Goal: Communication & Community: Answer question/provide support

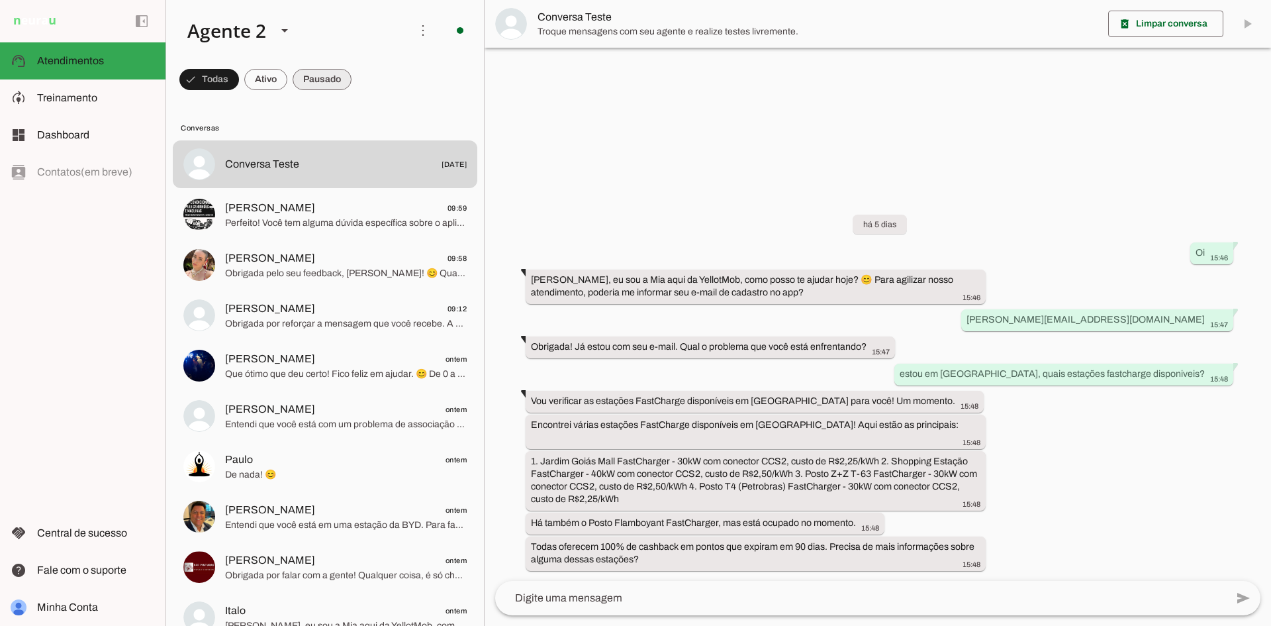
click at [239, 77] on span at bounding box center [209, 80] width 60 height 32
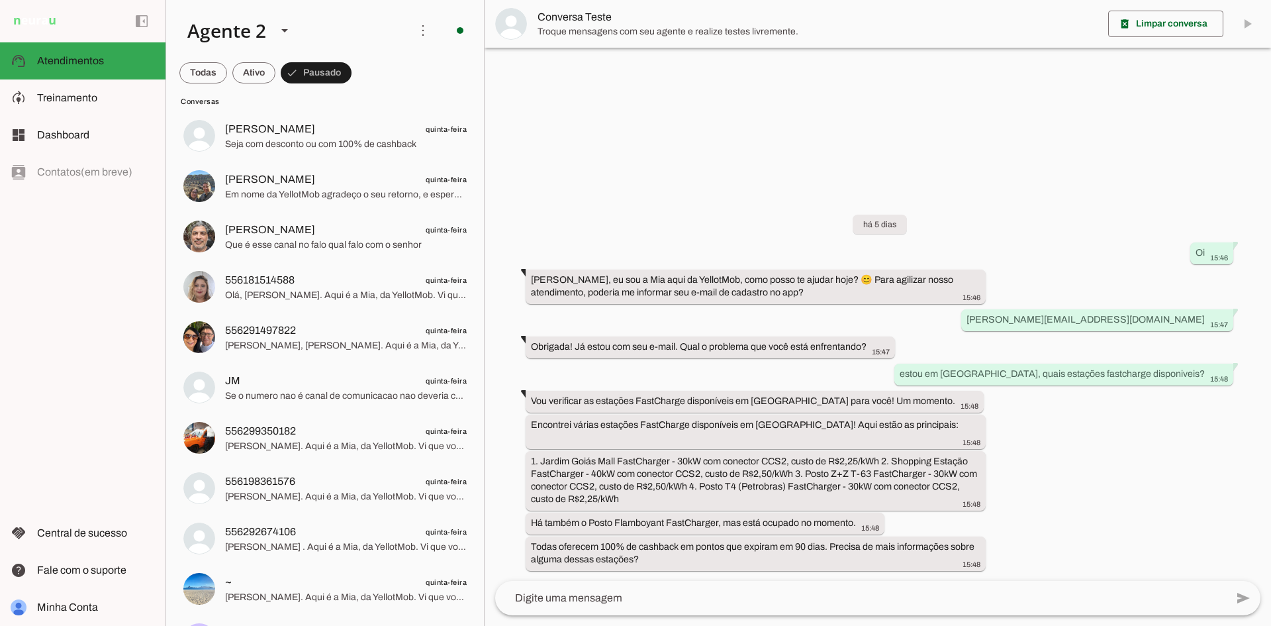
scroll to position [1482, 0]
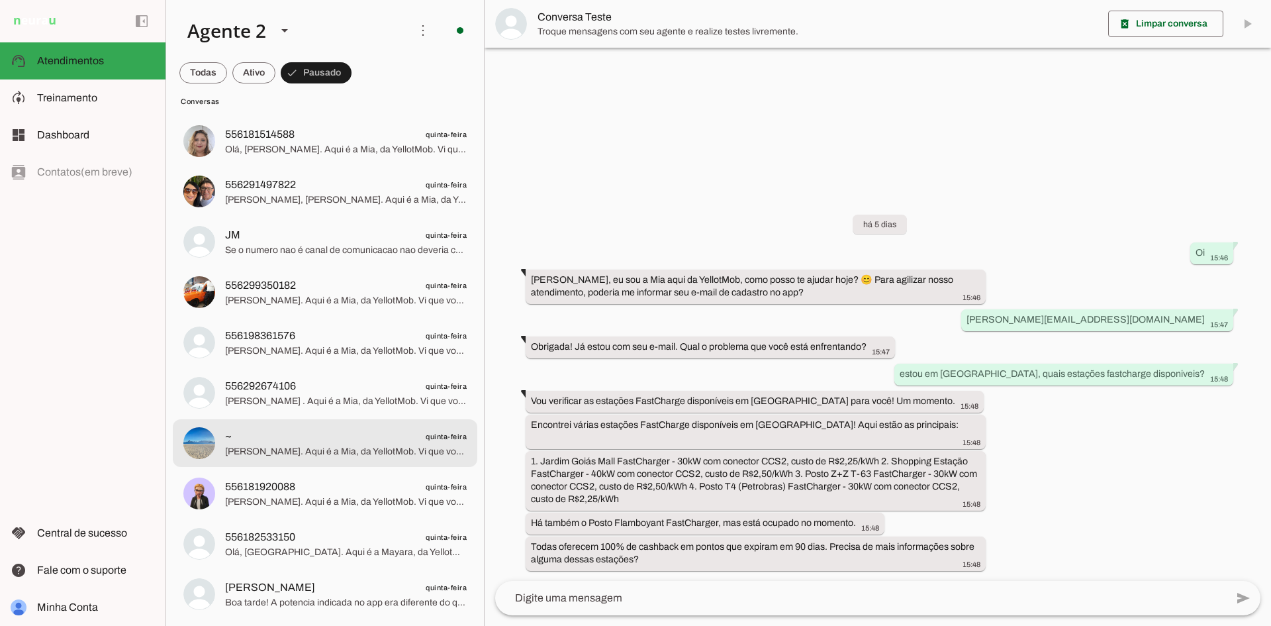
click at [285, 450] on span "[PERSON_NAME]. Aqui é a Mia, da YellotMob. Vi que você recarregou conosco no po…" at bounding box center [346, 451] width 242 height 13
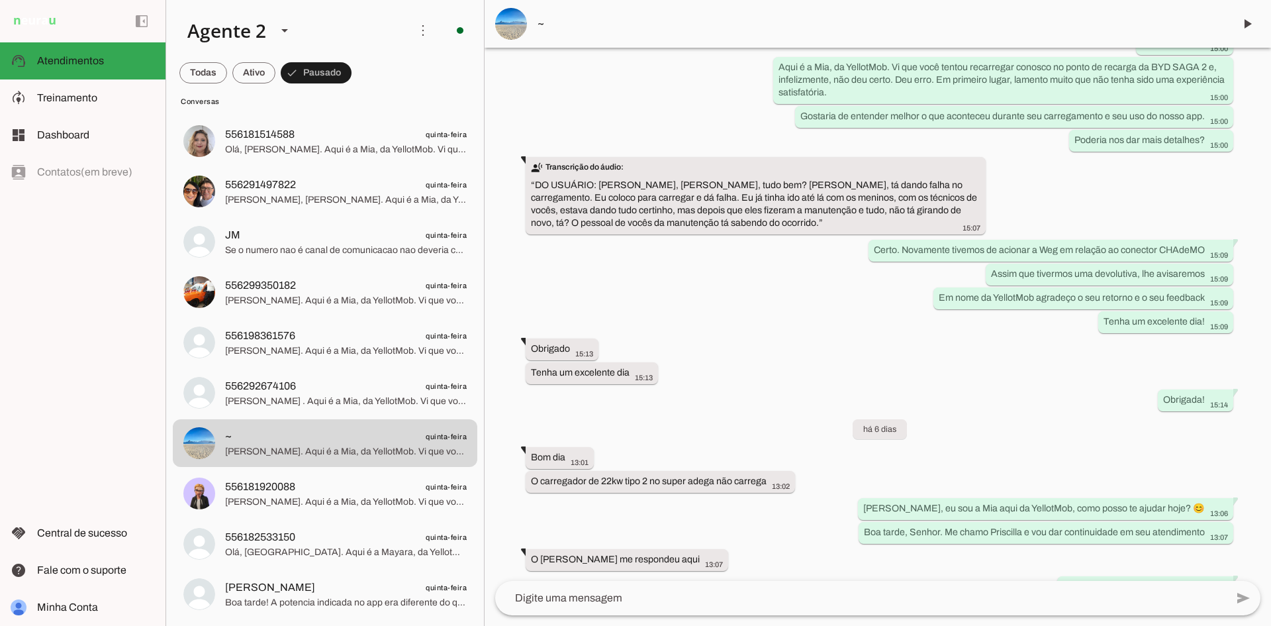
scroll to position [5707, 0]
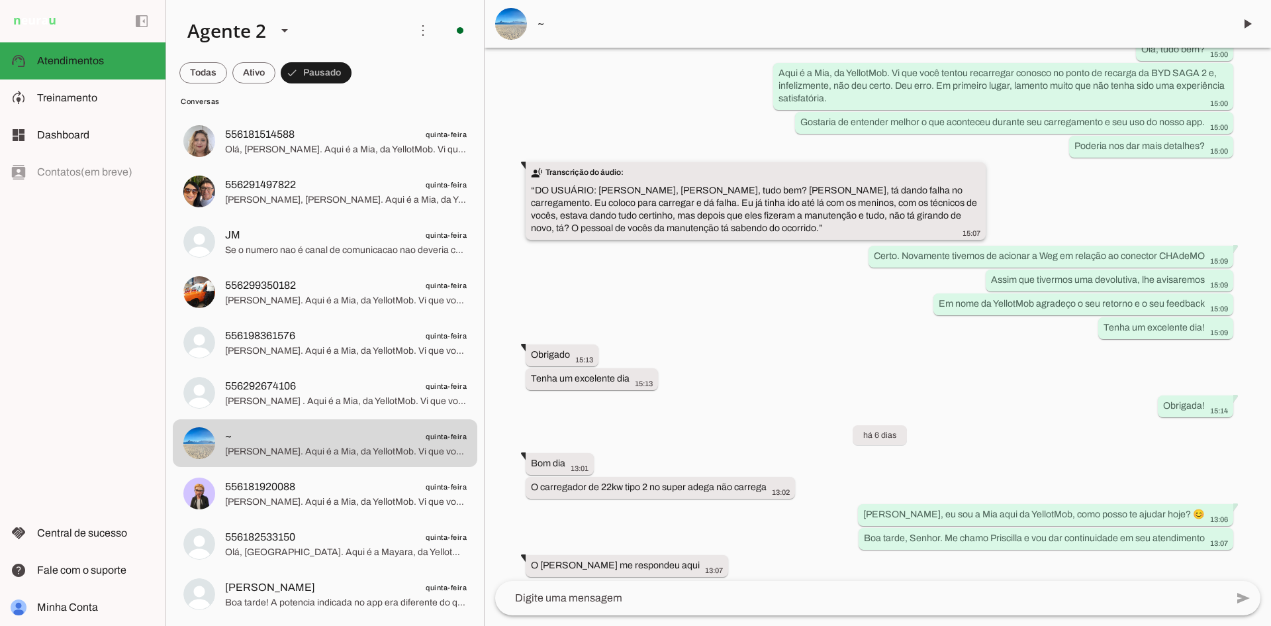
drag, startPoint x: 681, startPoint y: 215, endPoint x: 699, endPoint y: 175, distance: 43.3
click at [0, 0] on slot "transcribe Transcrição do áudio: “ DO USUÁRIO: [PERSON_NAME], [PERSON_NAME], tu…" at bounding box center [0, 0] width 0 height 0
drag, startPoint x: 683, startPoint y: 215, endPoint x: 598, endPoint y: 174, distance: 93.9
click at [0, 0] on slot "transcribe Transcrição do áudio: “ DO USUÁRIO: [PERSON_NAME], [PERSON_NAME], tu…" at bounding box center [0, 0] width 0 height 0
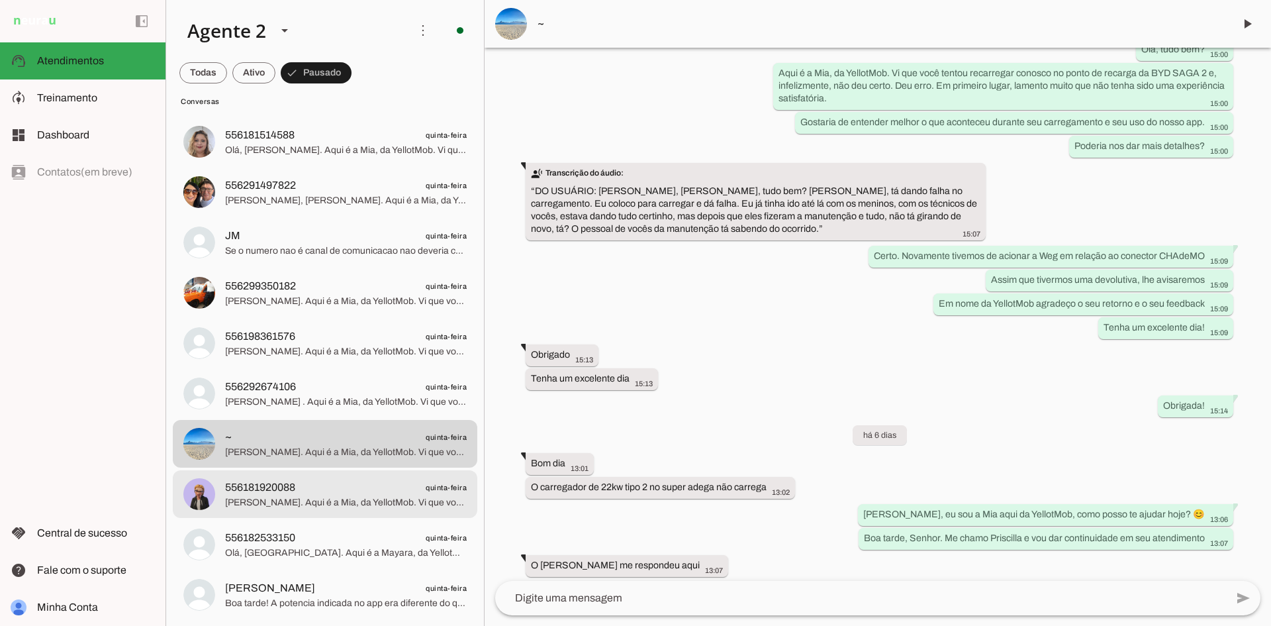
scroll to position [1482, 0]
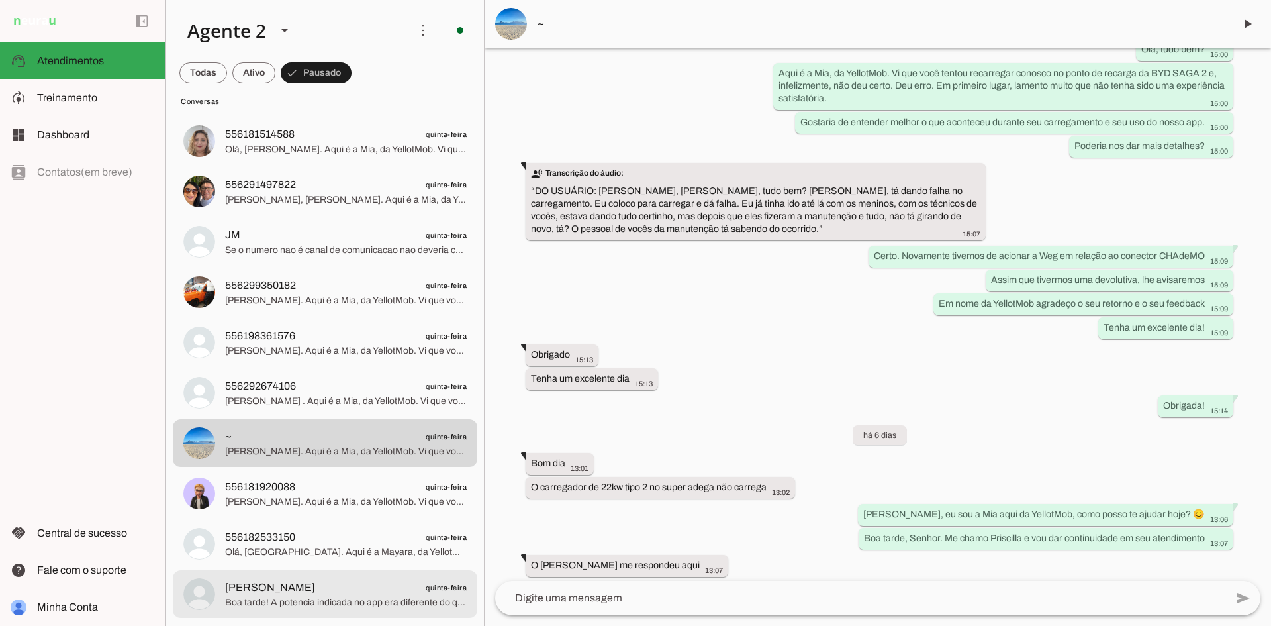
click at [395, 595] on span "[PERSON_NAME] quinta-feira" at bounding box center [346, 587] width 242 height 17
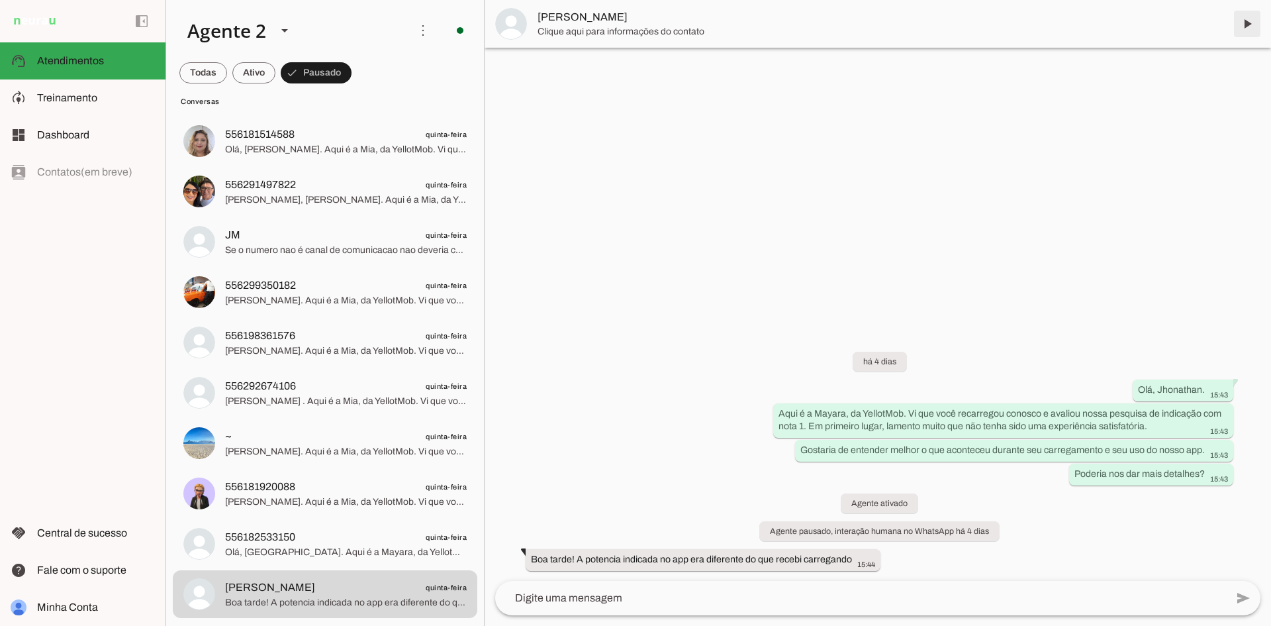
click at [1246, 24] on span at bounding box center [1247, 24] width 32 height 32
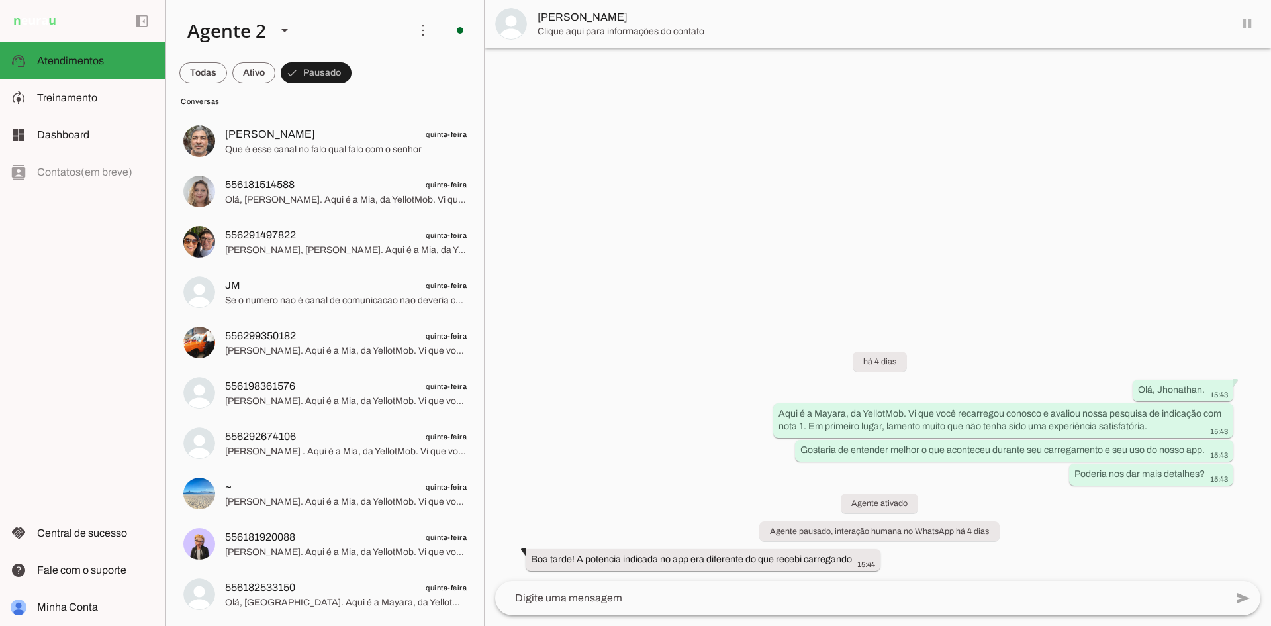
scroll to position [1432, 0]
click at [373, 608] on span "Olá, [GEOGRAPHIC_DATA]. Aqui é a Mayara, da YellotMob. Vi que você recarregou c…" at bounding box center [346, 602] width 242 height 13
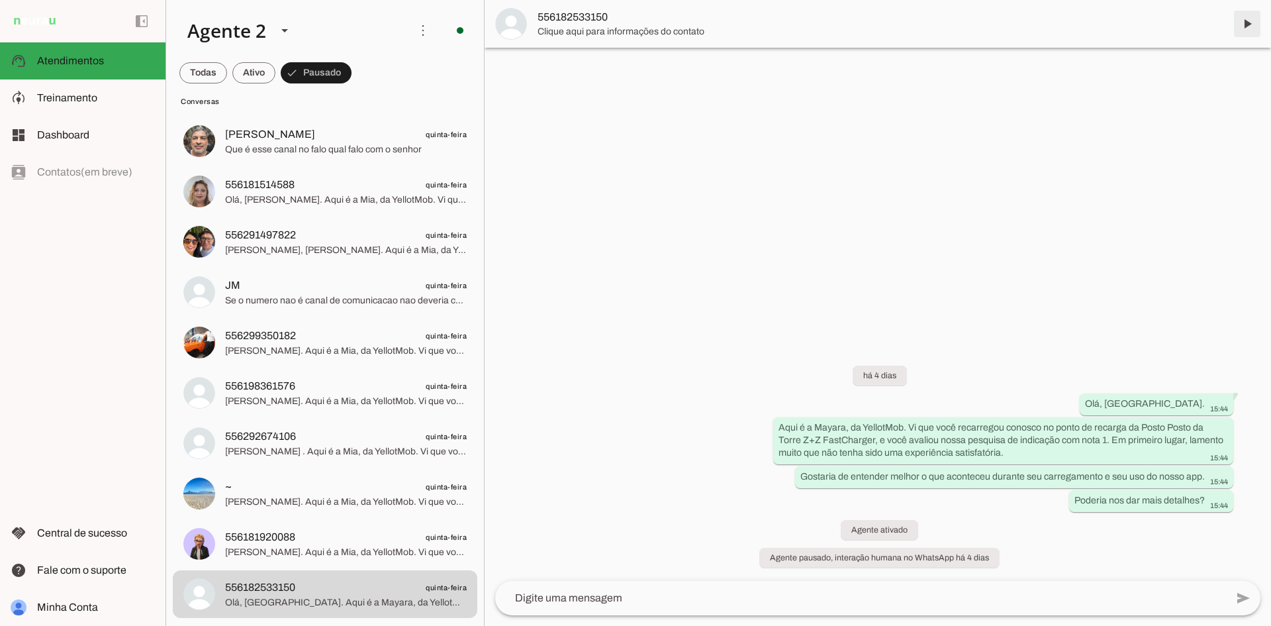
click at [1249, 21] on span at bounding box center [1247, 24] width 32 height 32
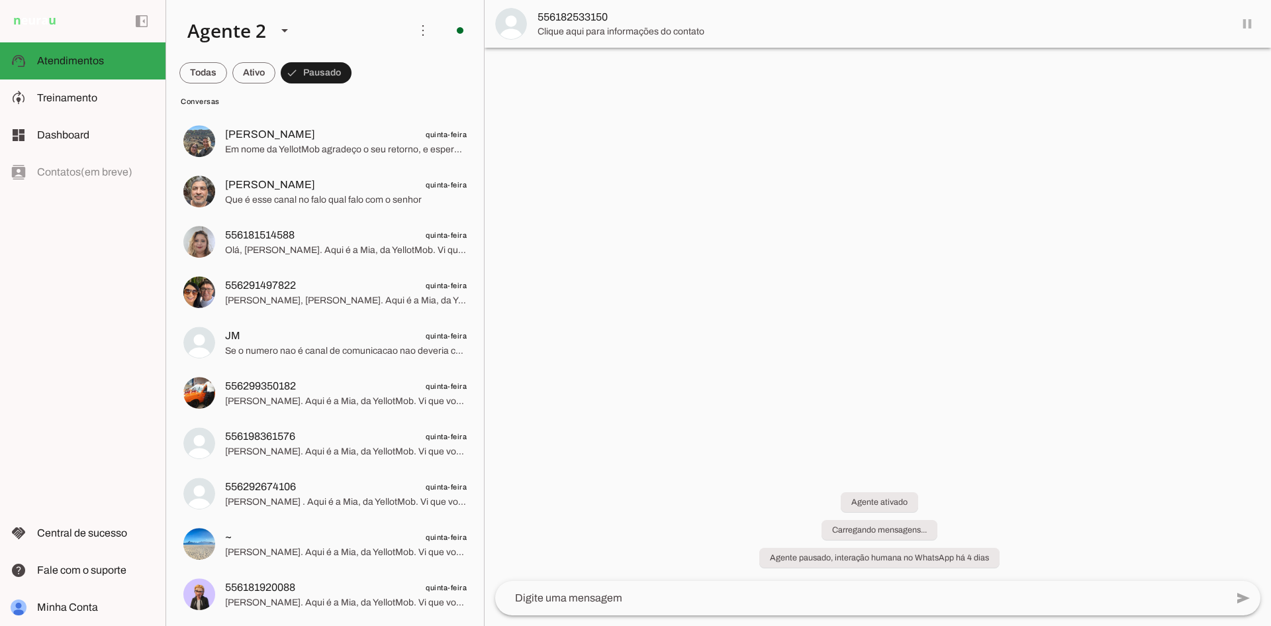
scroll to position [1382, 0]
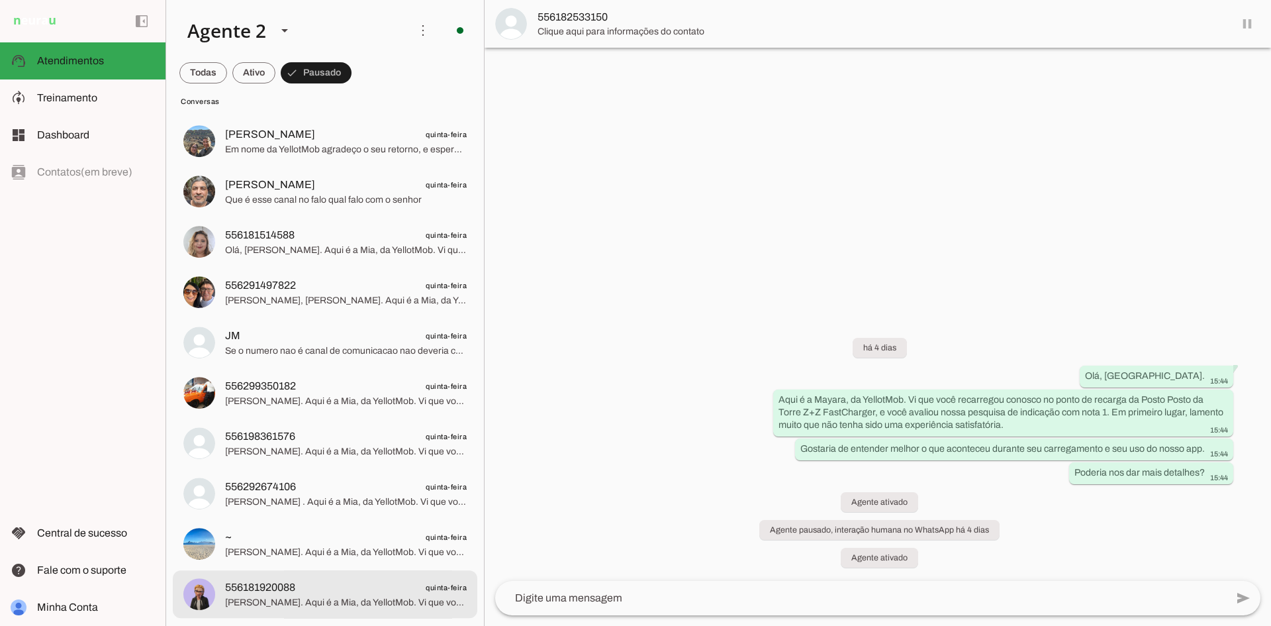
click at [362, 606] on span "[PERSON_NAME]. Aqui é a Mia, da YellotMob. Vi que você recarregou conosco no po…" at bounding box center [346, 602] width 242 height 13
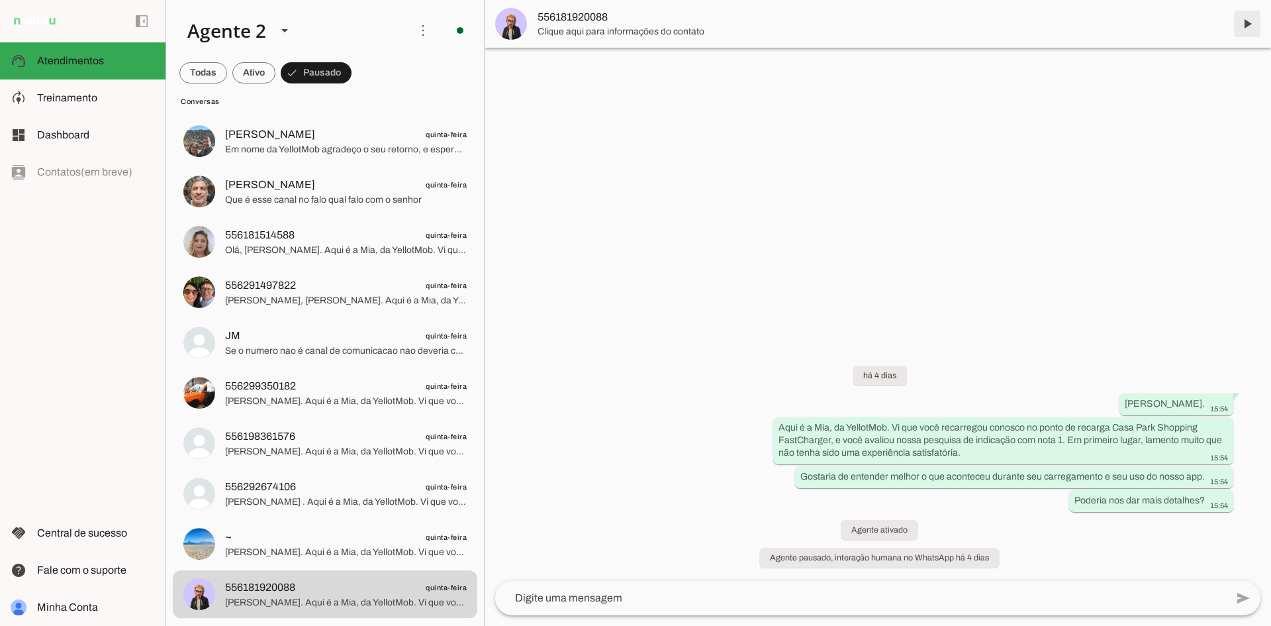
click at [1248, 19] on span at bounding box center [1247, 24] width 32 height 32
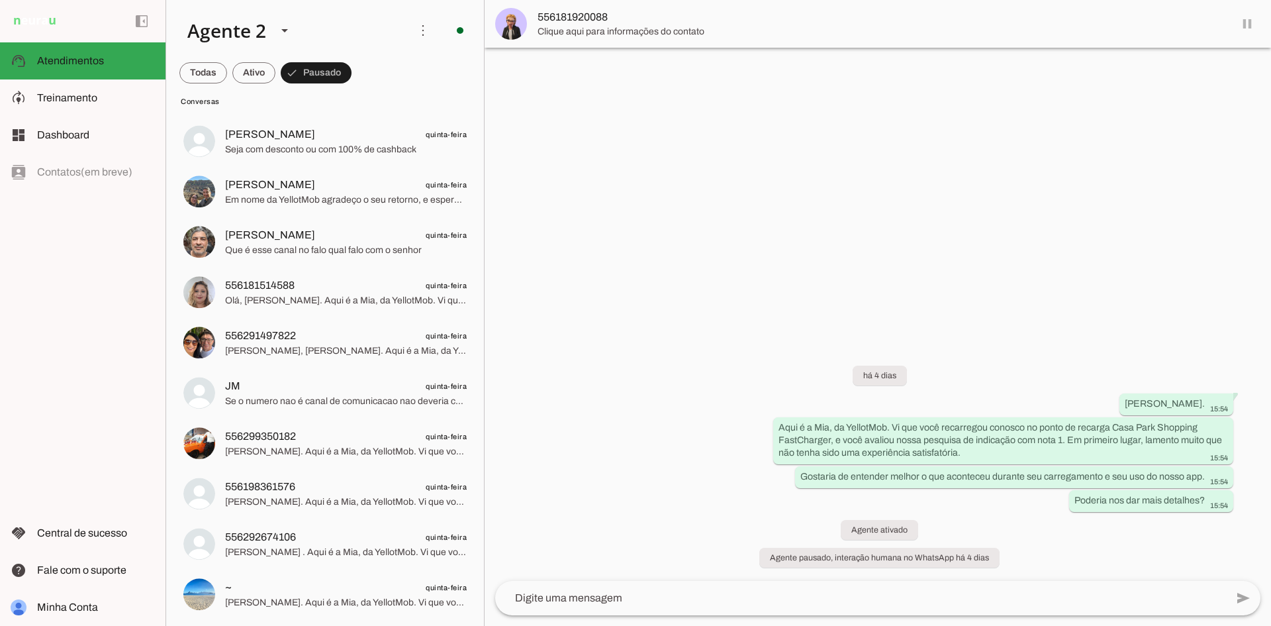
scroll to position [1331, 0]
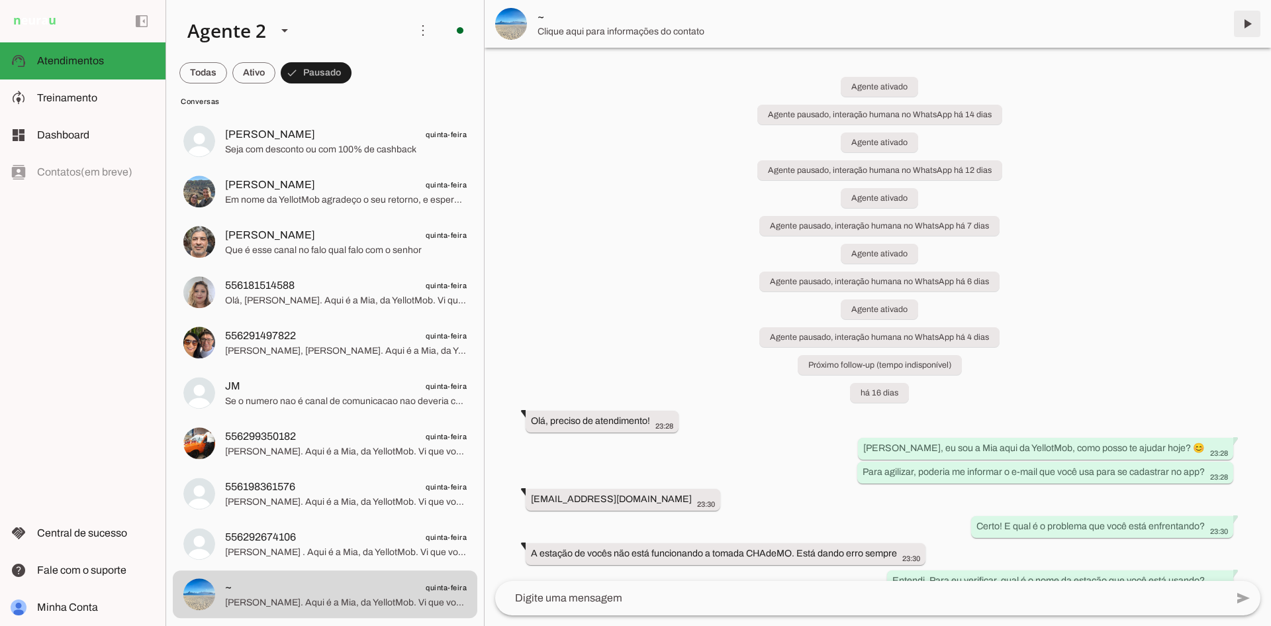
click at [1249, 24] on span at bounding box center [1247, 24] width 32 height 32
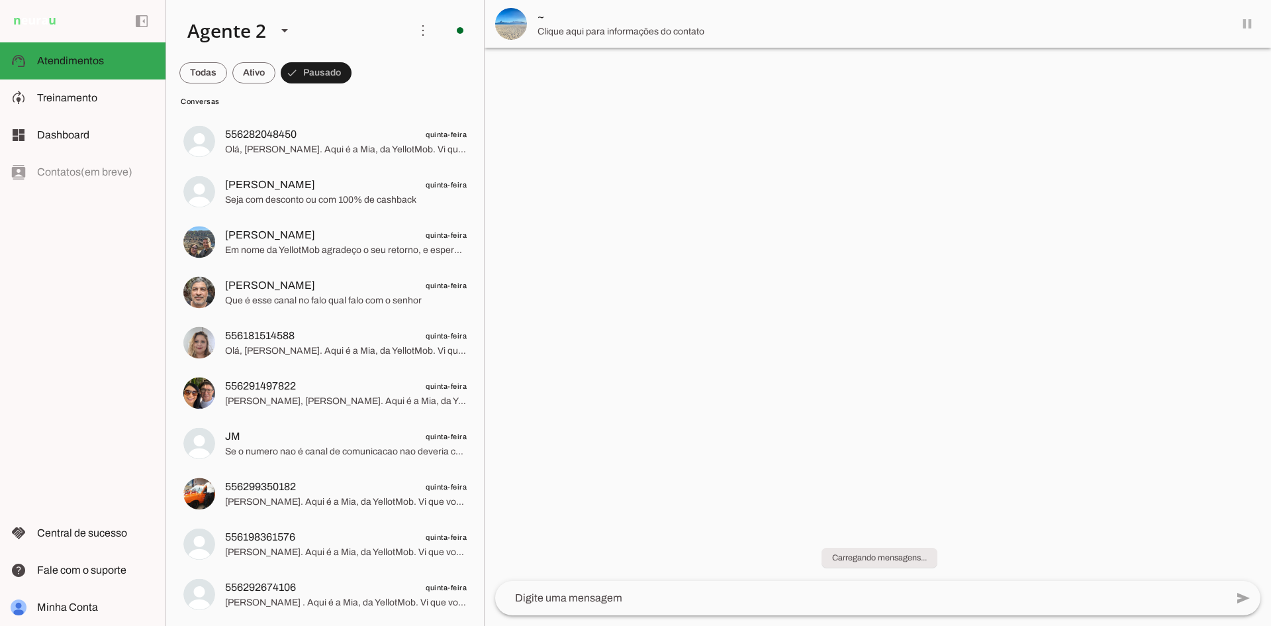
scroll to position [1281, 0]
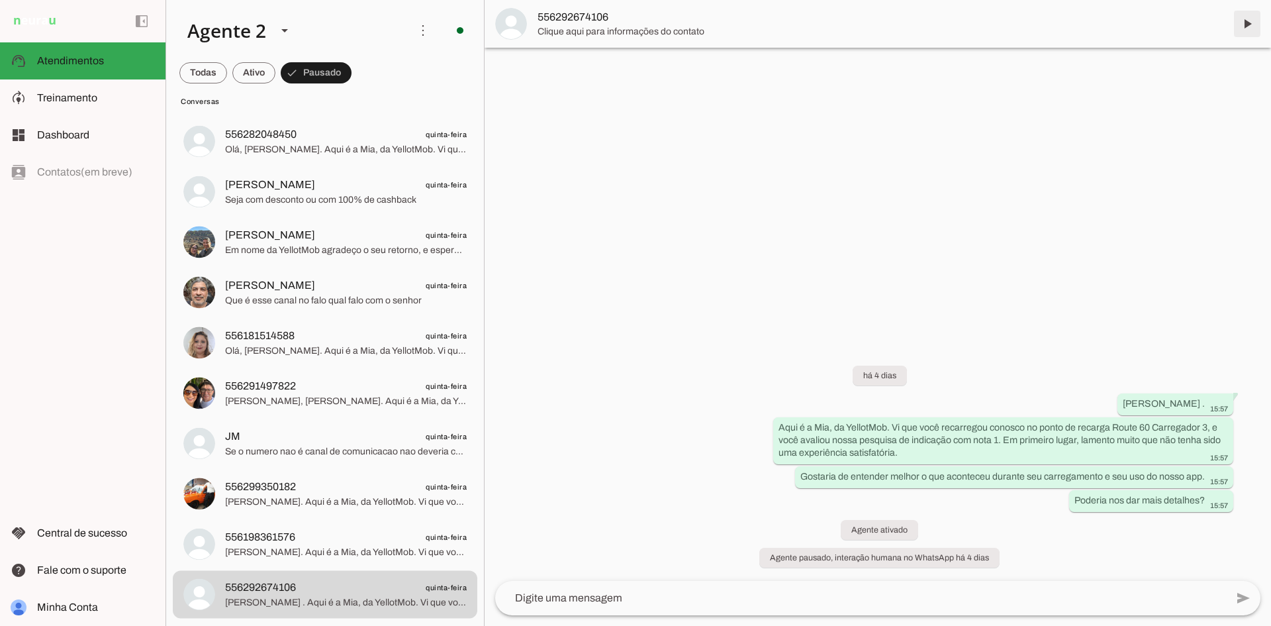
click at [1248, 22] on span at bounding box center [1247, 24] width 32 height 32
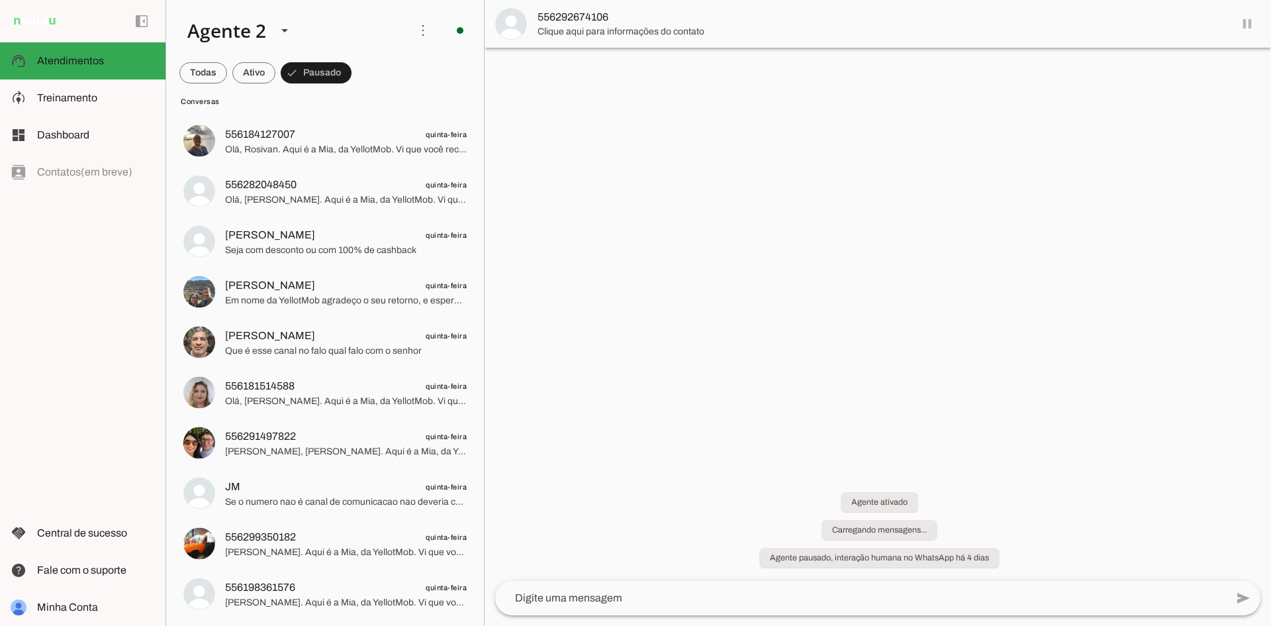
scroll to position [1231, 0]
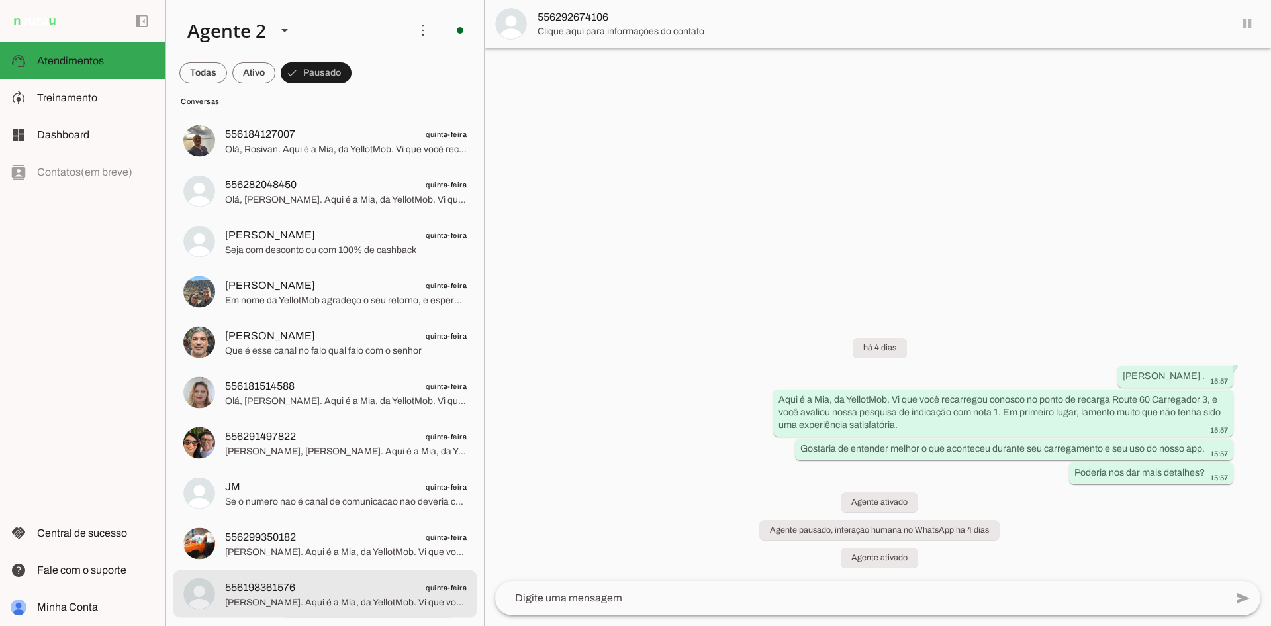
click at [397, 586] on span "556198361576 quinta-feira" at bounding box center [346, 587] width 242 height 17
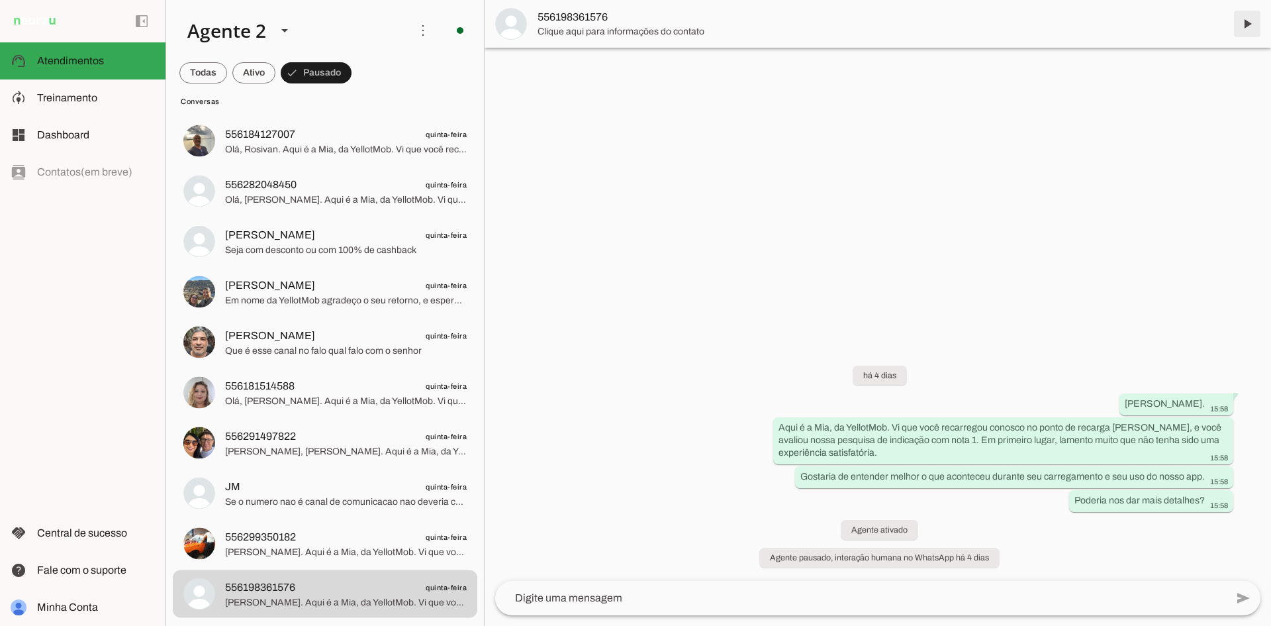
click at [1243, 22] on span at bounding box center [1247, 24] width 32 height 32
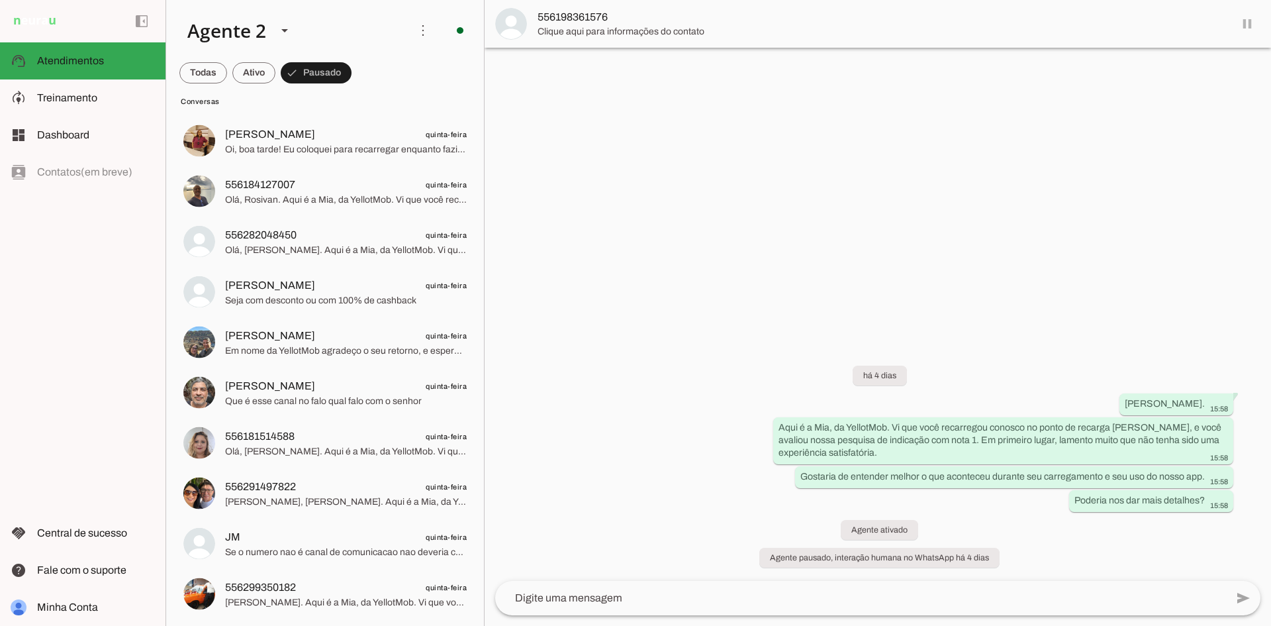
scroll to position [1181, 0]
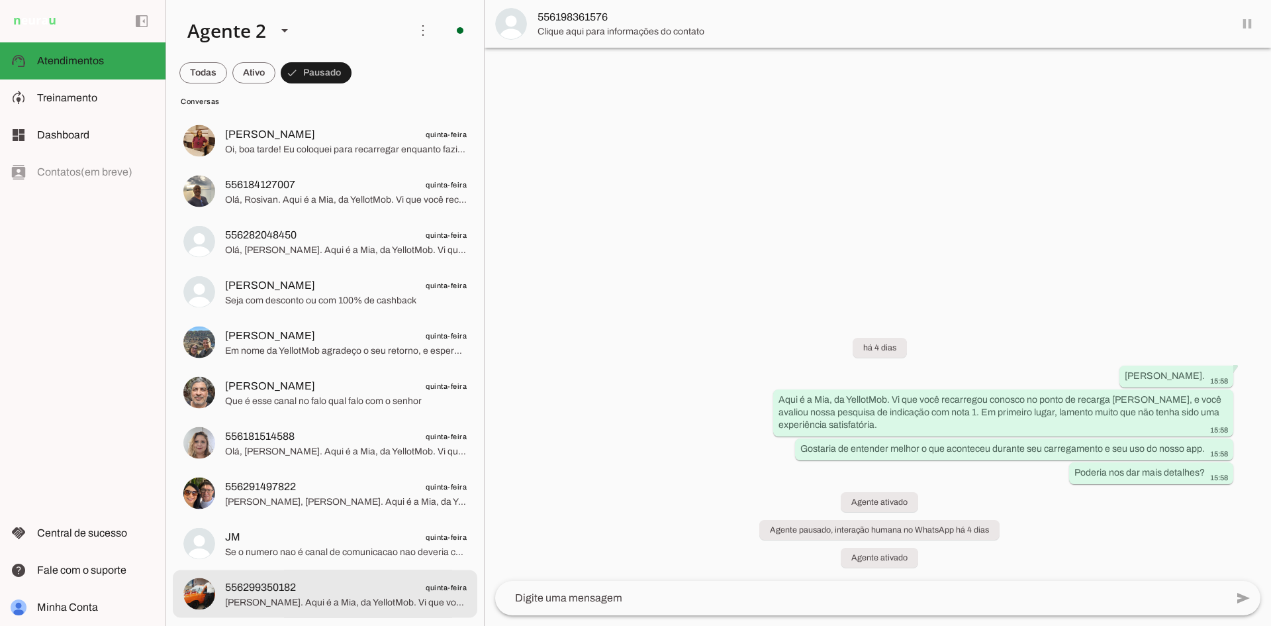
click at [357, 595] on span "556299350182 quinta-feira" at bounding box center [346, 587] width 242 height 17
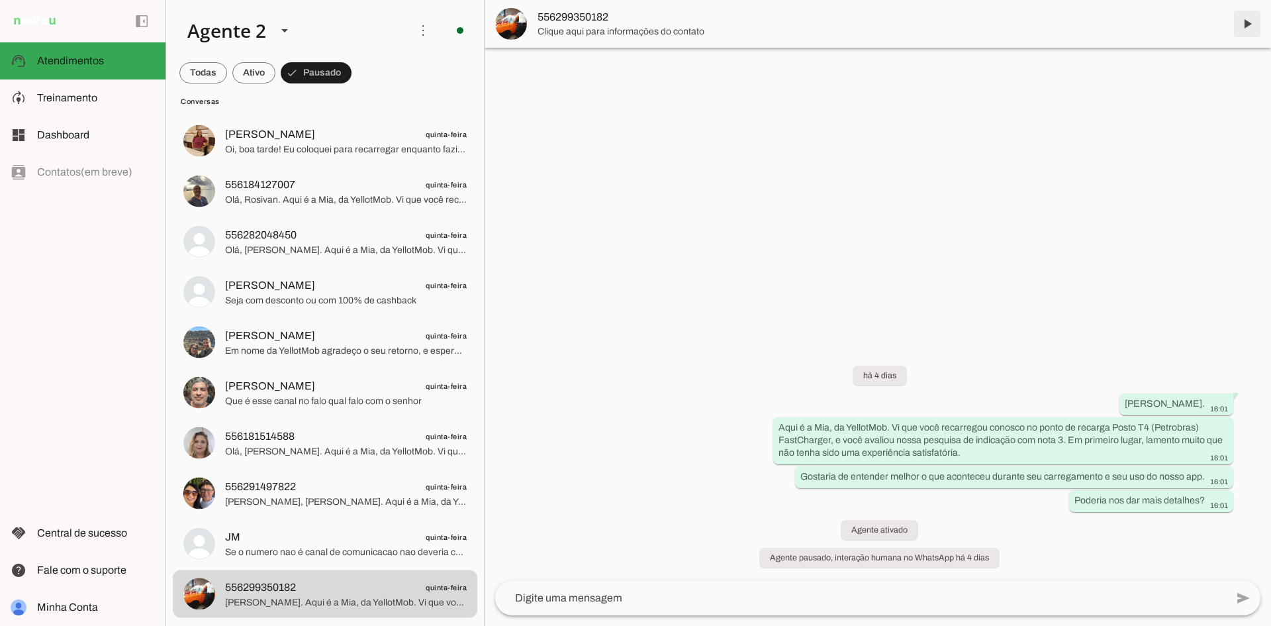
click at [1245, 23] on span at bounding box center [1247, 24] width 32 height 32
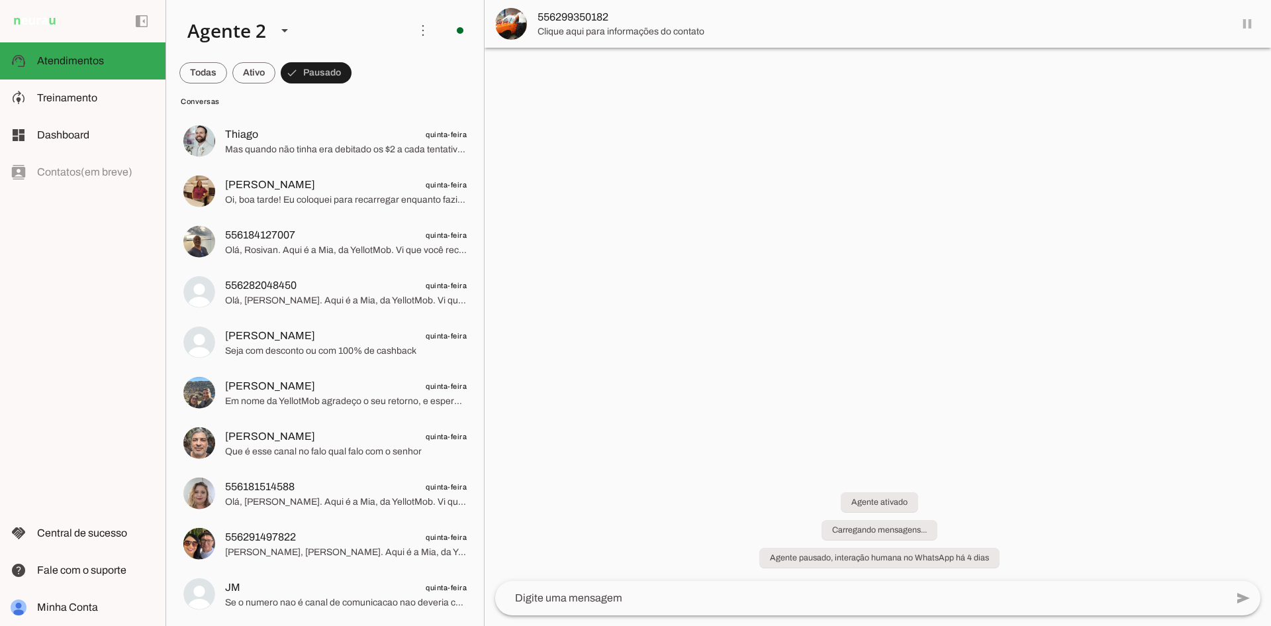
scroll to position [1131, 0]
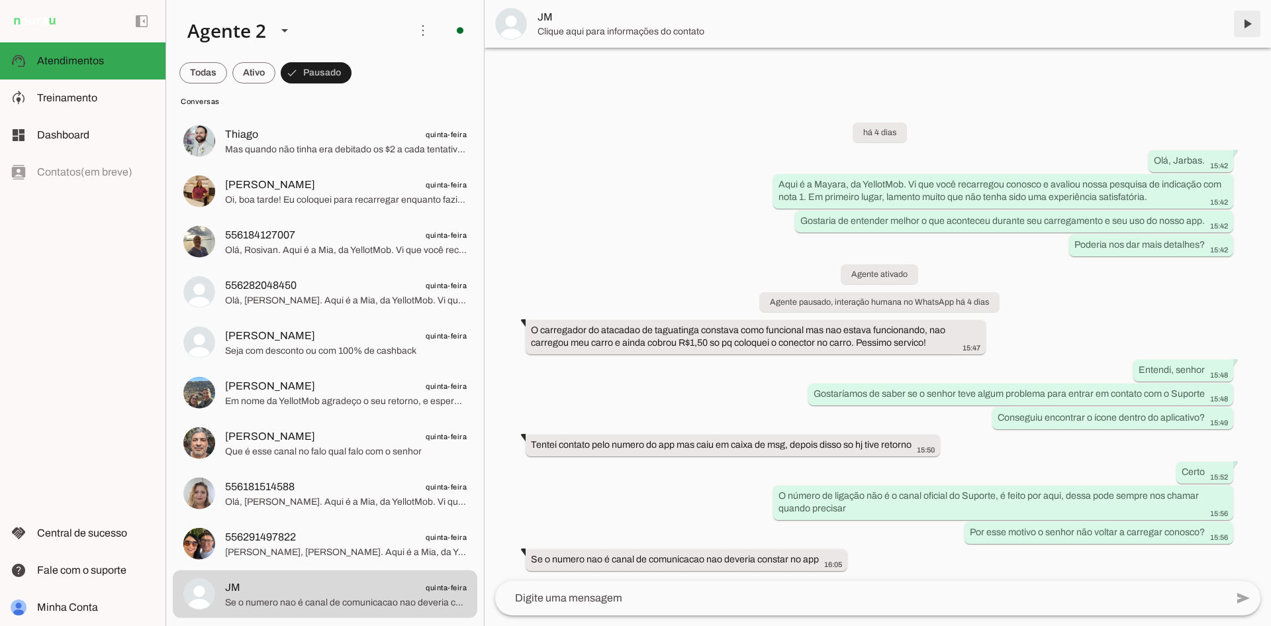
click at [1248, 23] on span at bounding box center [1247, 24] width 32 height 32
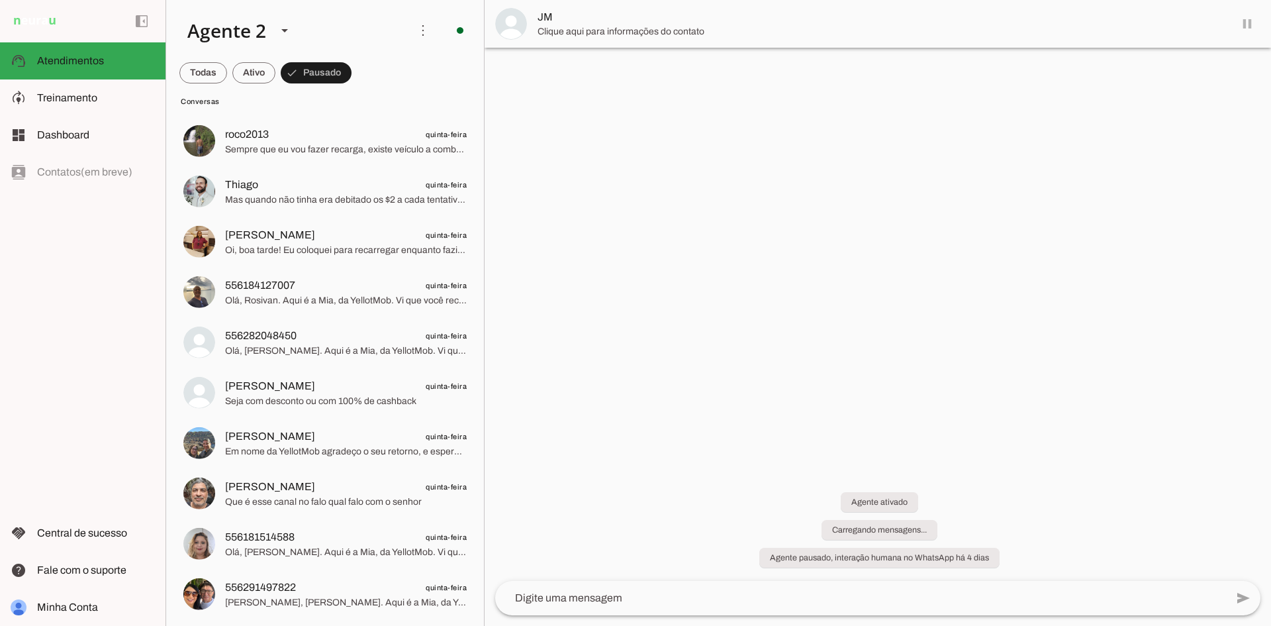
scroll to position [1081, 0]
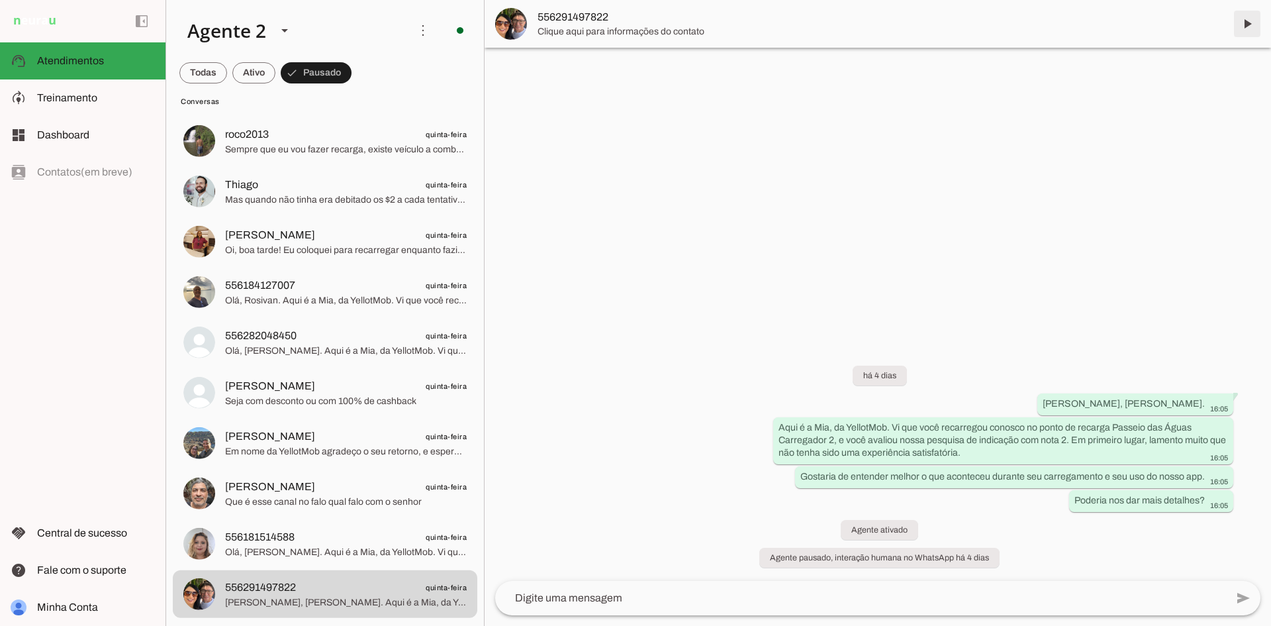
click at [1248, 25] on span at bounding box center [1247, 24] width 32 height 32
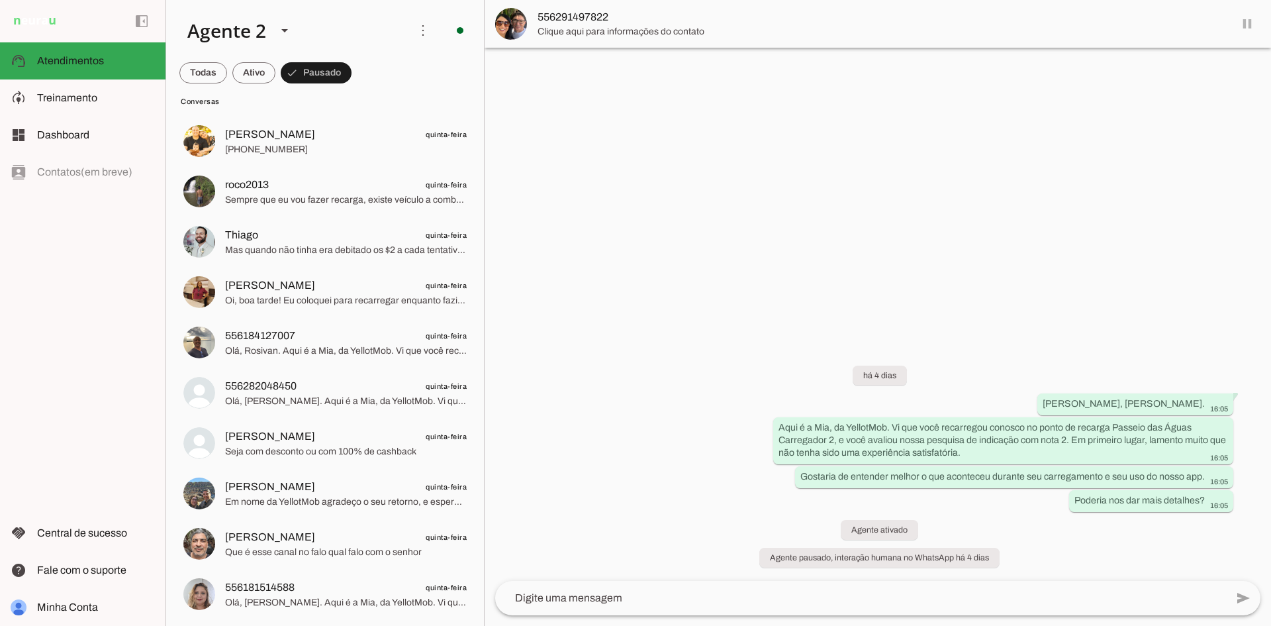
scroll to position [1030, 0]
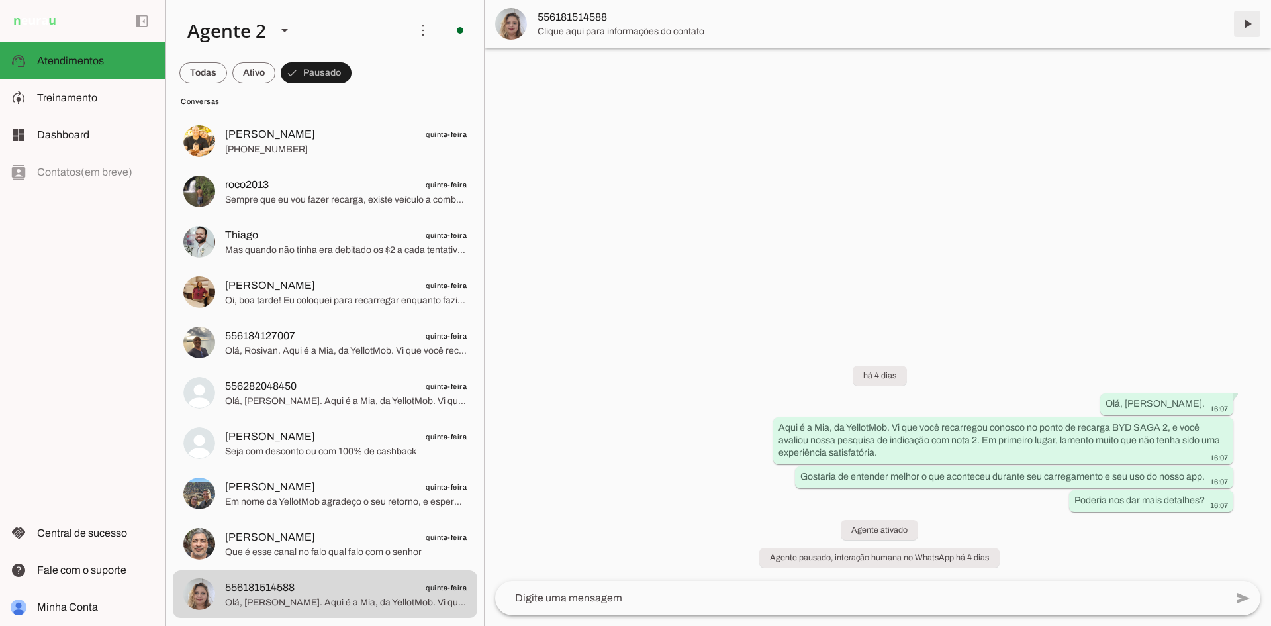
click at [1245, 23] on span at bounding box center [1247, 24] width 32 height 32
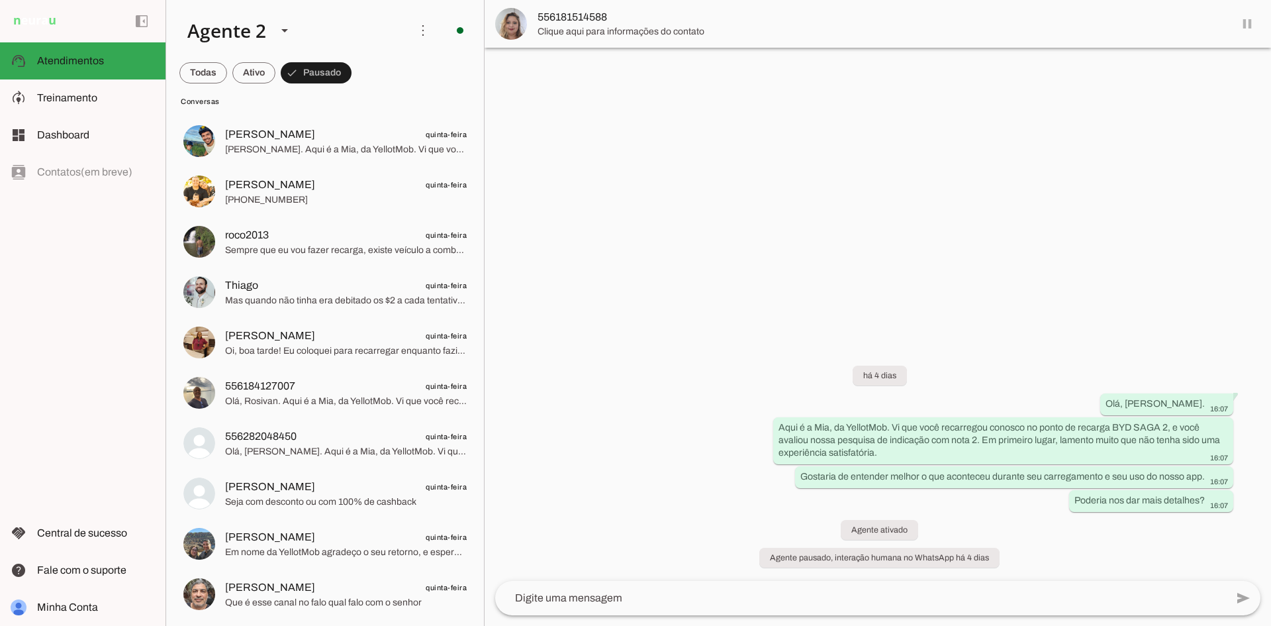
scroll to position [980, 0]
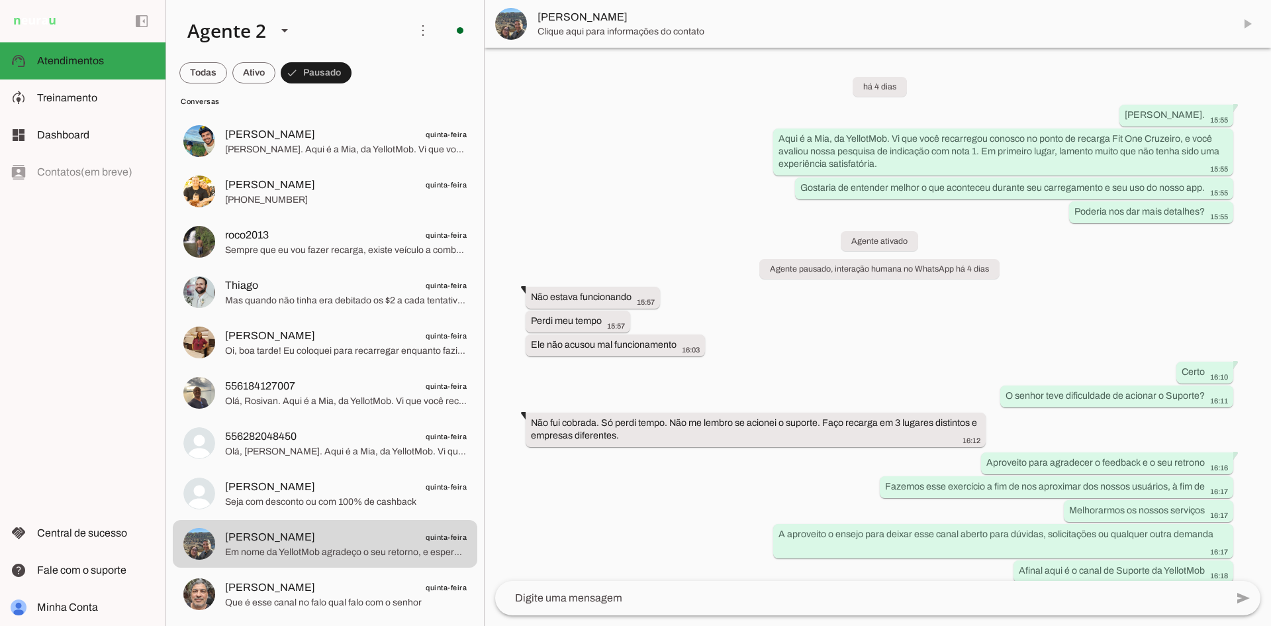
scroll to position [48, 0]
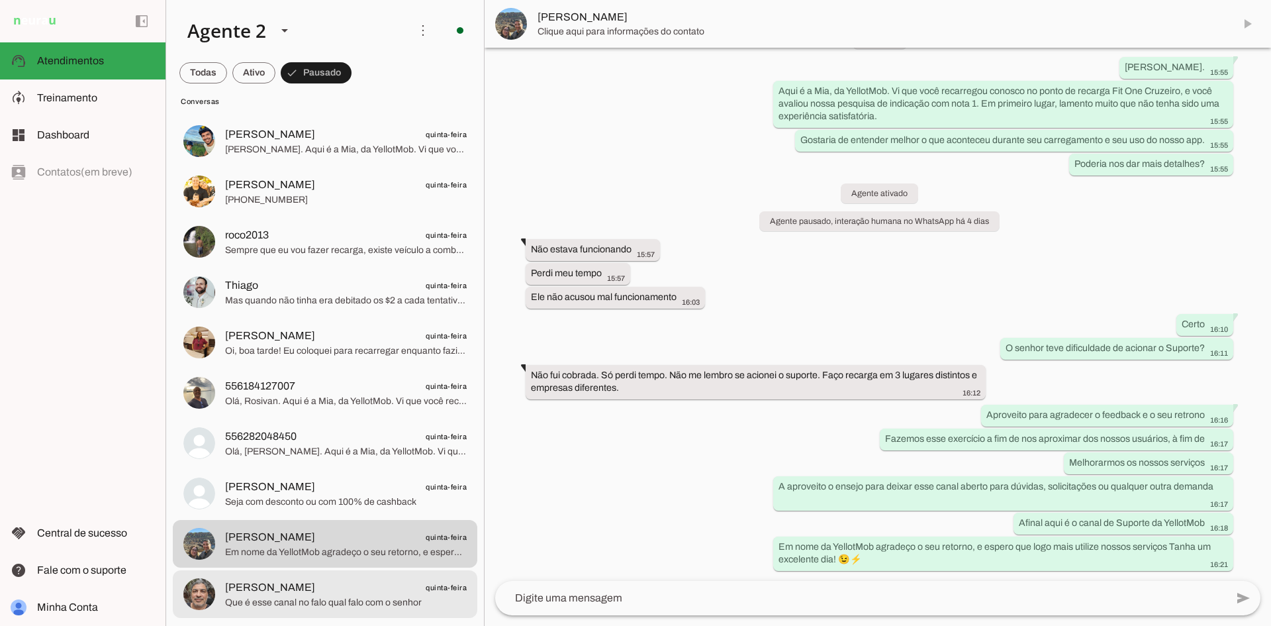
click at [335, 597] on span "Que é esse canal no falo qual falo com o senhor" at bounding box center [346, 602] width 242 height 13
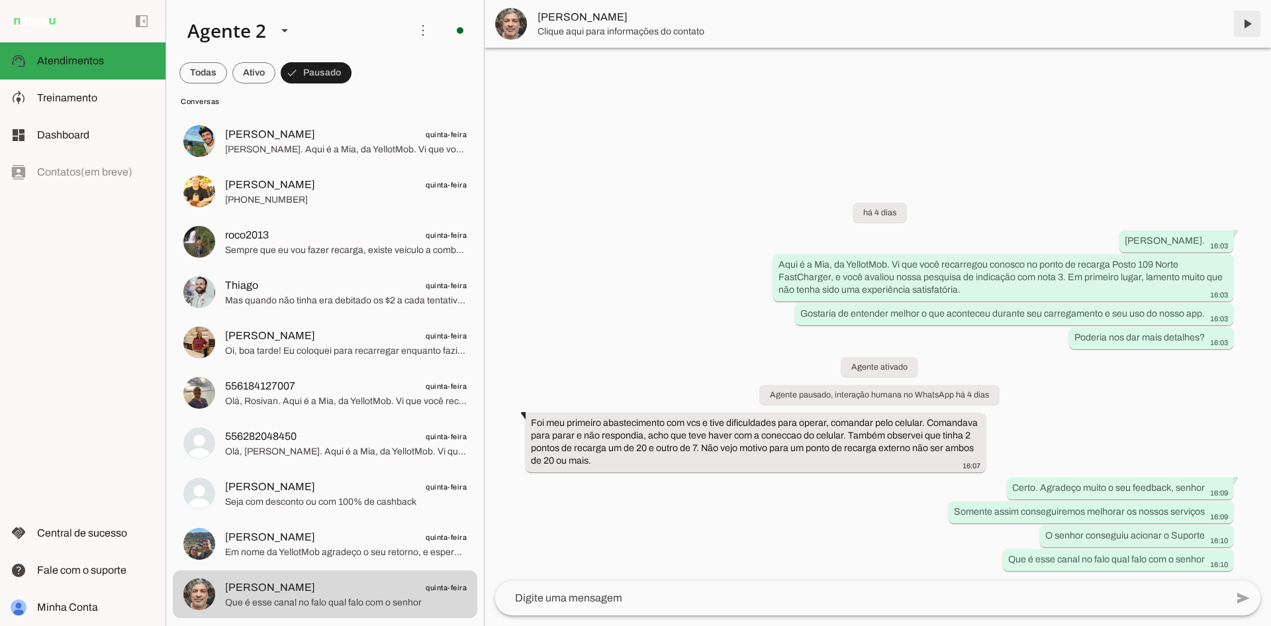
click at [1243, 26] on span at bounding box center [1247, 24] width 32 height 32
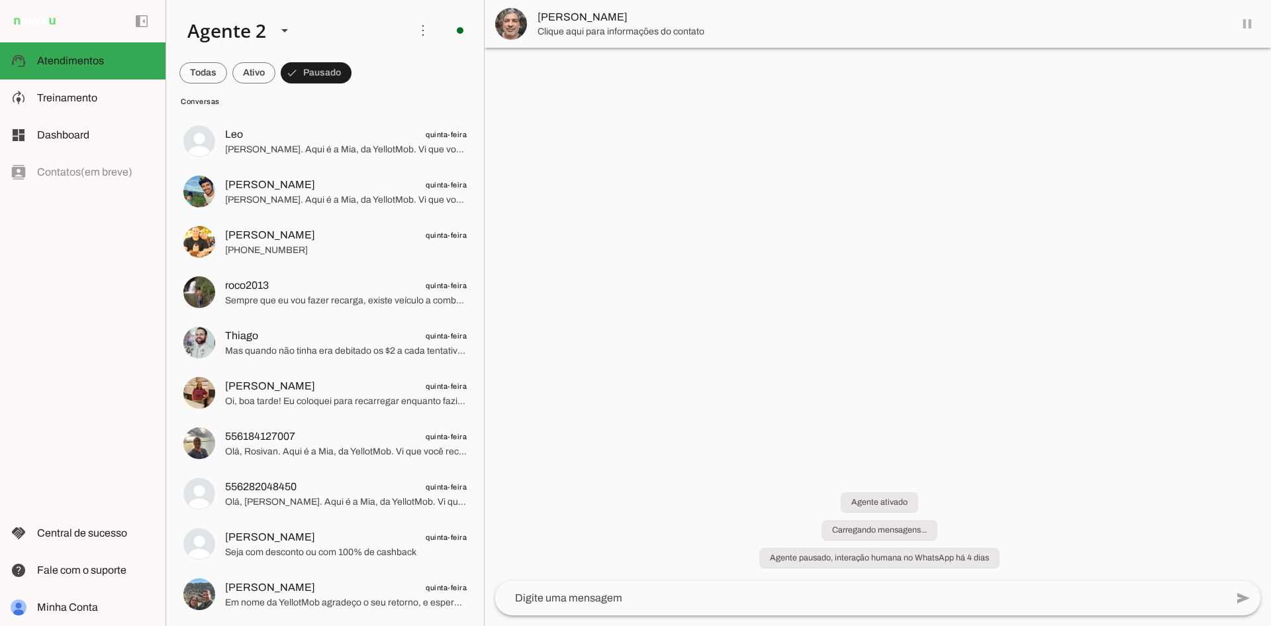
scroll to position [930, 0]
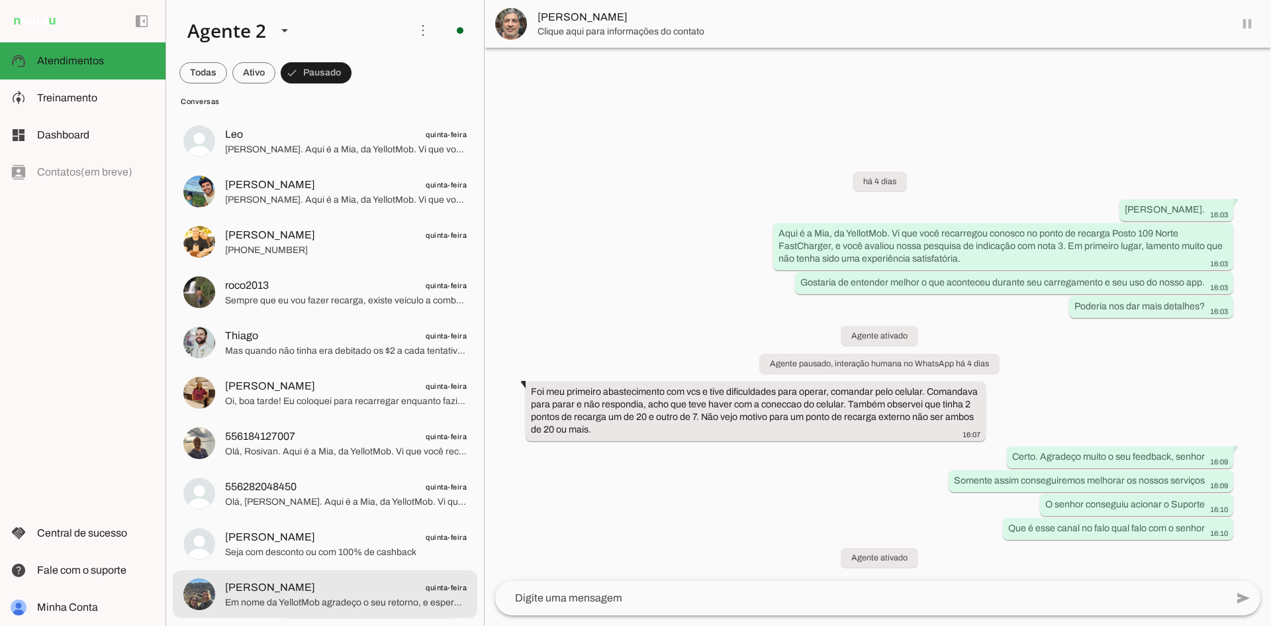
click at [389, 598] on span "Em nome da YellotMob agradeço o seu retorno, e espero que logo mais utilize nos…" at bounding box center [346, 602] width 242 height 13
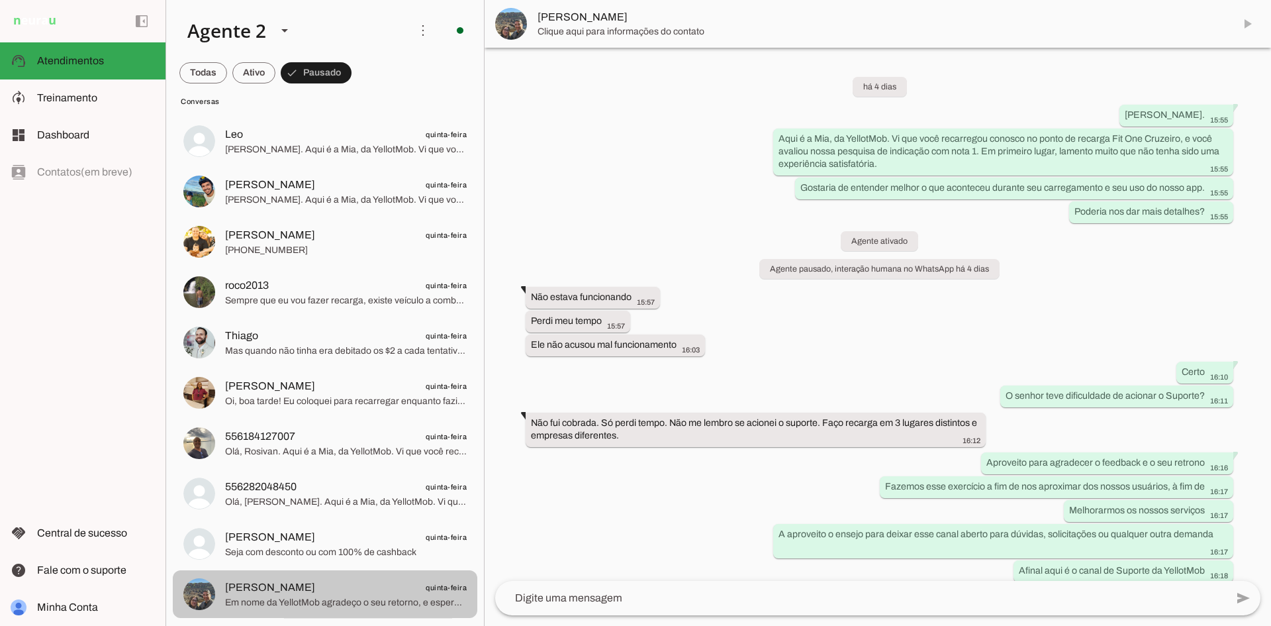
scroll to position [48, 0]
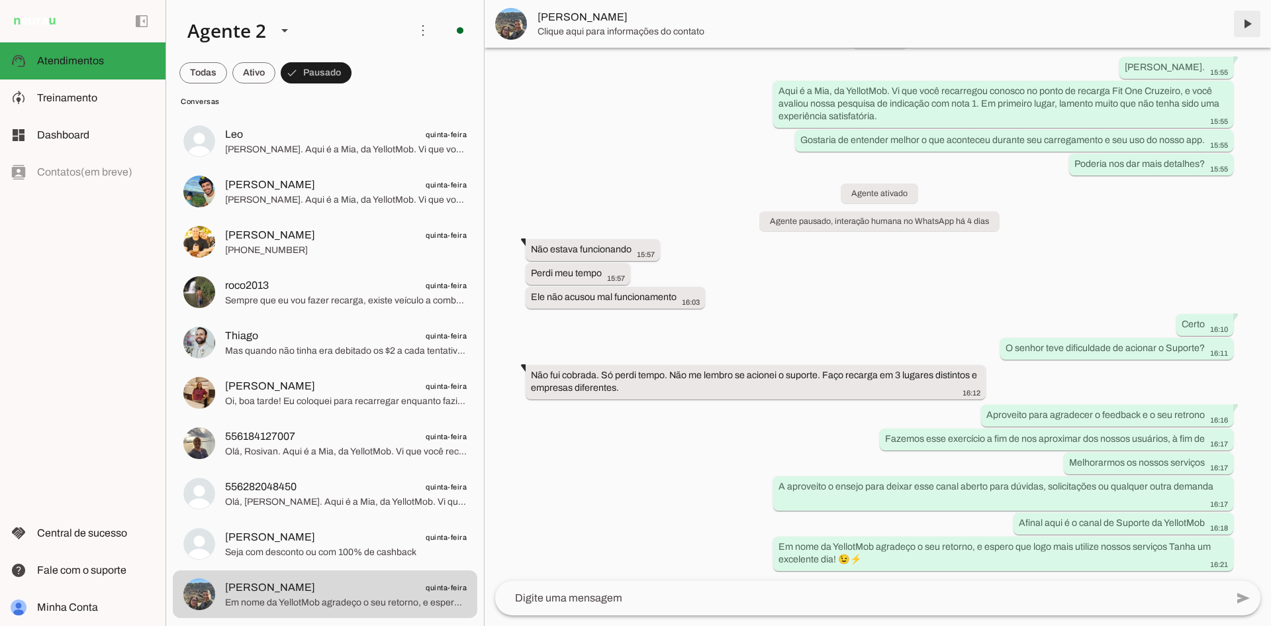
click at [1249, 23] on span at bounding box center [1247, 24] width 32 height 32
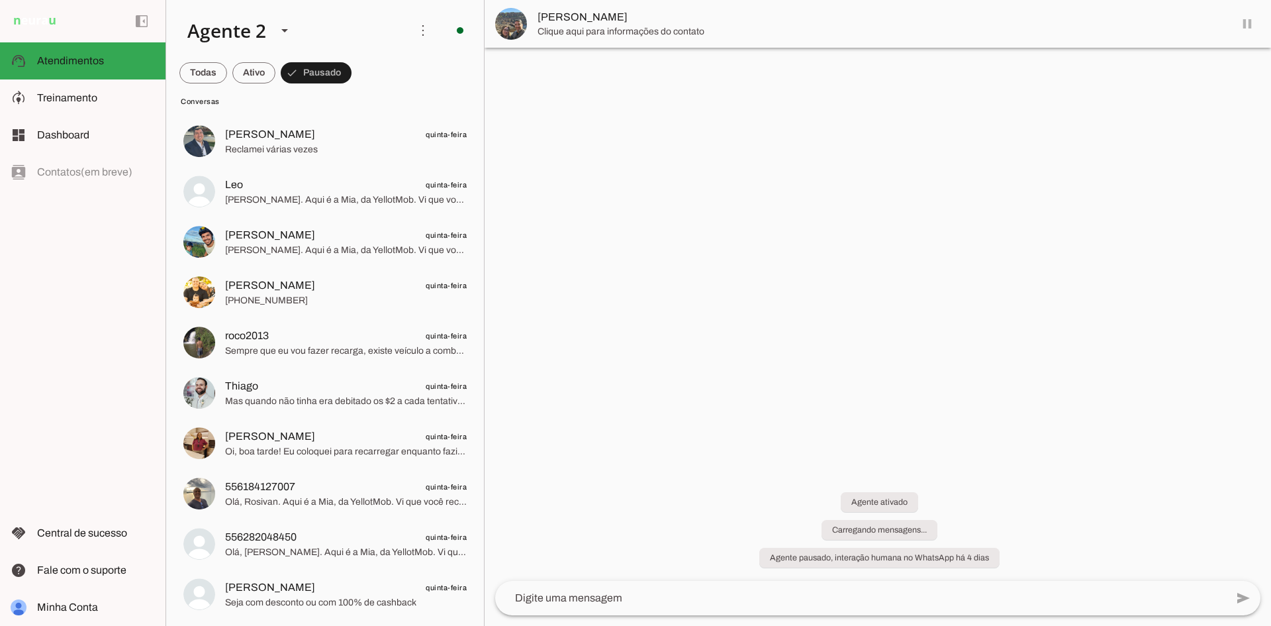
scroll to position [0, 0]
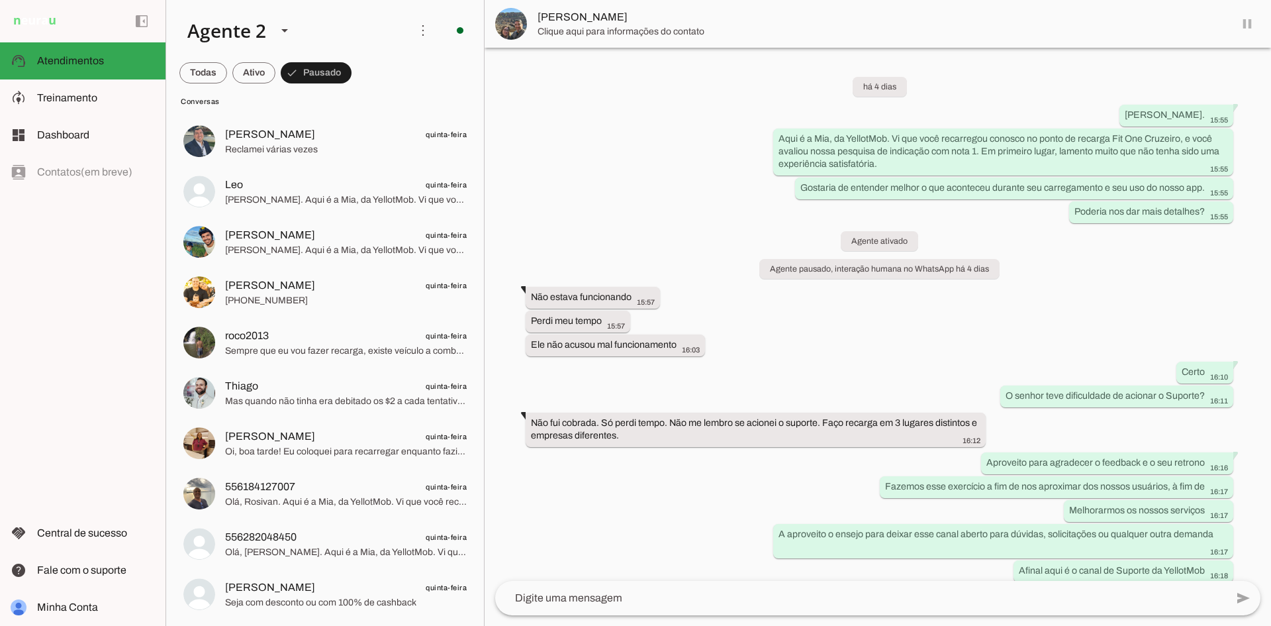
click at [374, 593] on span "[PERSON_NAME] quinta-feira" at bounding box center [346, 587] width 242 height 17
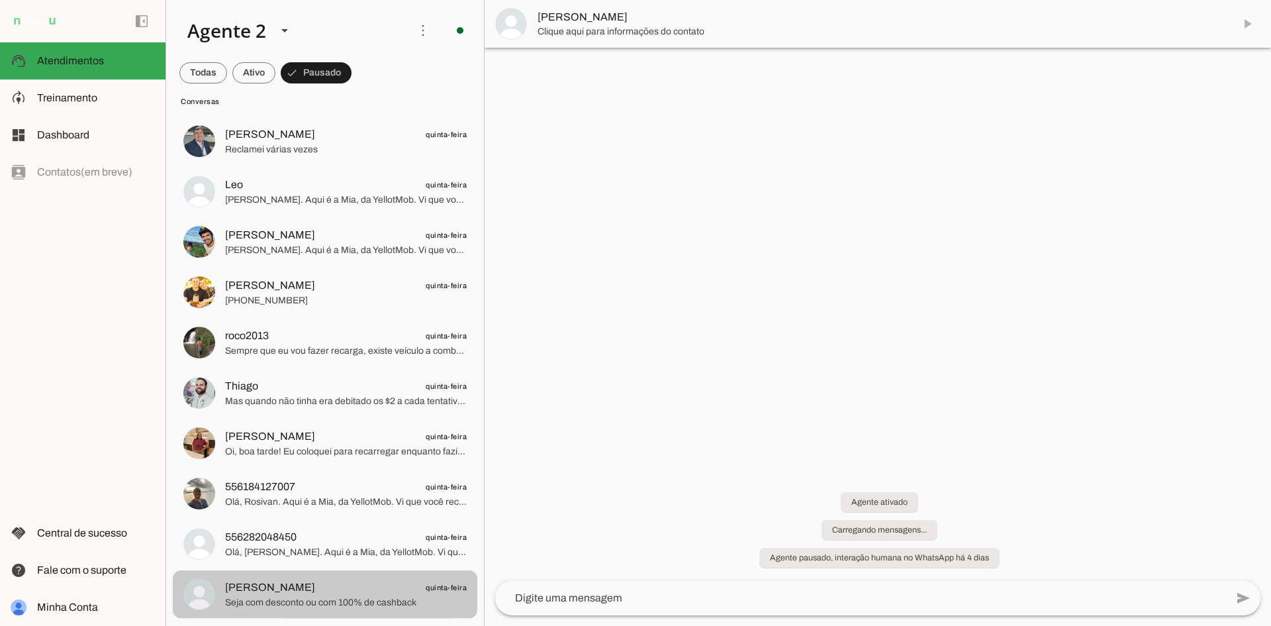
scroll to position [258, 0]
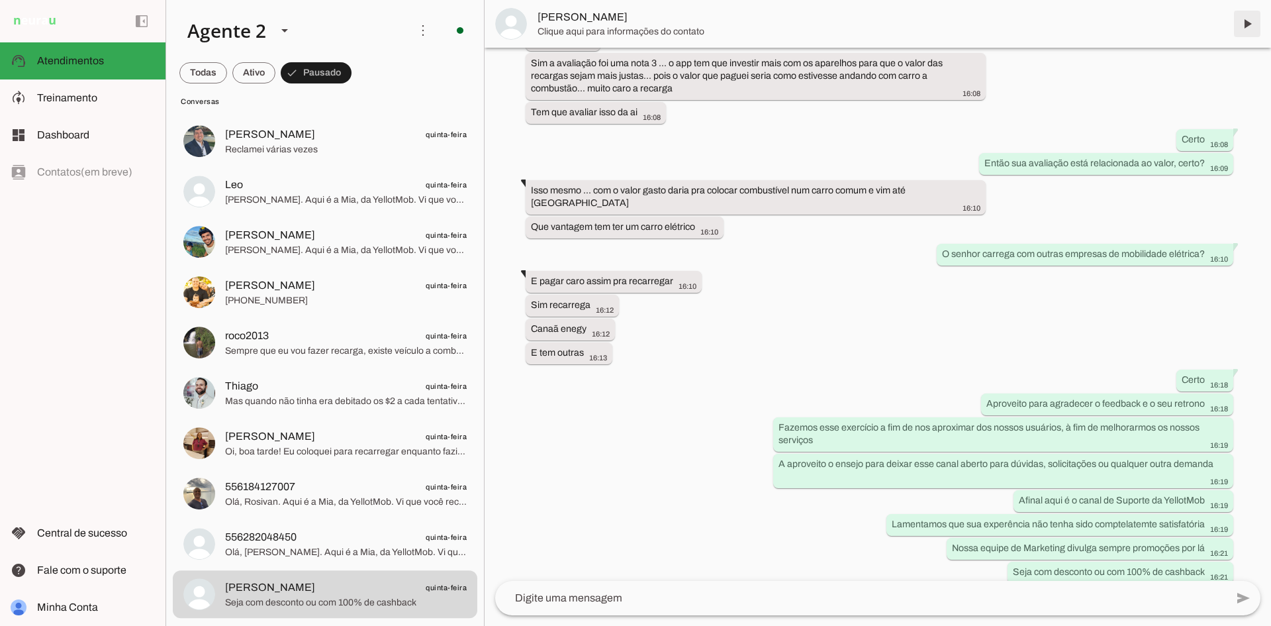
click at [1251, 24] on span at bounding box center [1247, 24] width 32 height 32
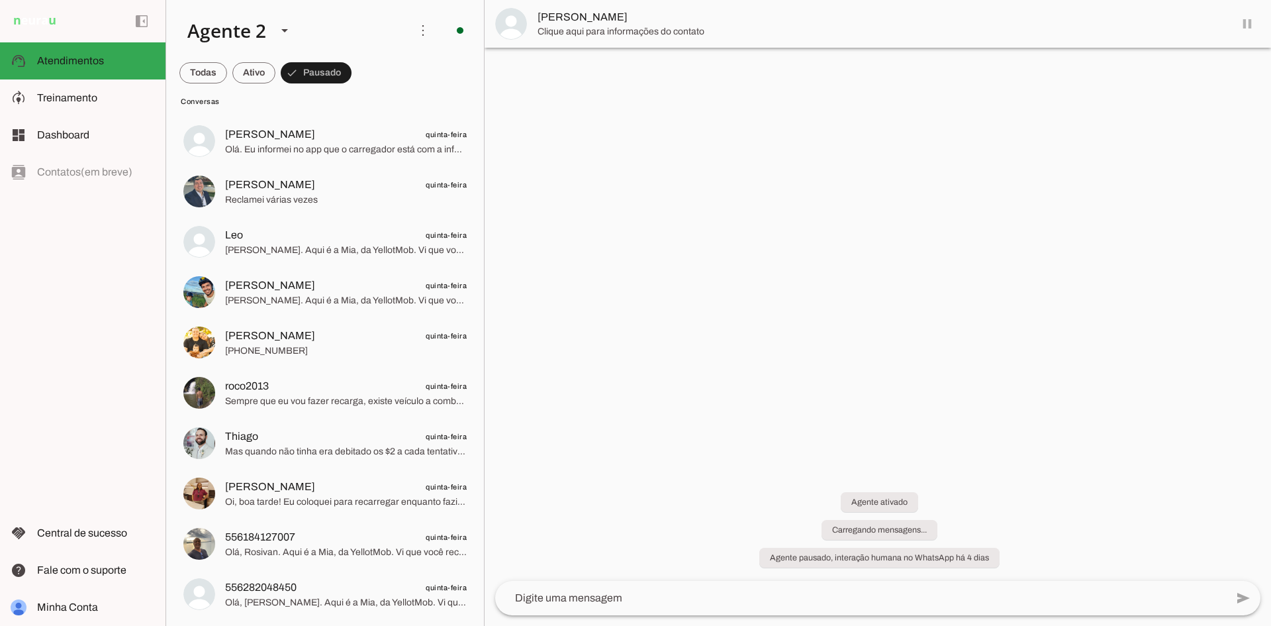
scroll to position [0, 0]
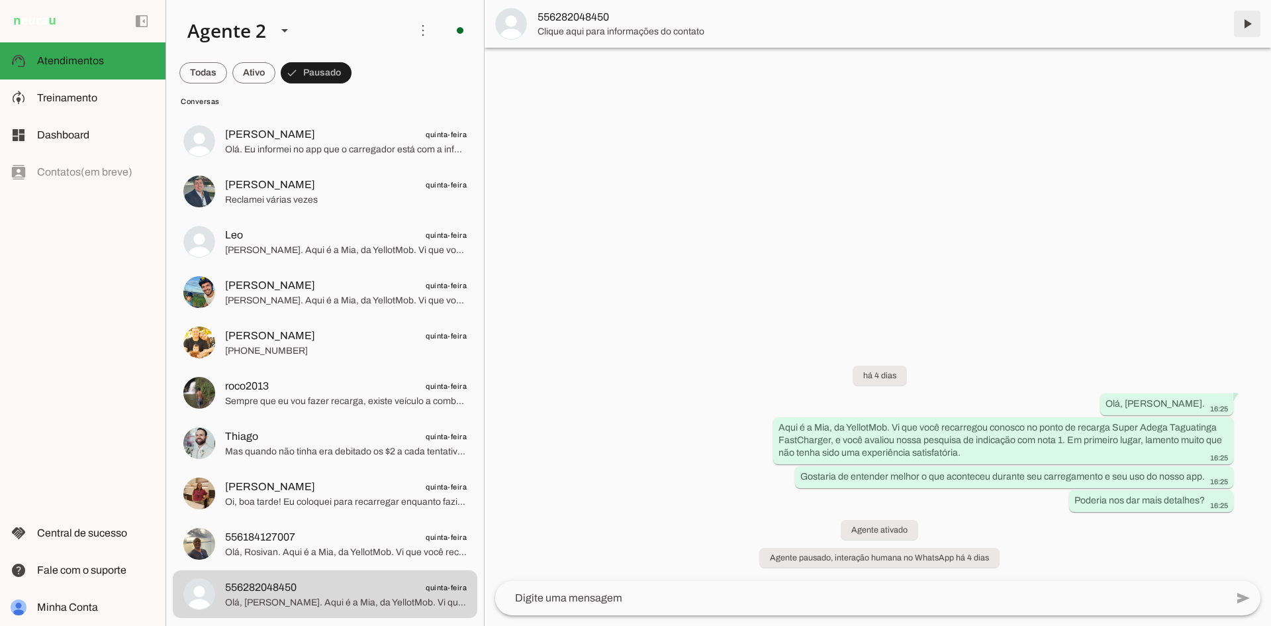
click at [1249, 30] on span at bounding box center [1247, 24] width 32 height 32
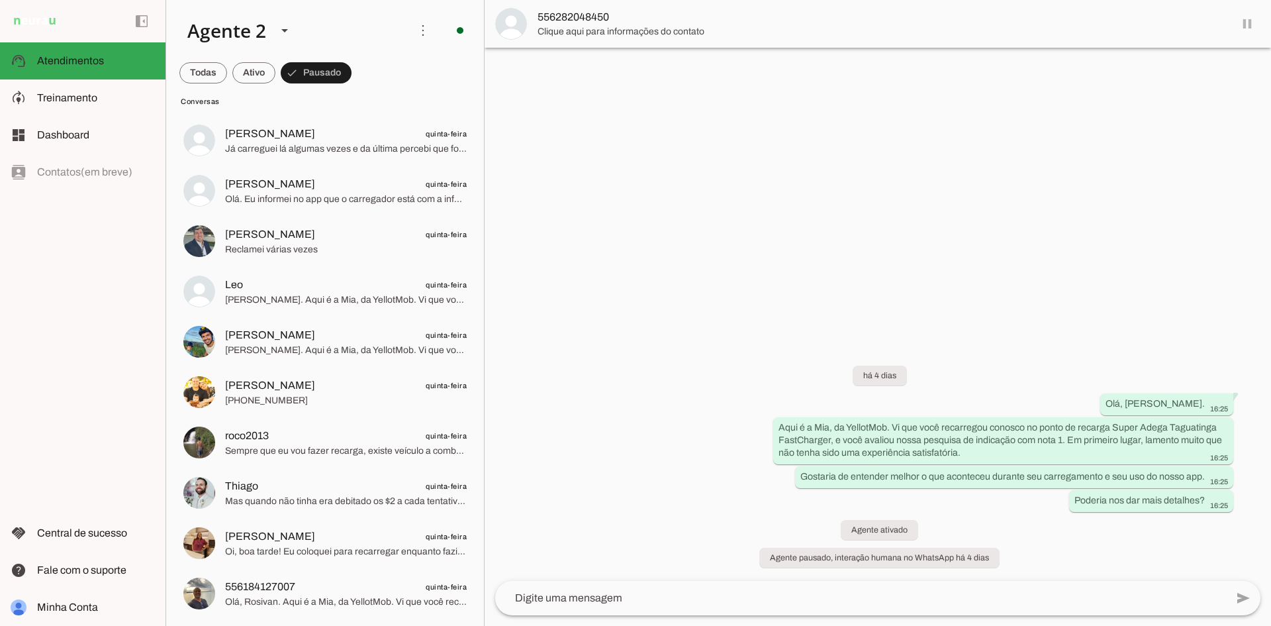
scroll to position [779, 0]
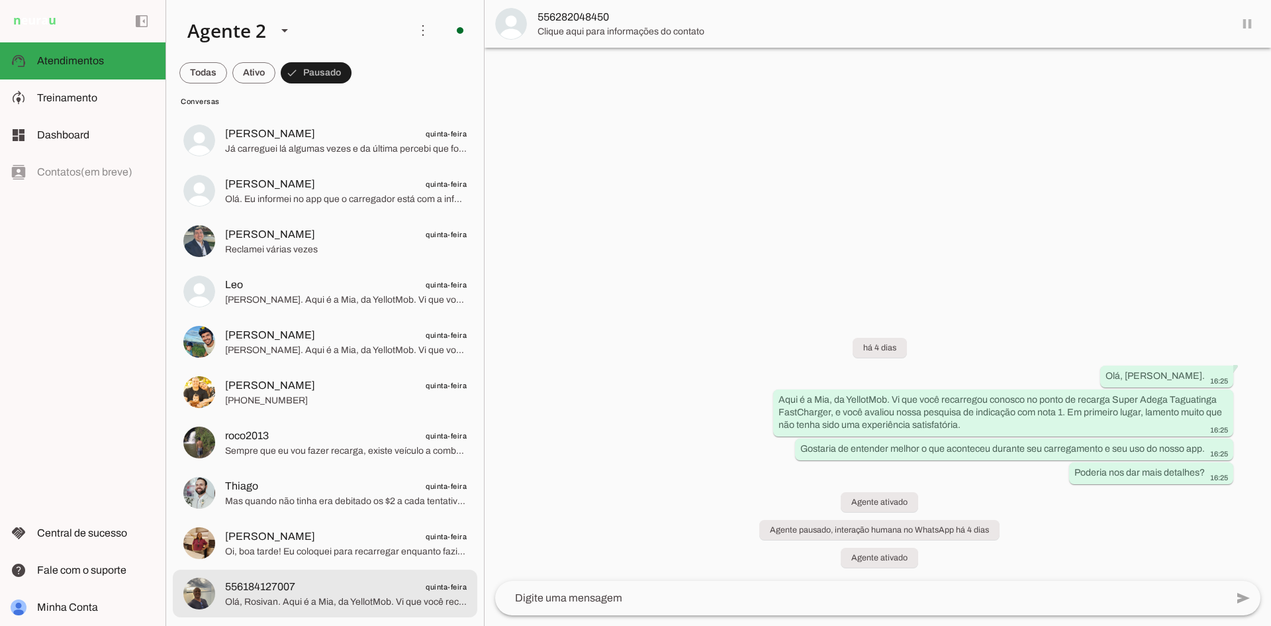
click at [323, 587] on span "556184127007 quinta-feira" at bounding box center [346, 587] width 242 height 17
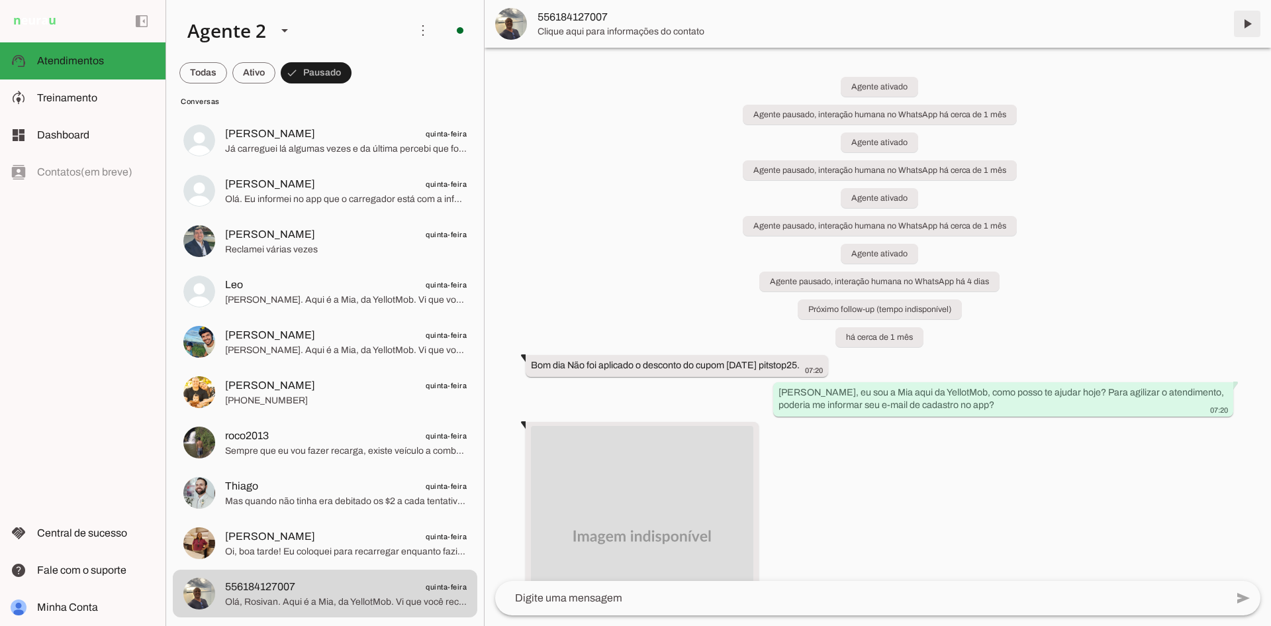
click at [1241, 25] on span at bounding box center [1247, 24] width 32 height 32
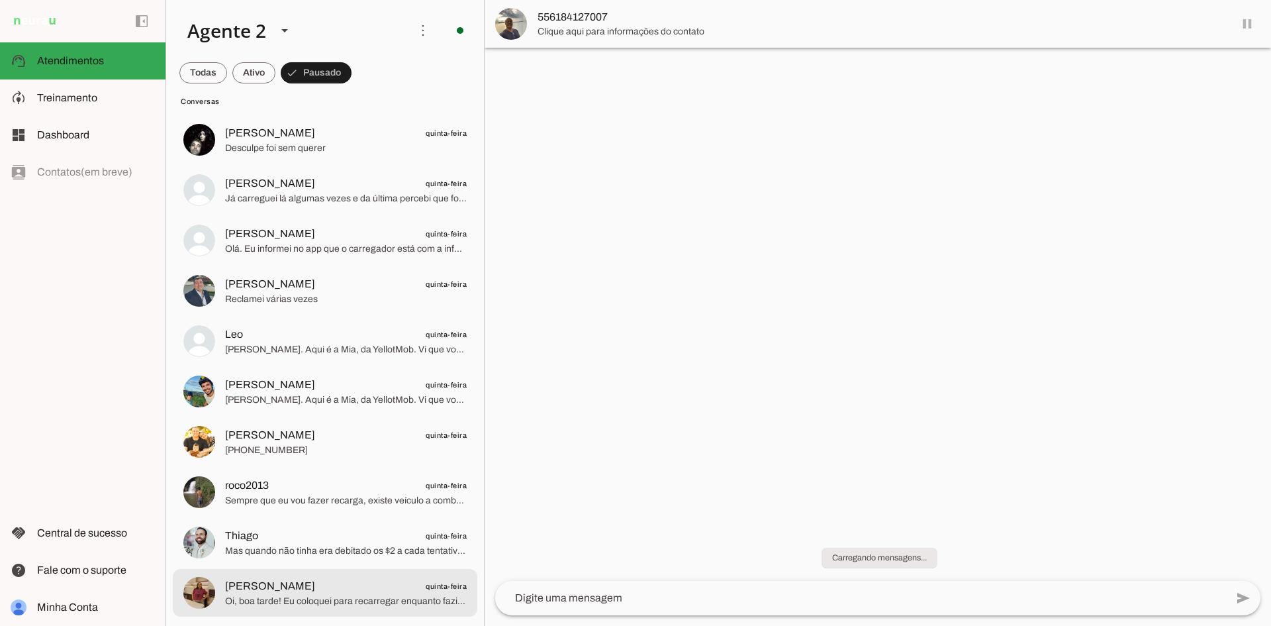
click at [350, 597] on span "Oi, boa tarde! Eu coloquei para recarregar enquanto fazia algumas compras! Ao v…" at bounding box center [346, 601] width 242 height 13
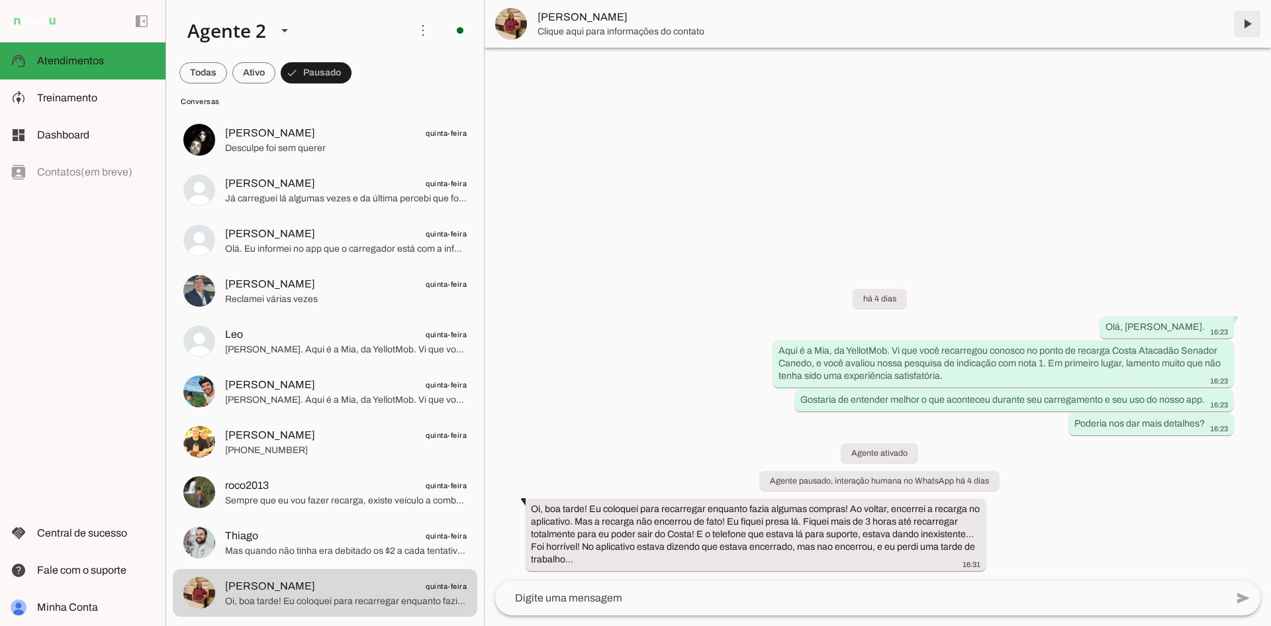
click at [1241, 23] on span at bounding box center [1247, 24] width 32 height 32
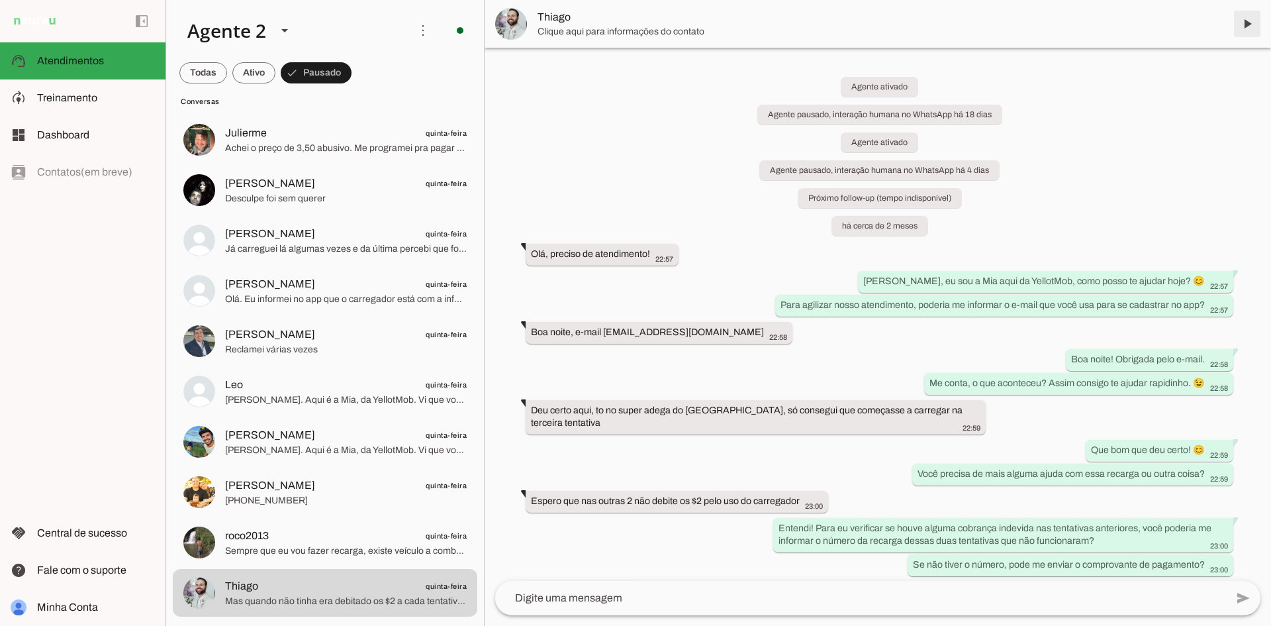
click at [1253, 21] on span at bounding box center [1247, 24] width 32 height 32
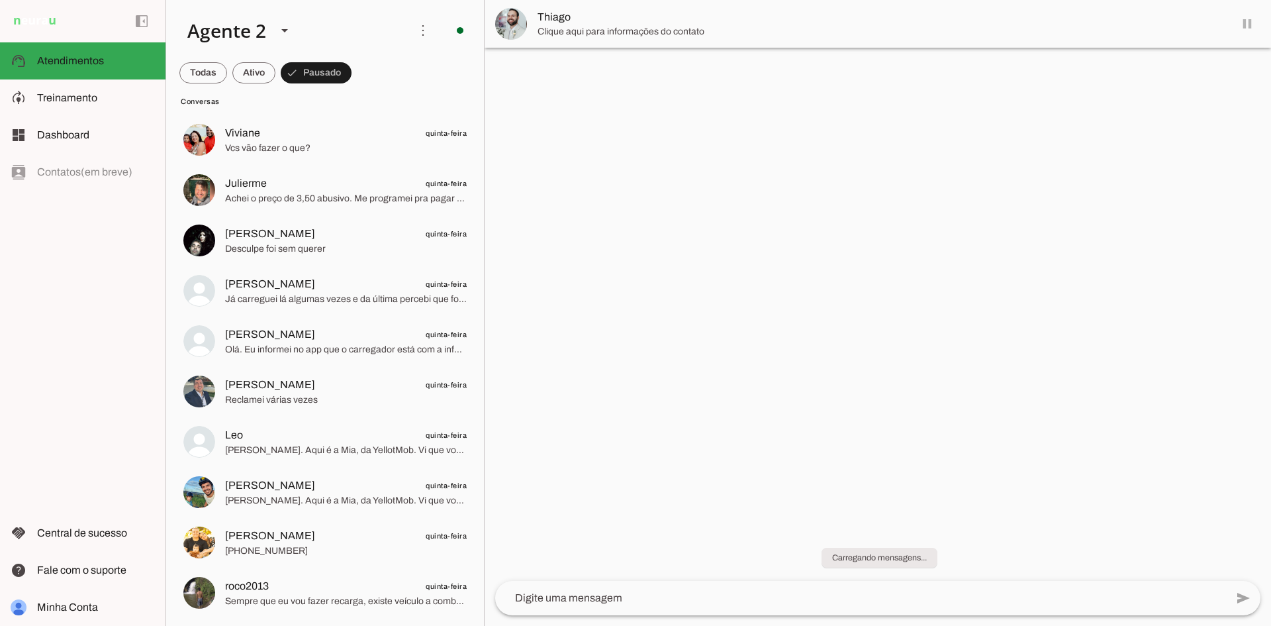
scroll to position [628, 0]
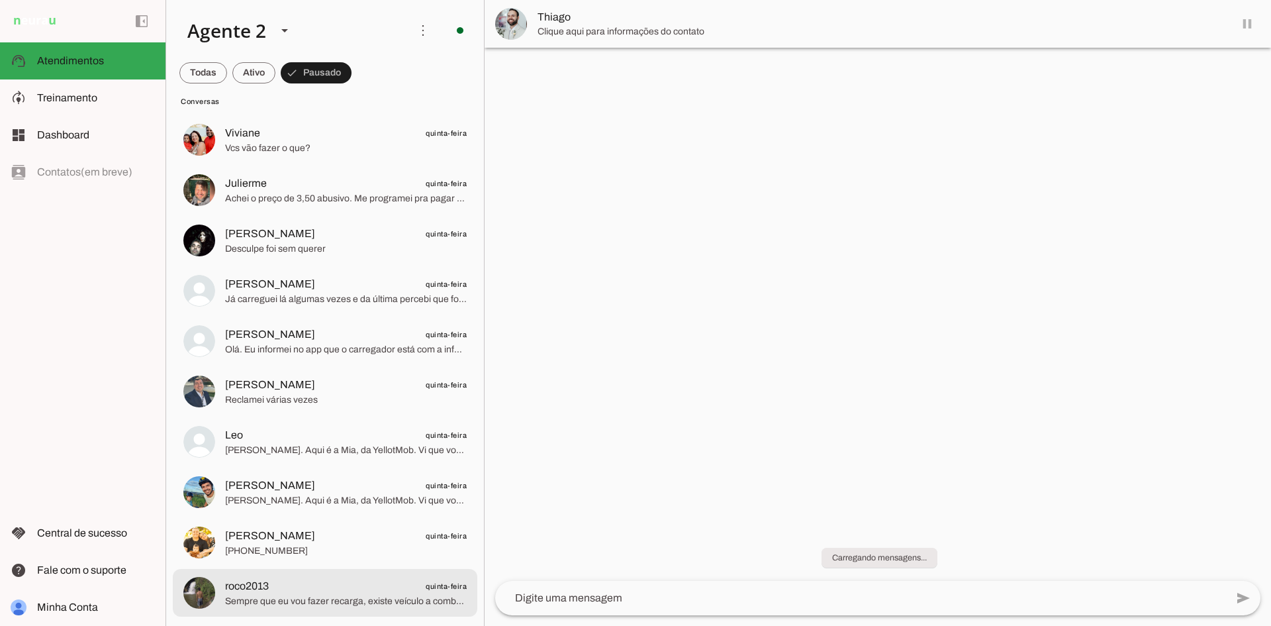
click at [326, 582] on span "roco2013 quinta-feira" at bounding box center [346, 586] width 242 height 17
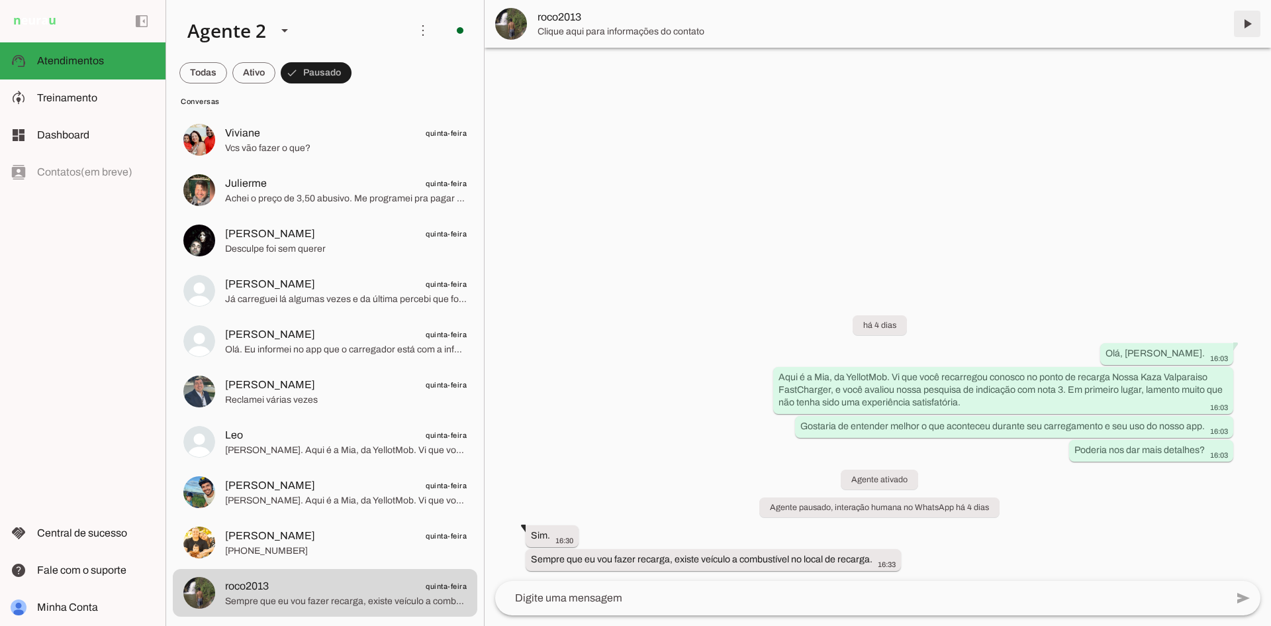
click at [1240, 23] on span at bounding box center [1247, 24] width 32 height 32
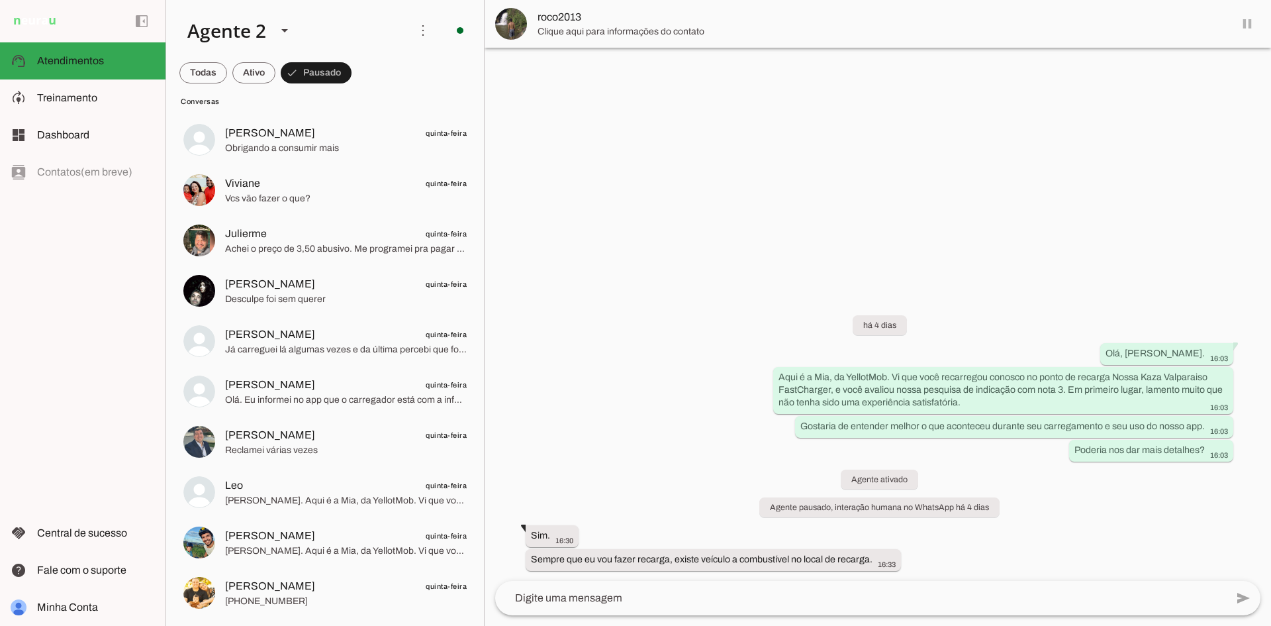
scroll to position [578, 0]
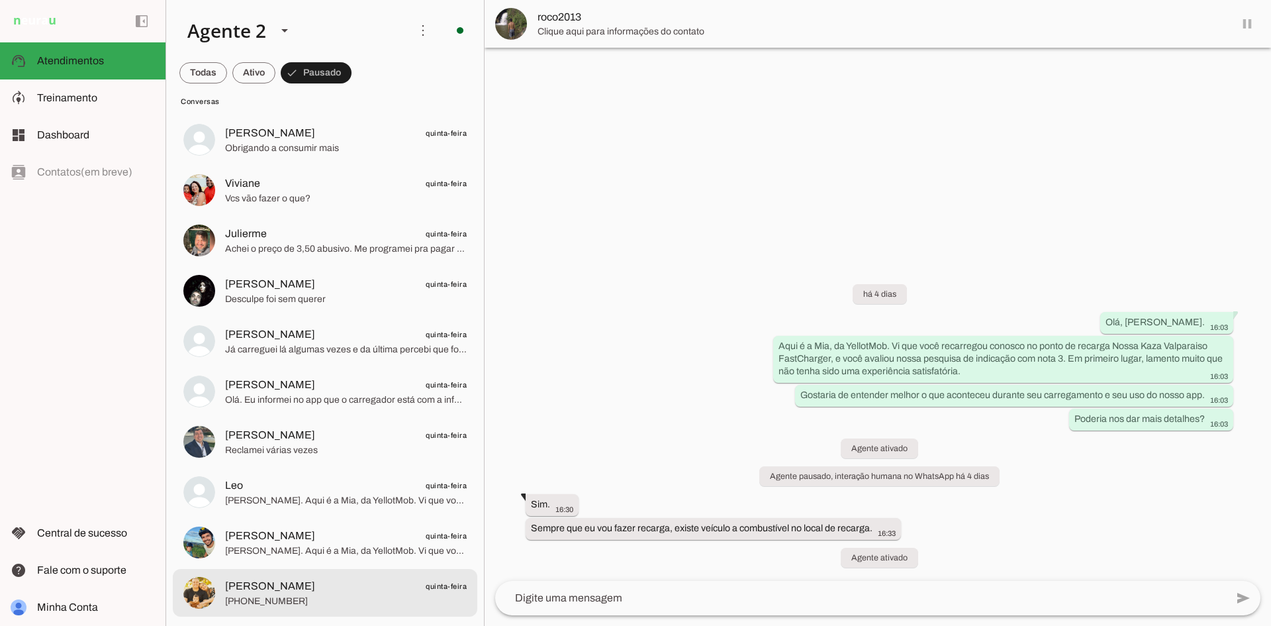
click at [409, 595] on span "[PHONE_NUMBER]" at bounding box center [346, 601] width 242 height 13
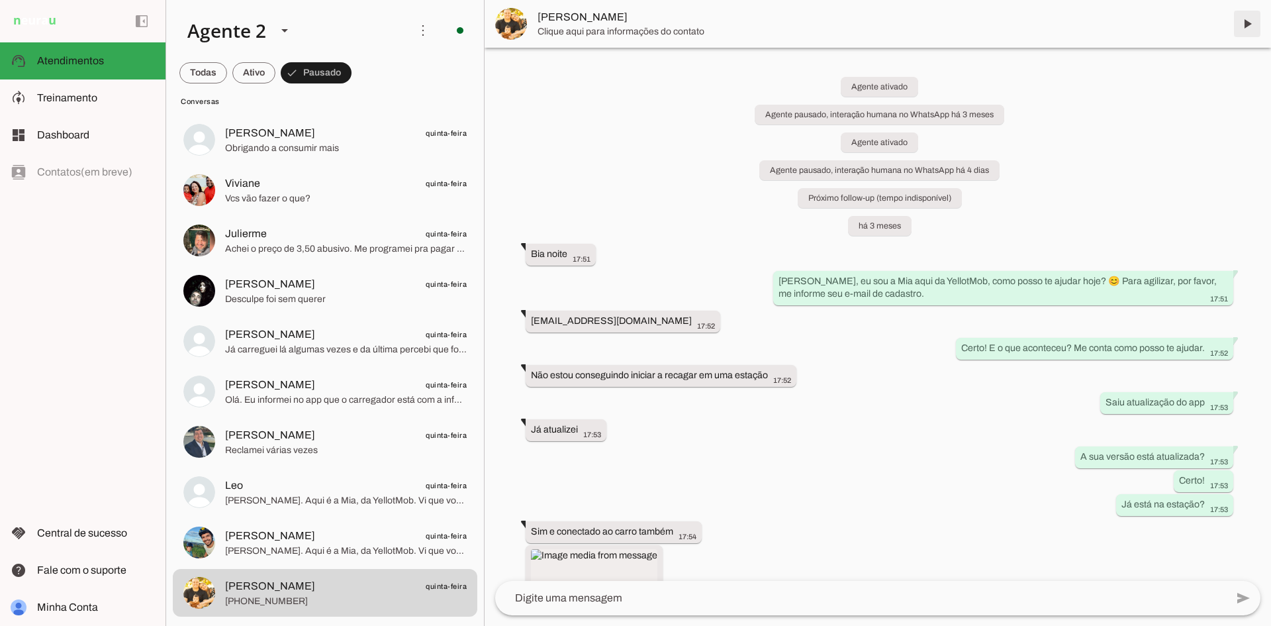
click at [1248, 21] on span at bounding box center [1247, 24] width 32 height 32
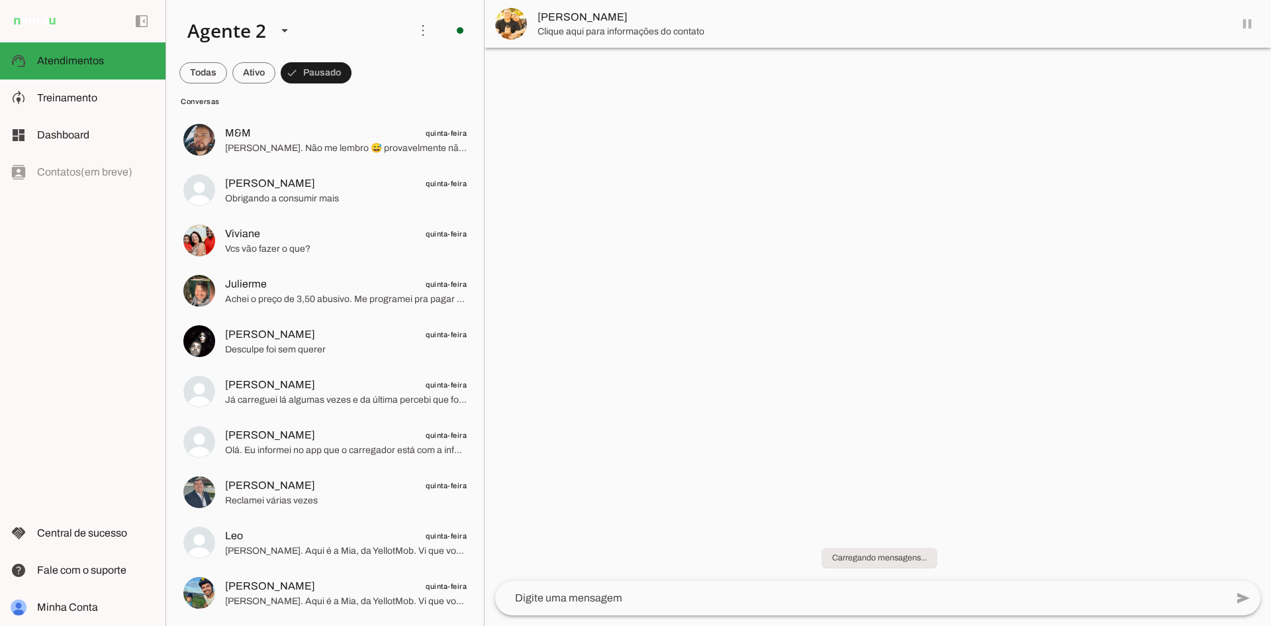
scroll to position [528, 0]
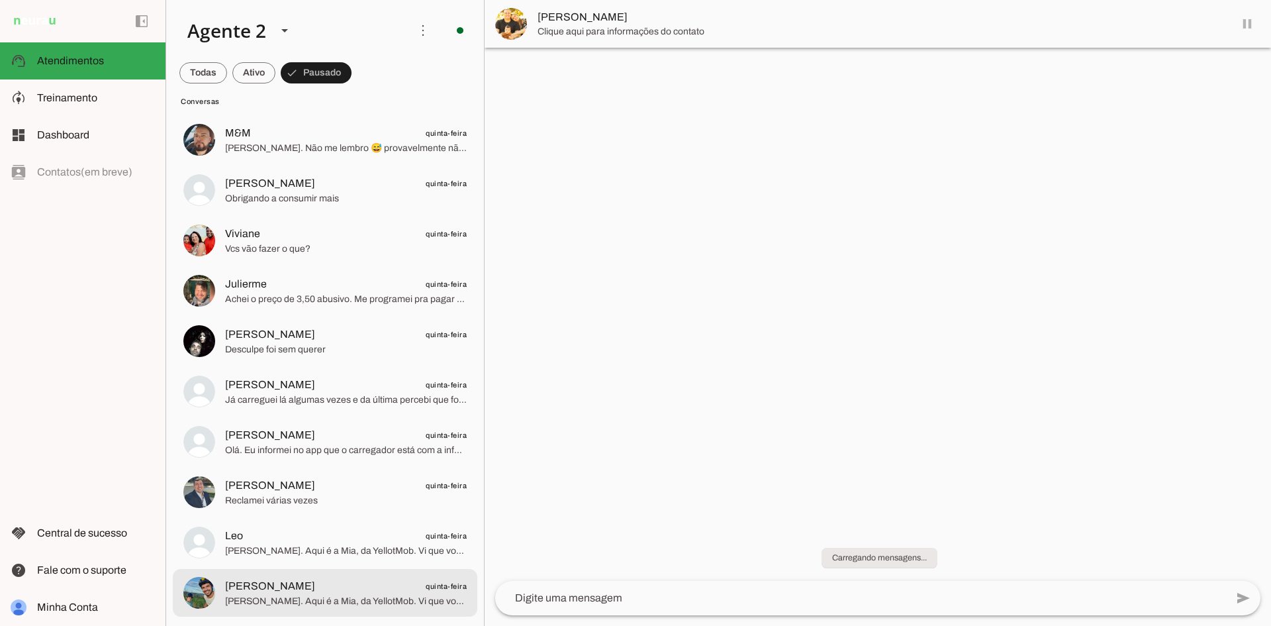
click at [313, 589] on span "[PERSON_NAME] quinta-feira" at bounding box center [346, 586] width 242 height 17
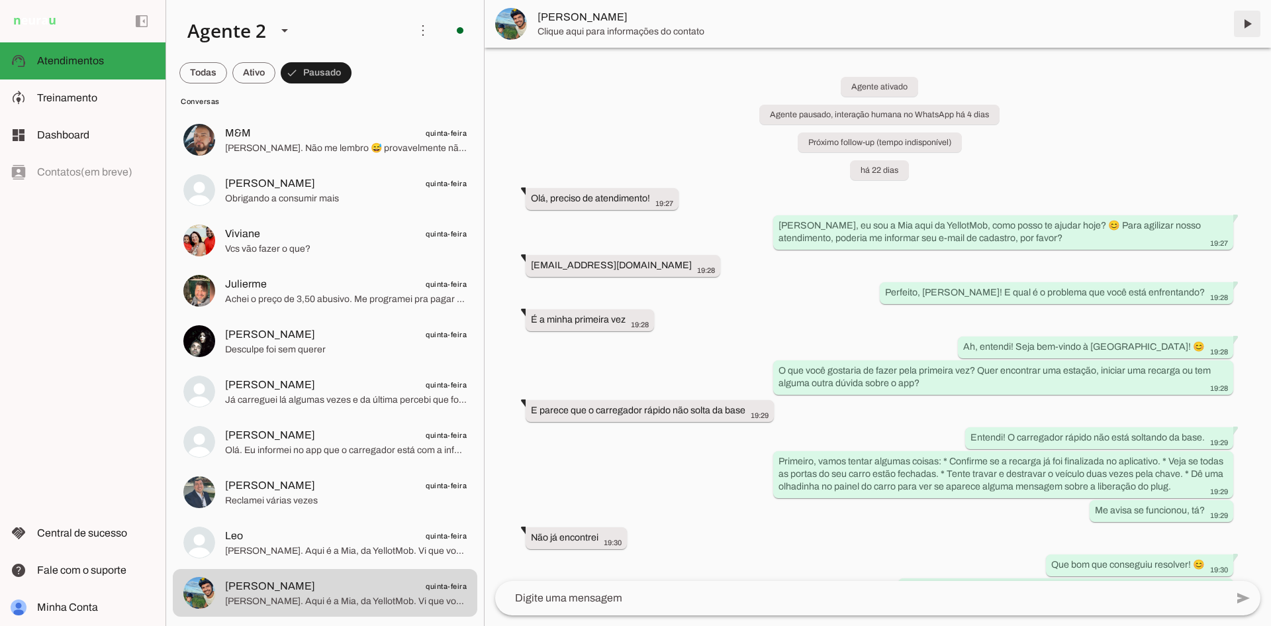
click at [1244, 26] on span at bounding box center [1247, 24] width 32 height 32
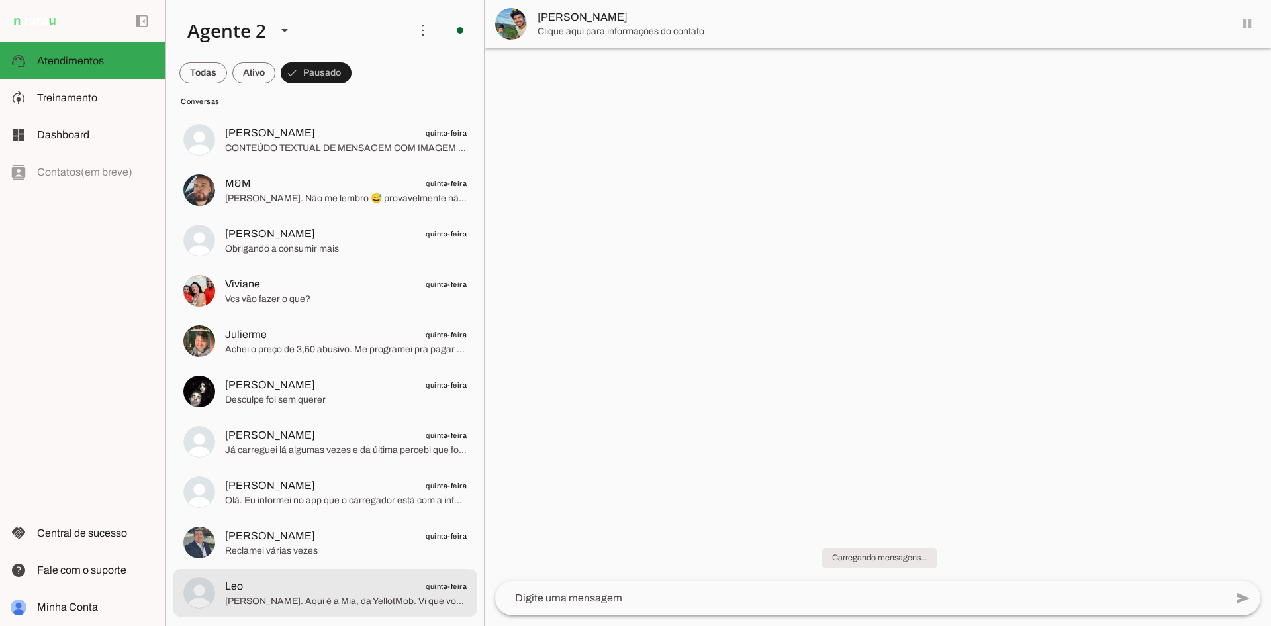
click at [356, 591] on span "Leo quinta-feira" at bounding box center [346, 586] width 242 height 17
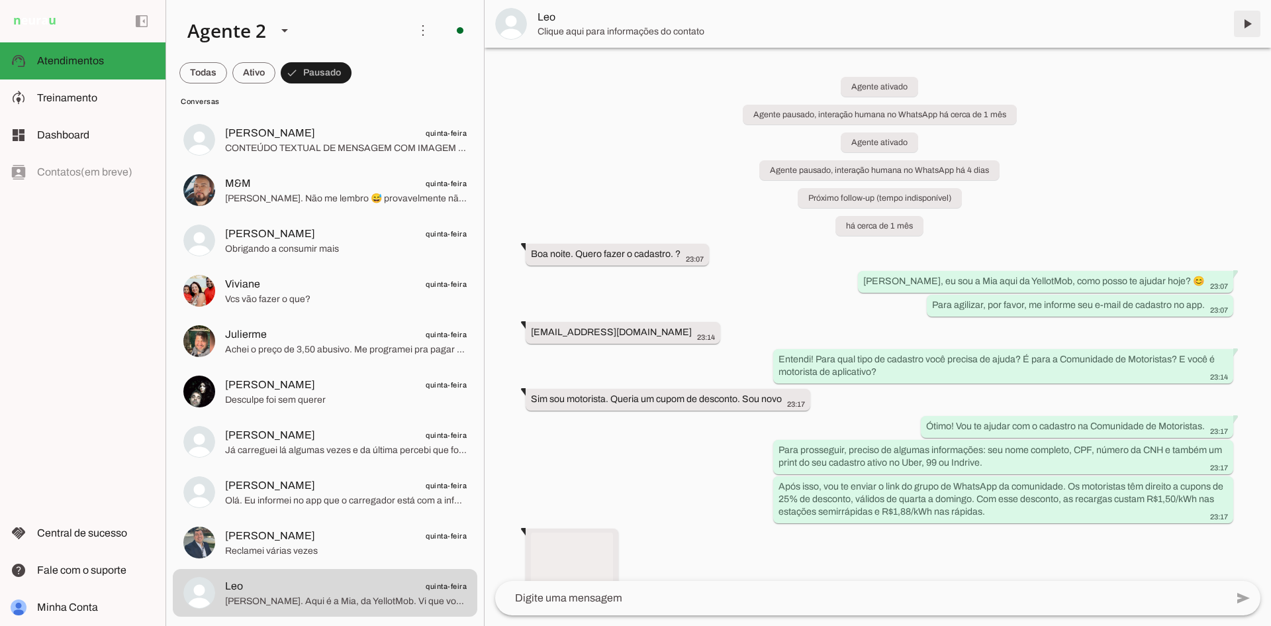
click at [1253, 29] on span at bounding box center [1247, 24] width 32 height 32
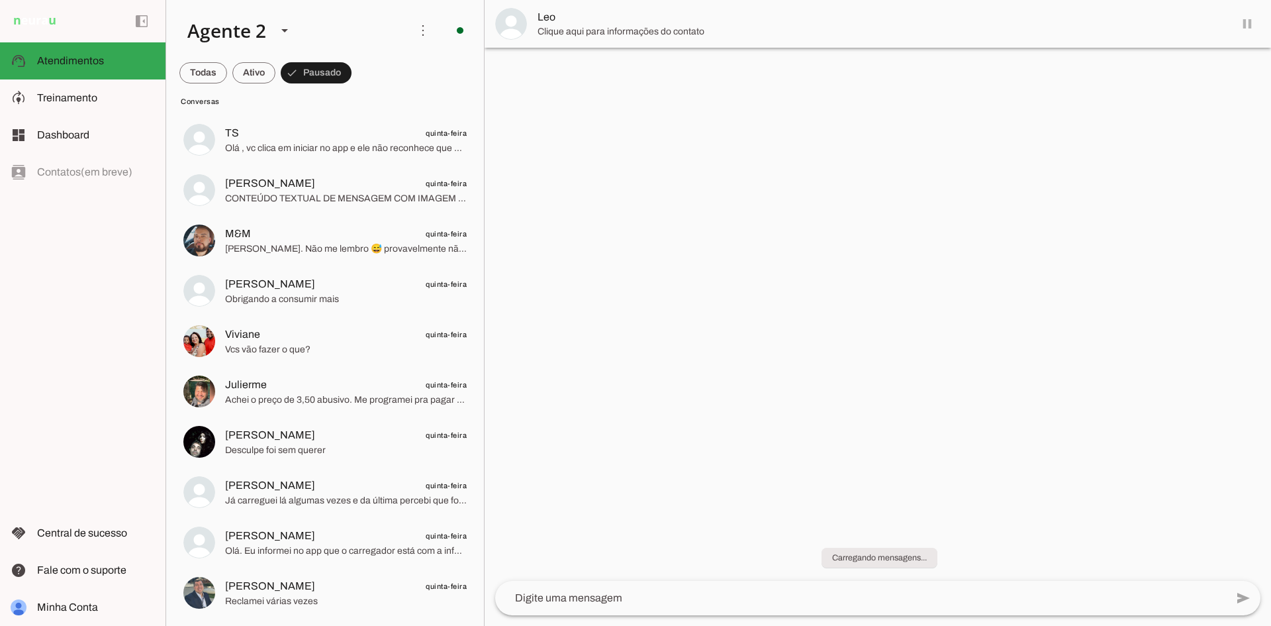
scroll to position [427, 0]
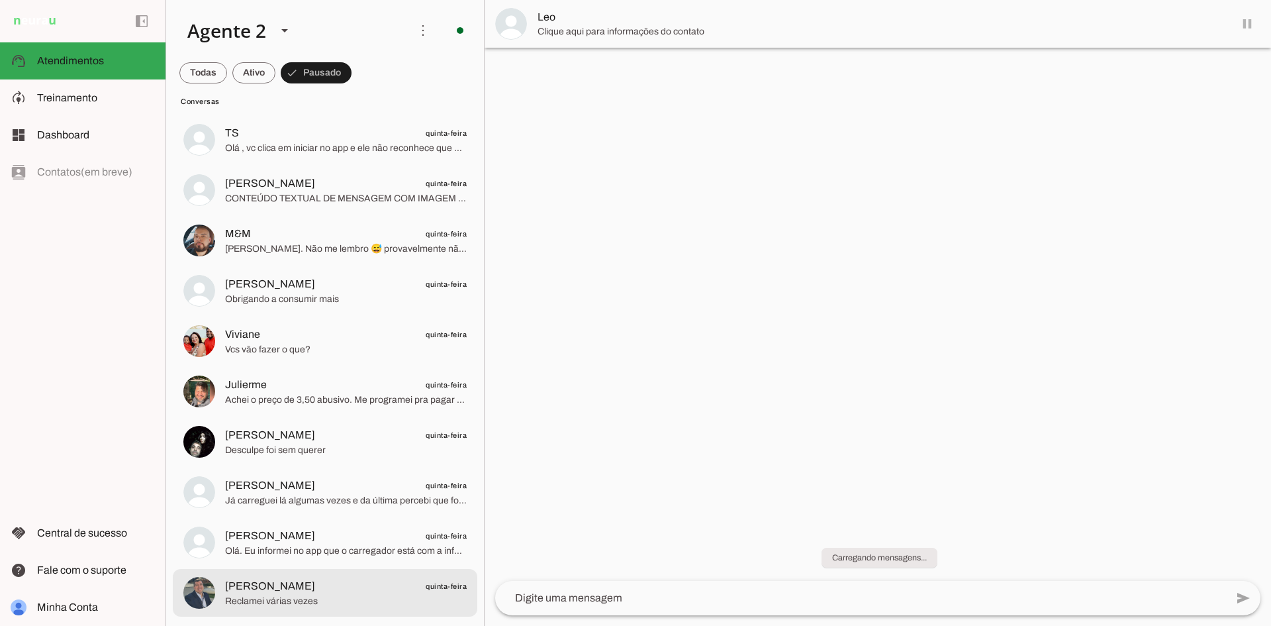
click at [395, 590] on span "[PERSON_NAME] quinta-feira" at bounding box center [346, 586] width 242 height 17
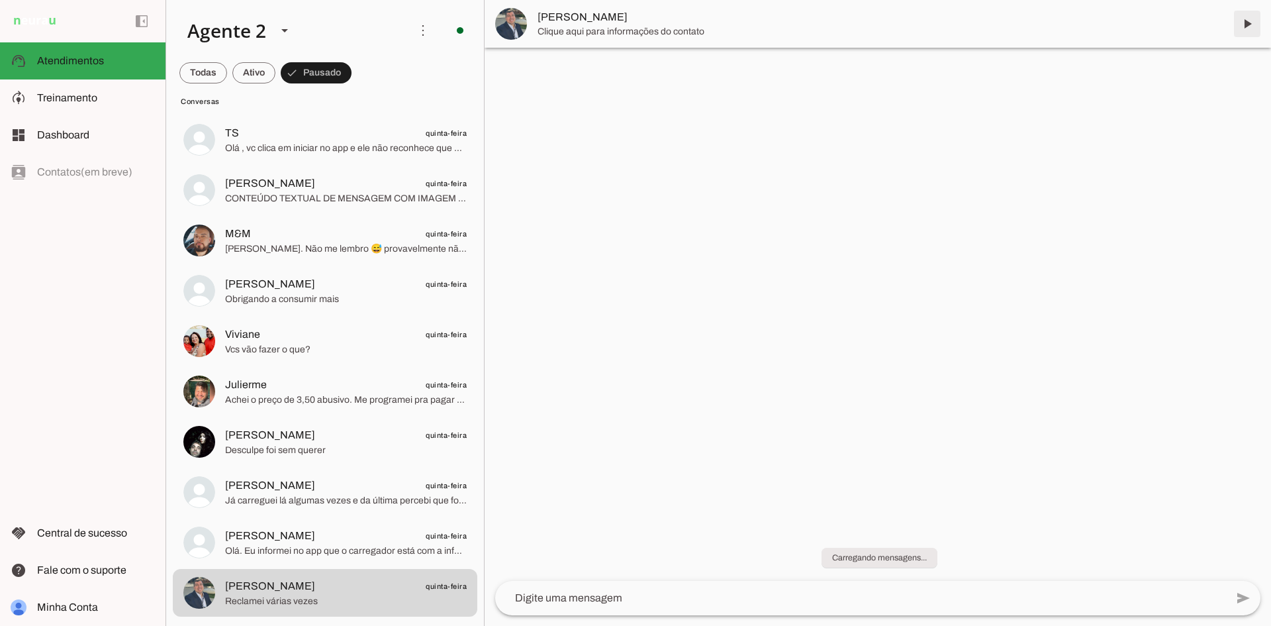
click at [1237, 25] on span at bounding box center [1247, 24] width 32 height 32
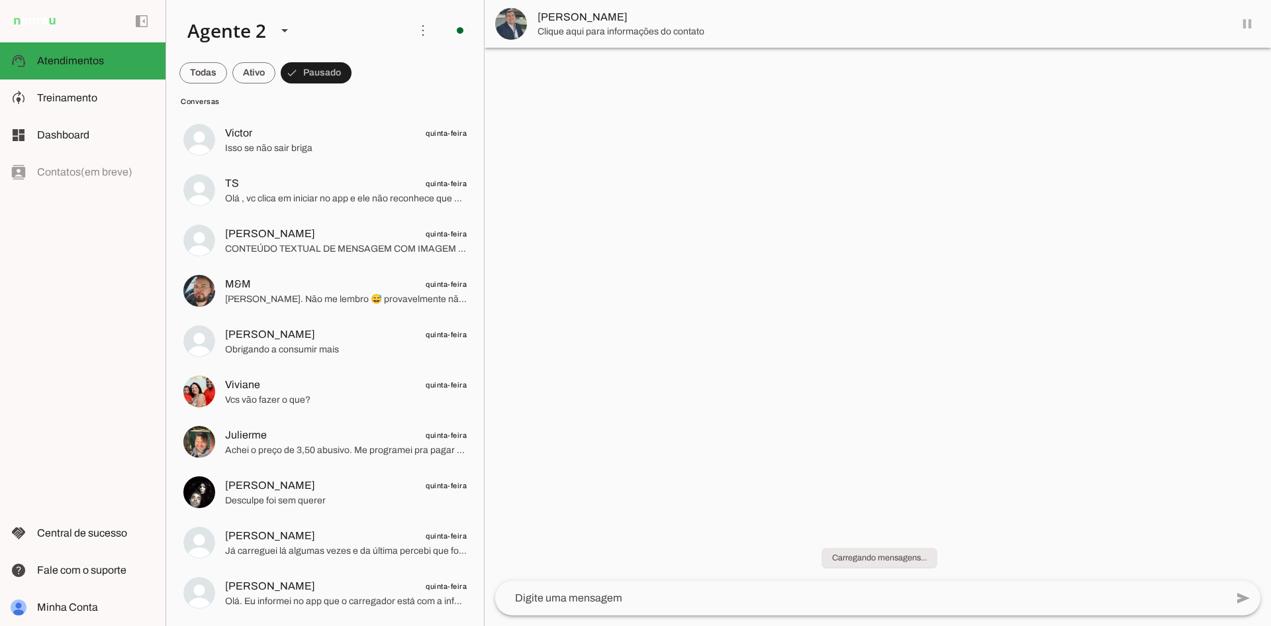
scroll to position [377, 0]
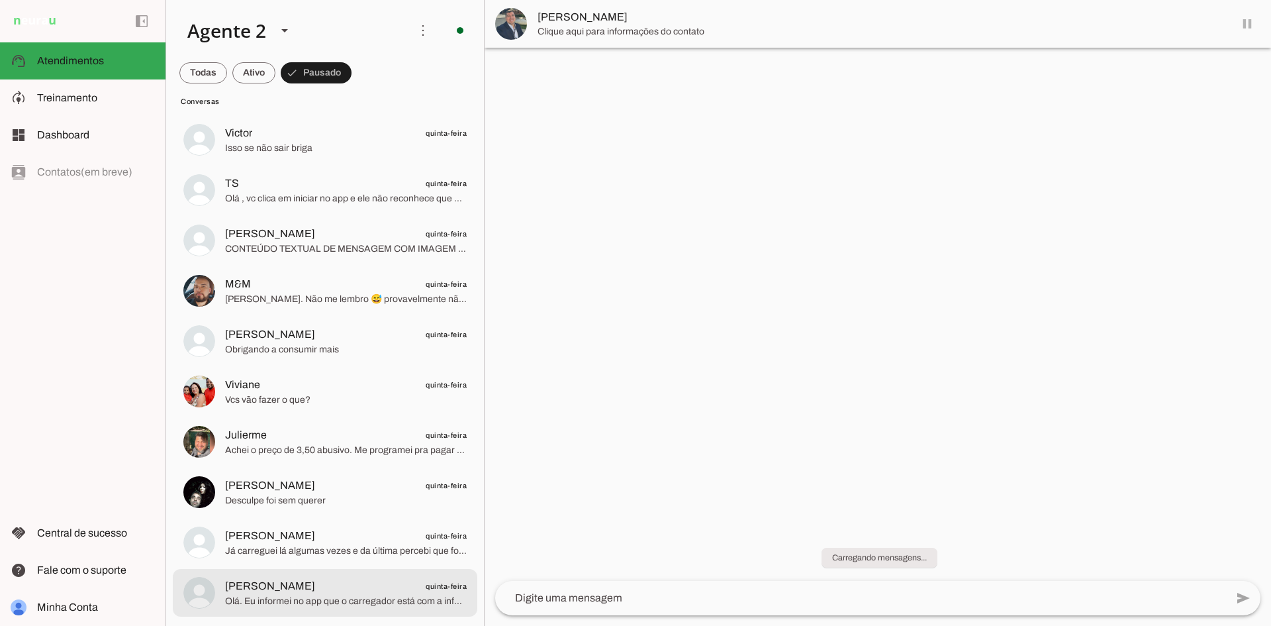
click at [309, 601] on span "Olá. Eu informei no app que o carregador está com a informação equivocada no ap…" at bounding box center [346, 601] width 242 height 13
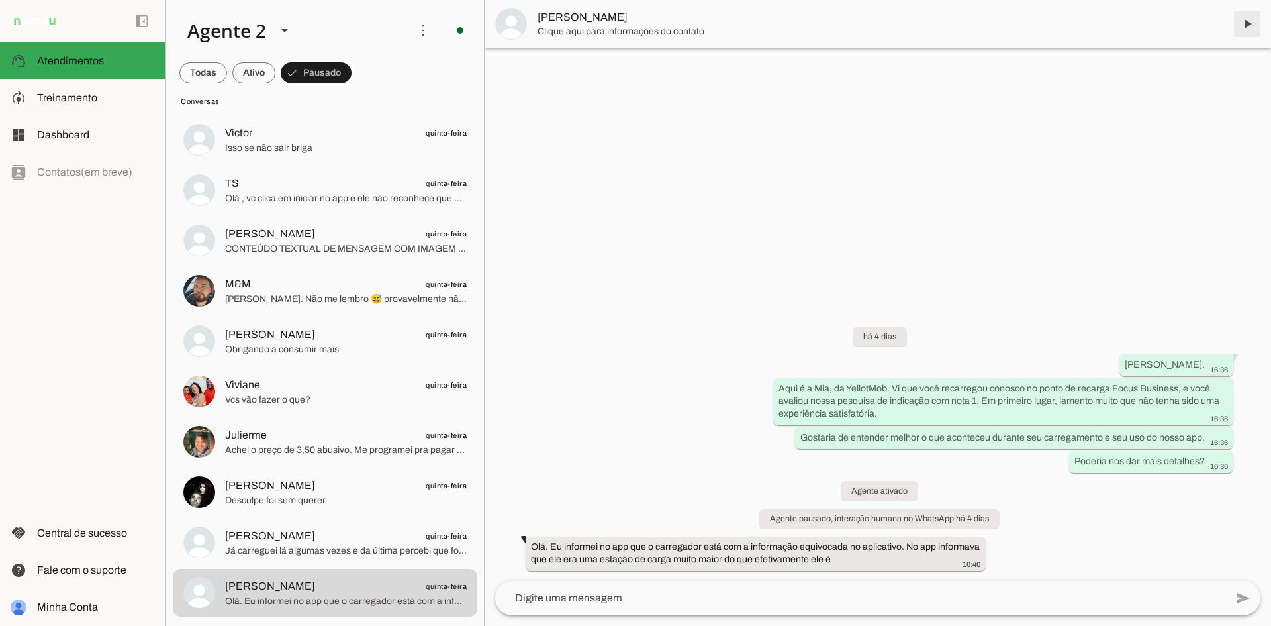
click at [1243, 22] on span at bounding box center [1247, 24] width 32 height 32
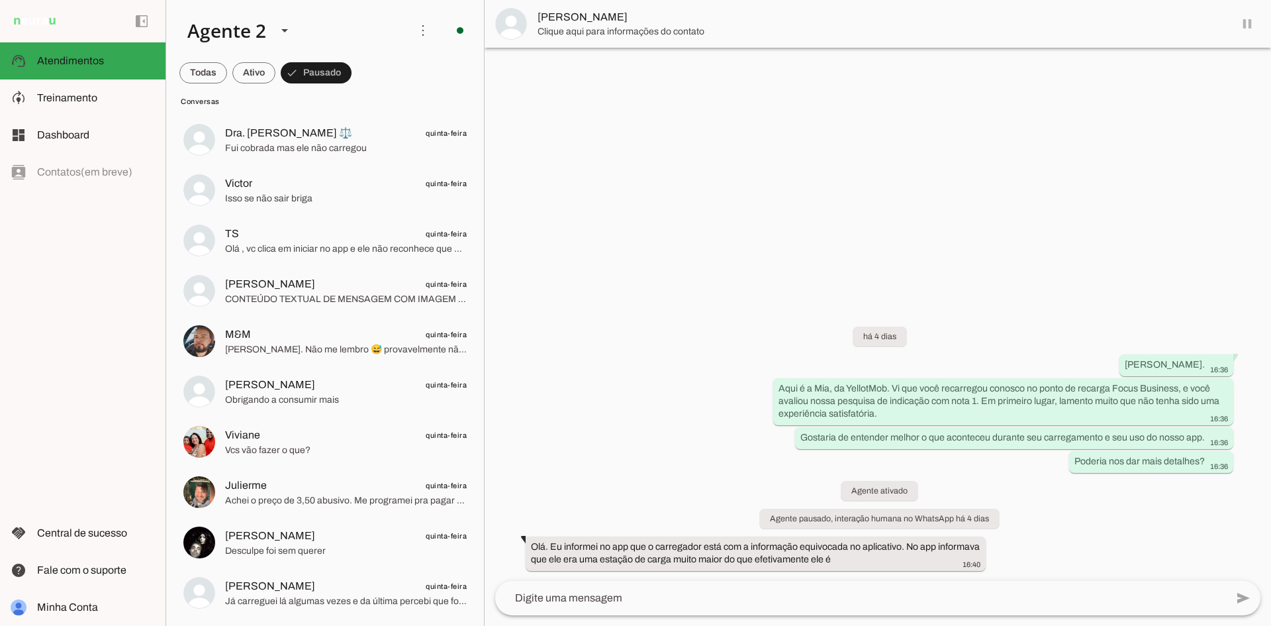
scroll to position [326, 0]
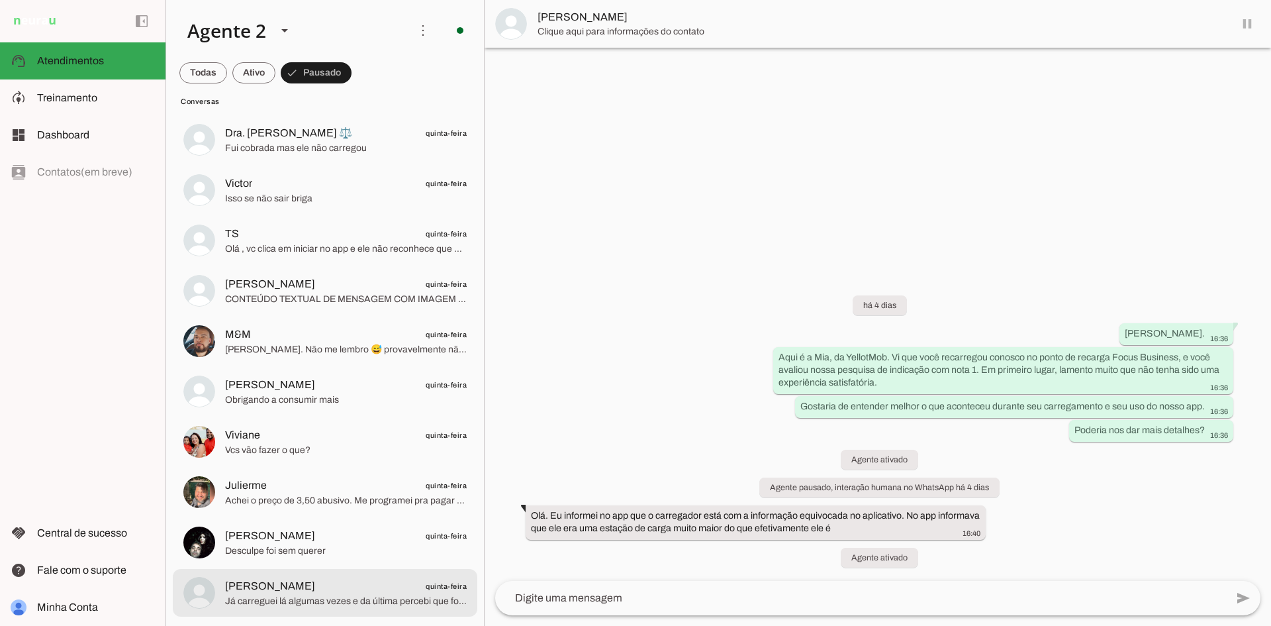
click at [353, 586] on span "[PERSON_NAME] quinta-feira" at bounding box center [346, 586] width 242 height 17
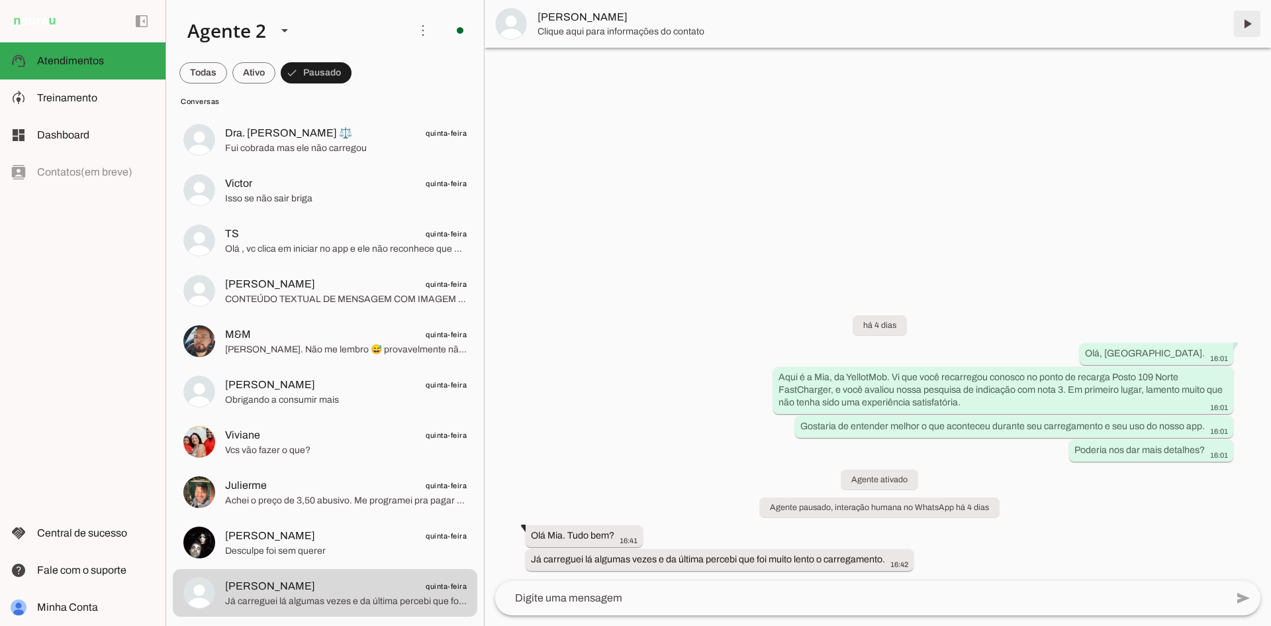
click at [1241, 28] on span at bounding box center [1247, 24] width 32 height 32
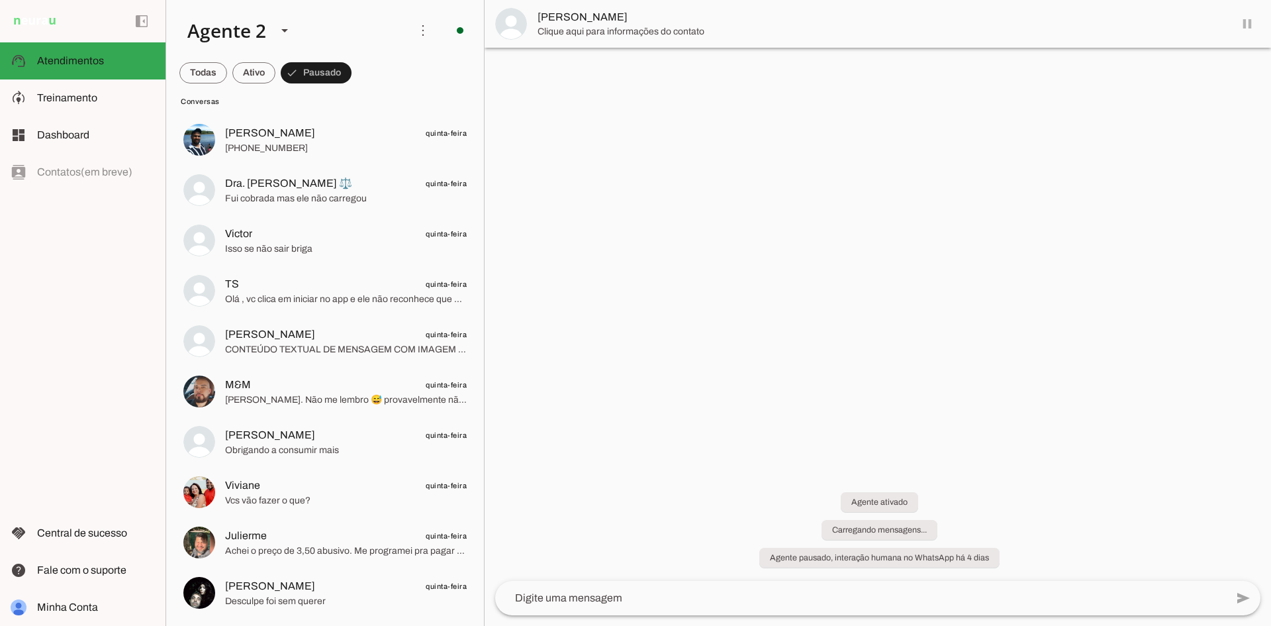
scroll to position [276, 0]
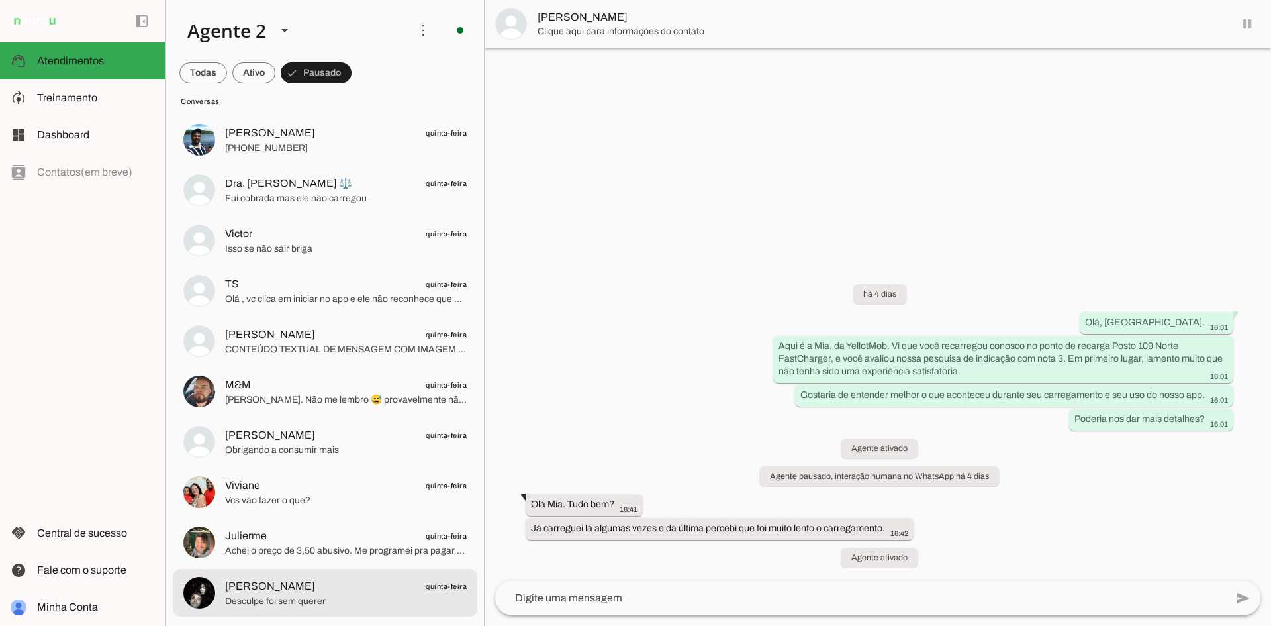
click at [313, 589] on span "[PERSON_NAME] quinta-feira" at bounding box center [346, 586] width 242 height 17
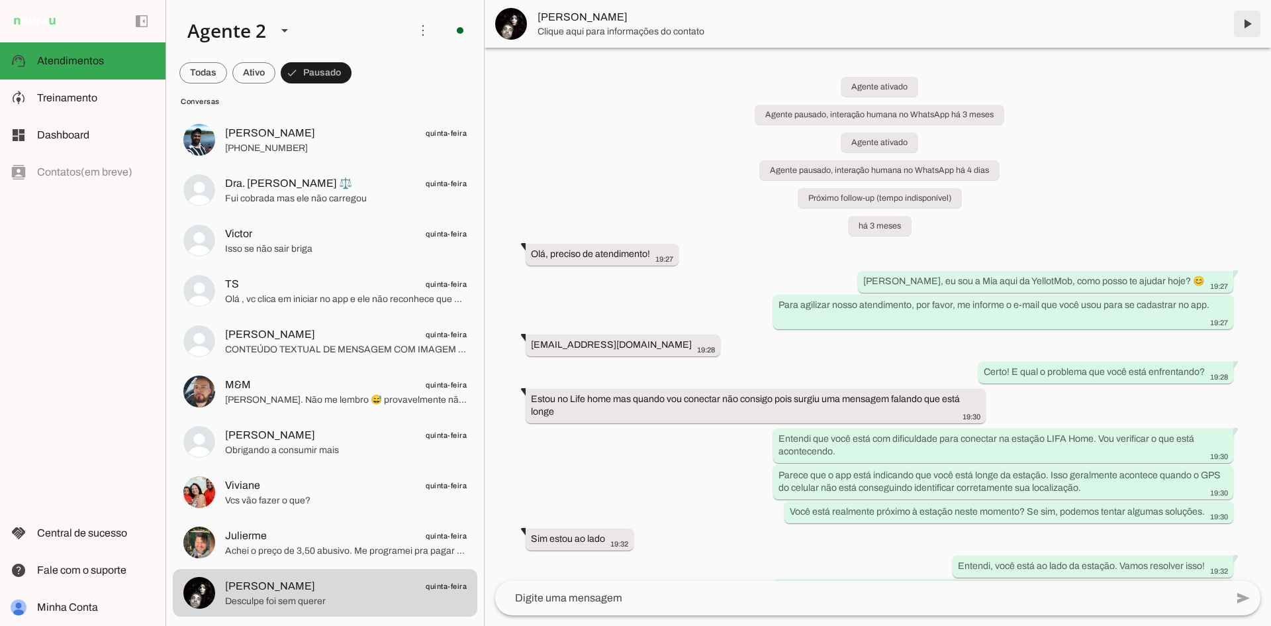
click at [1249, 21] on span at bounding box center [1247, 24] width 32 height 32
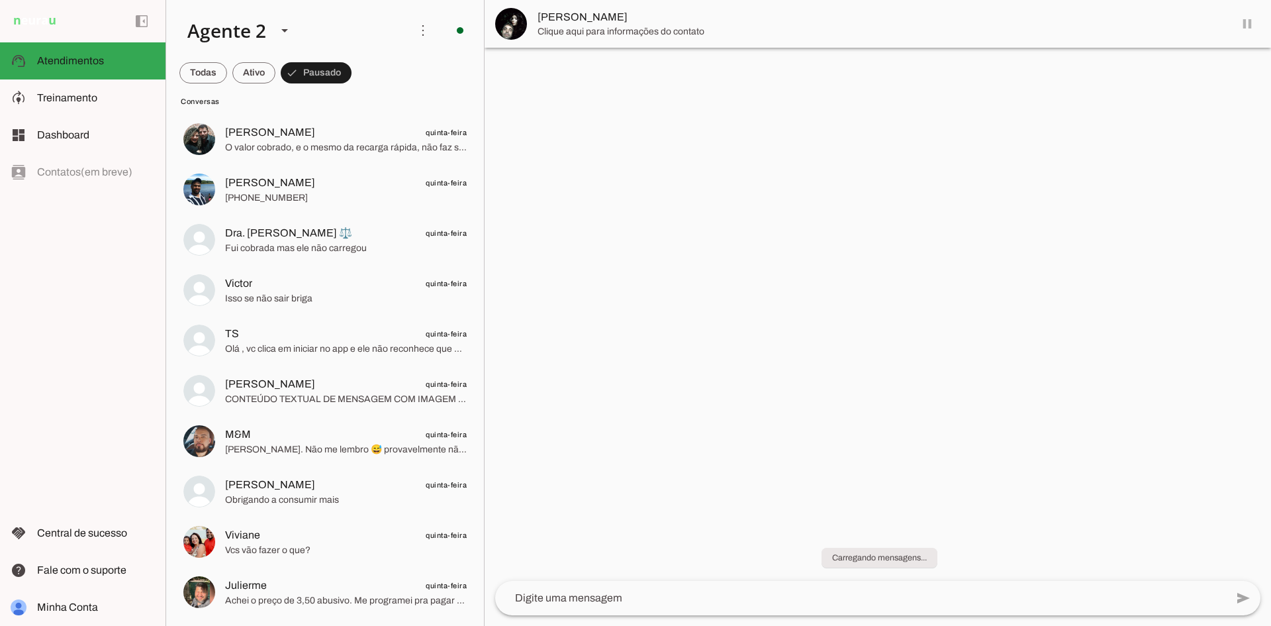
scroll to position [226, 0]
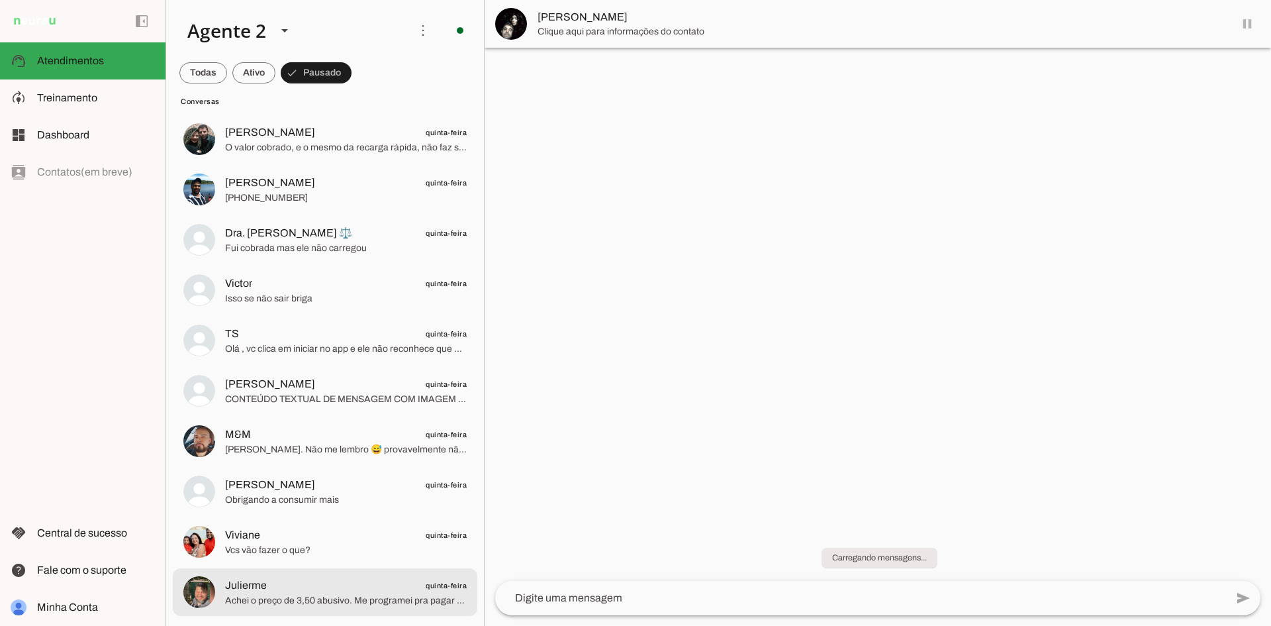
click at [369, 595] on span "Achei o preço de 3,50 abusivo. Me programei pra pagar os habituais 2,50. O App …" at bounding box center [346, 600] width 242 height 13
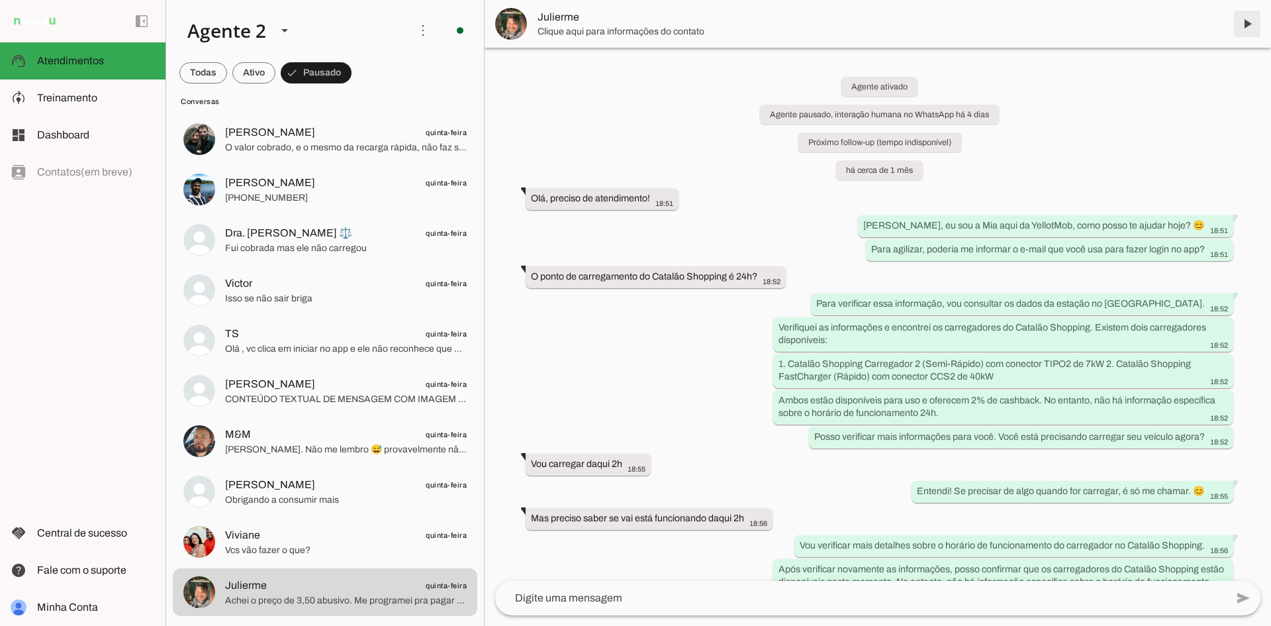
click at [1247, 24] on span at bounding box center [1247, 24] width 32 height 32
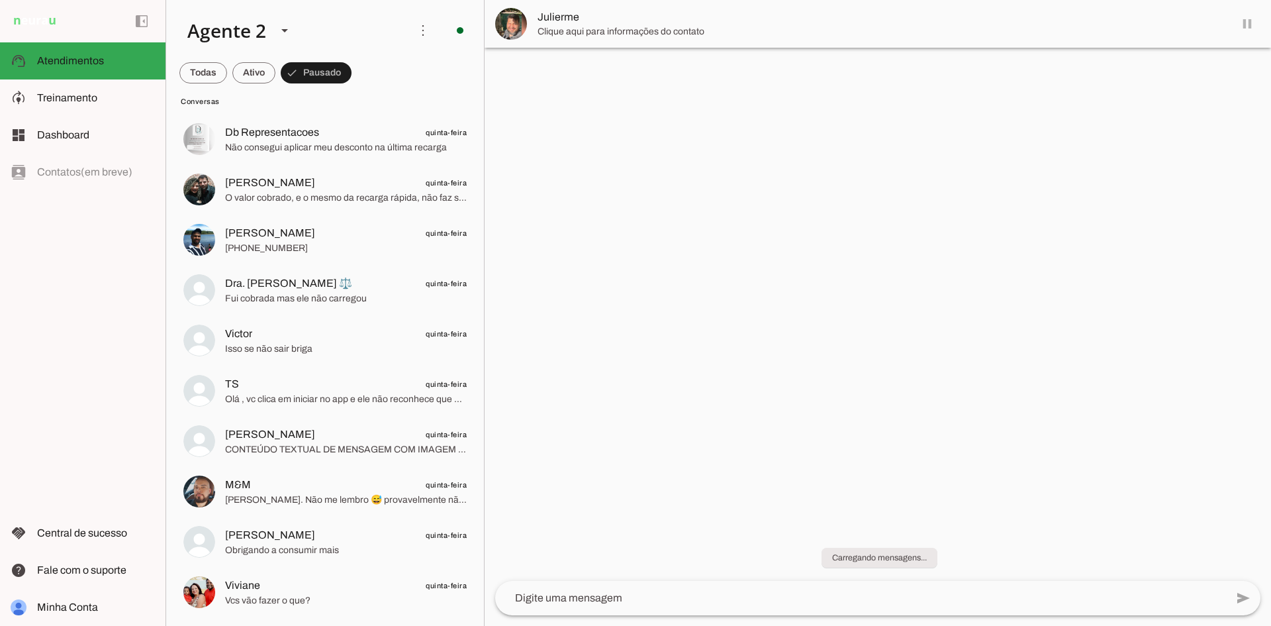
scroll to position [176, 0]
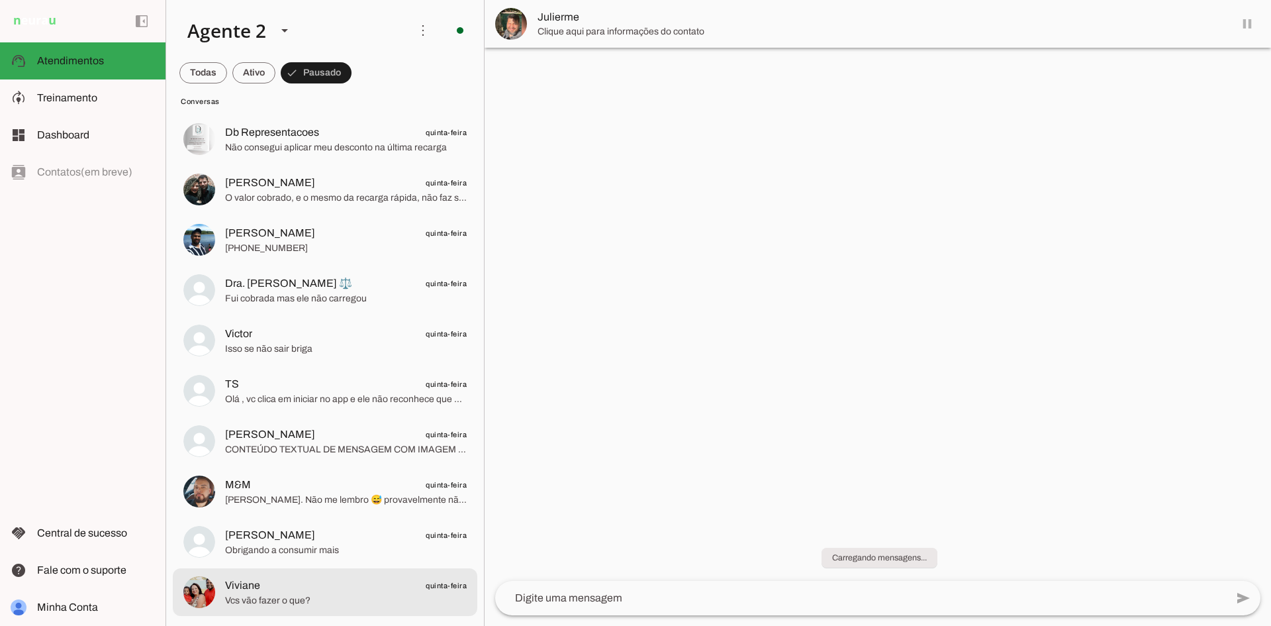
click at [355, 600] on span "Vcs vão fazer o que?" at bounding box center [346, 600] width 242 height 13
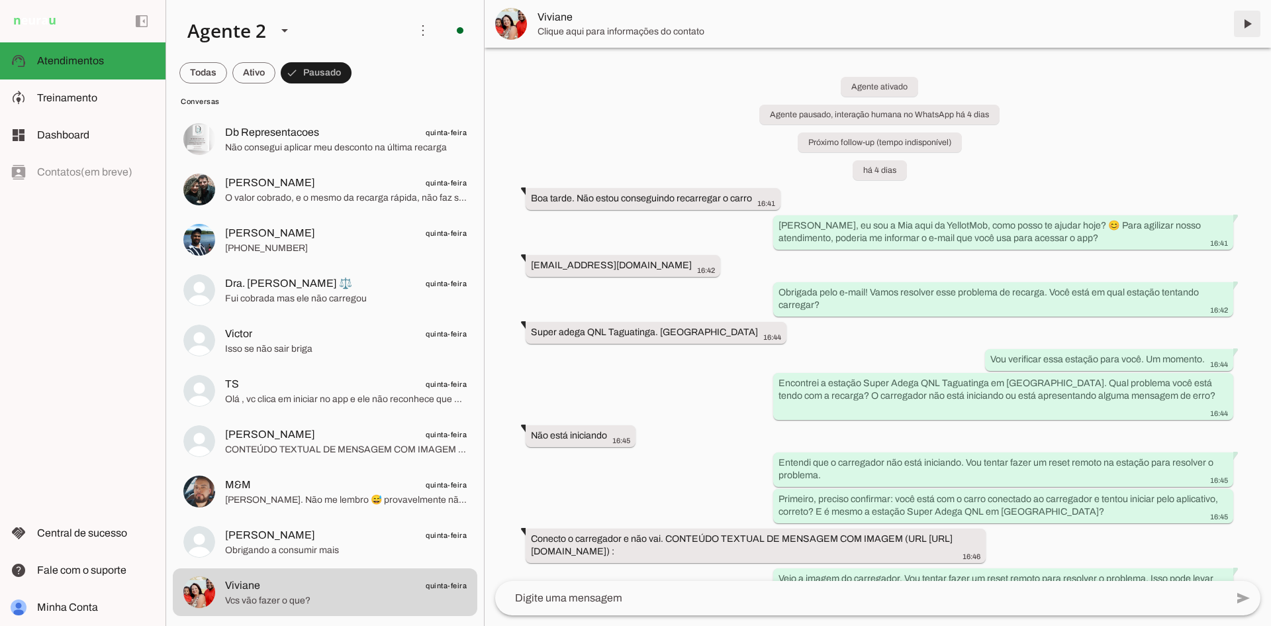
click at [1245, 26] on span at bounding box center [1247, 24] width 32 height 32
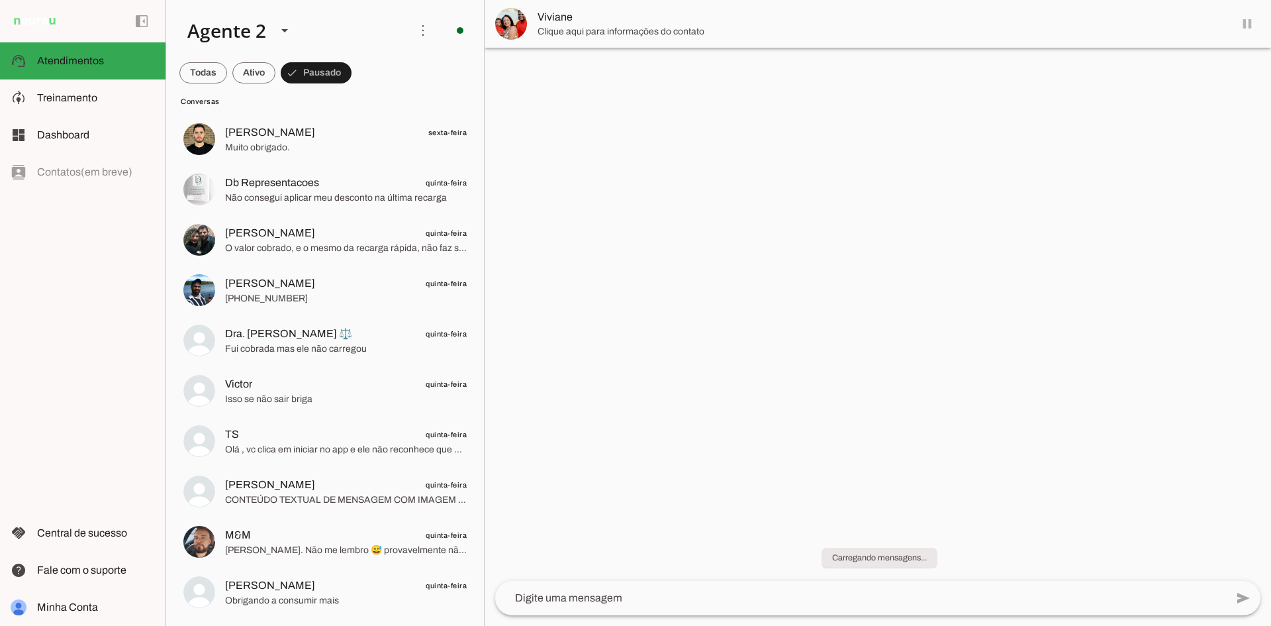
scroll to position [126, 0]
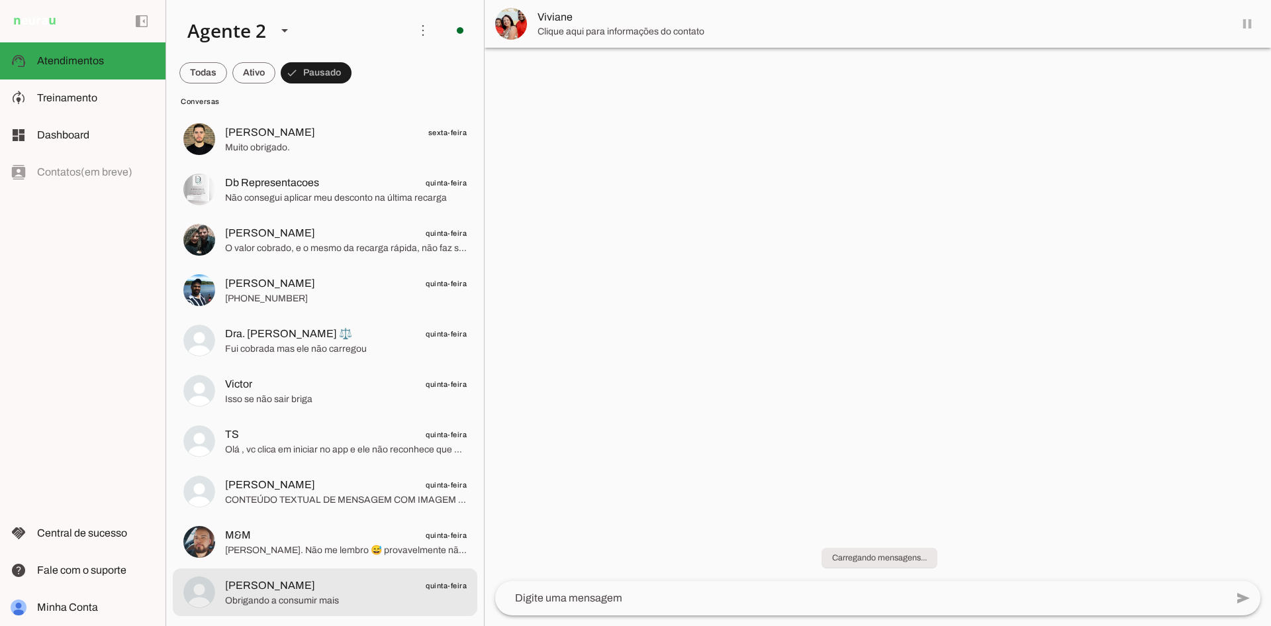
click at [334, 590] on span "[PERSON_NAME] quinta-feira" at bounding box center [346, 585] width 242 height 17
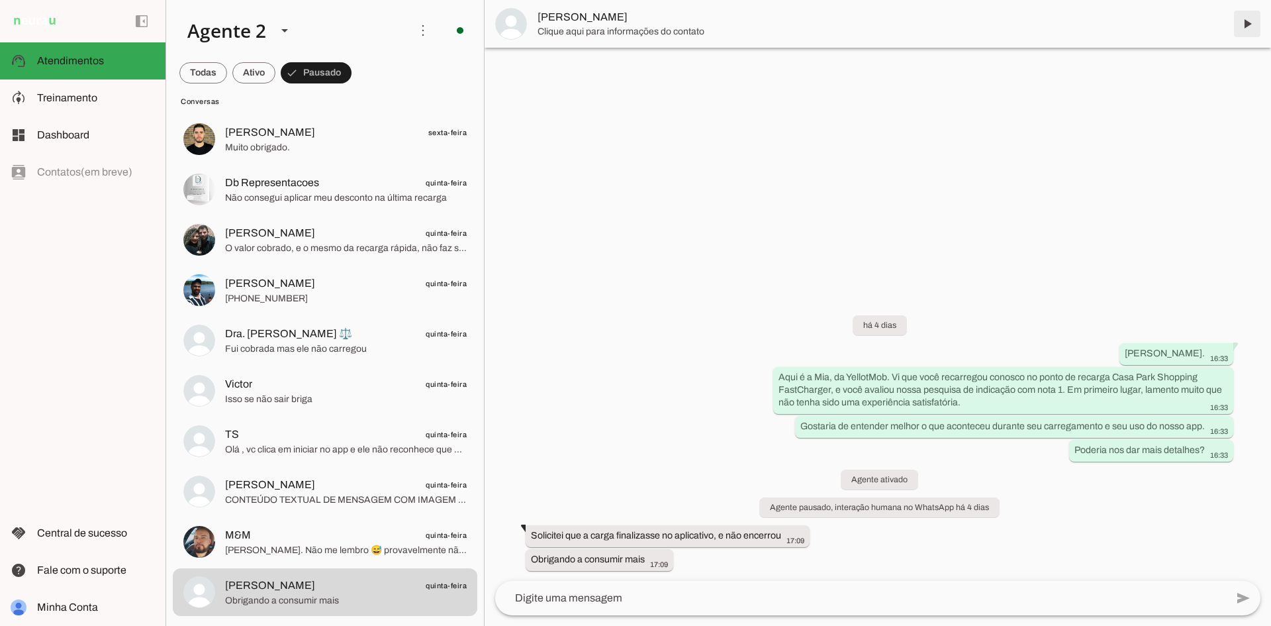
click at [1245, 23] on span at bounding box center [1247, 24] width 32 height 32
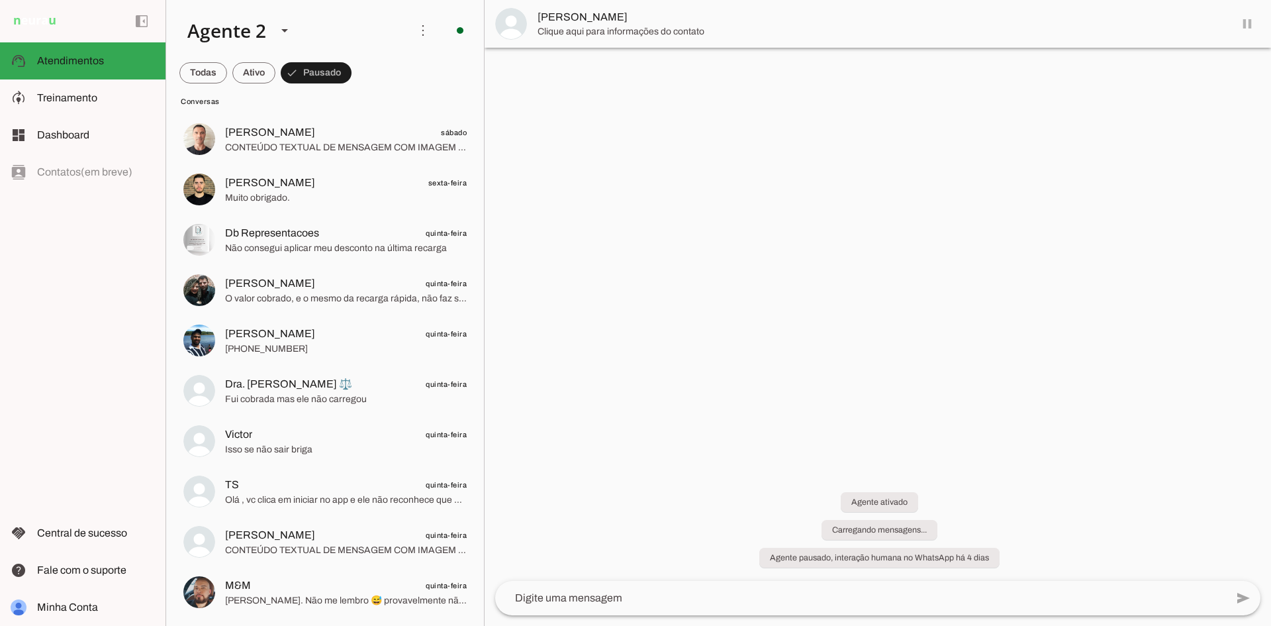
scroll to position [75, 0]
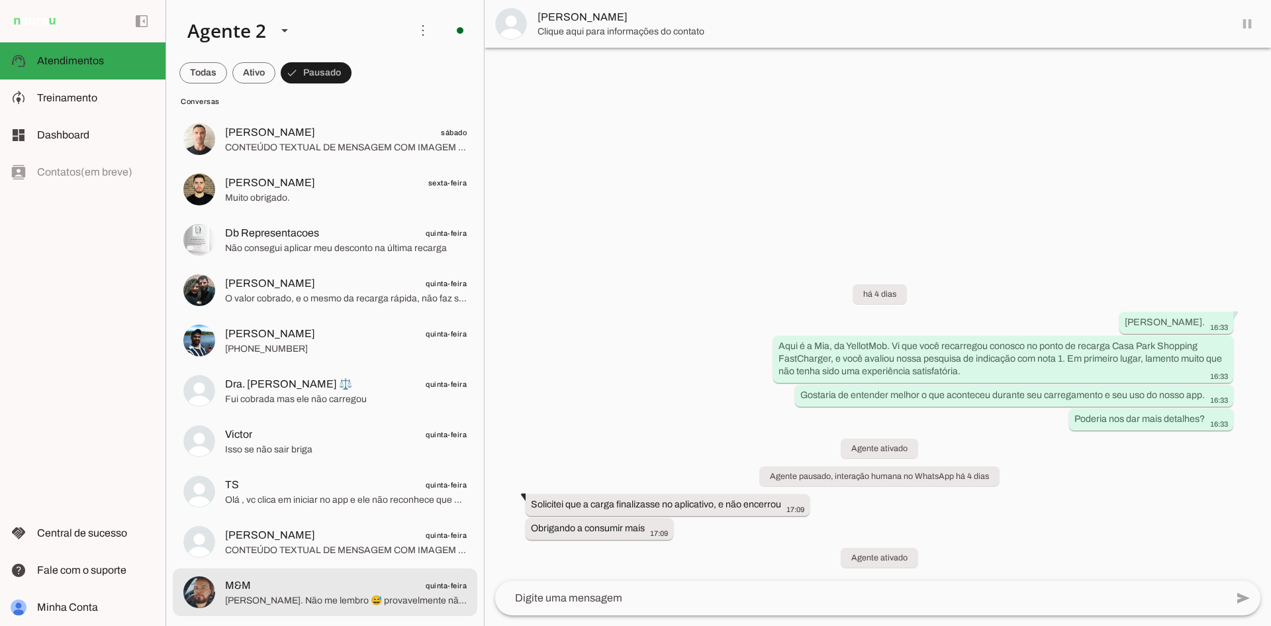
click at [340, 581] on span "M&M quinta-feira" at bounding box center [346, 585] width 242 height 17
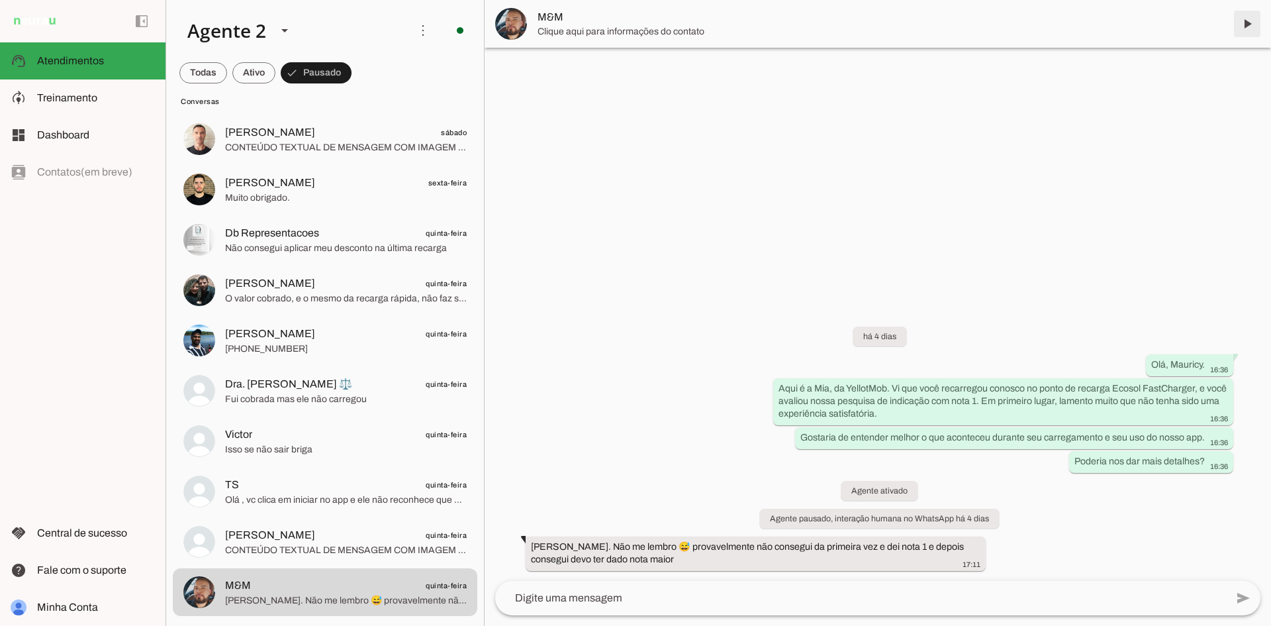
click at [1245, 22] on span at bounding box center [1247, 24] width 32 height 32
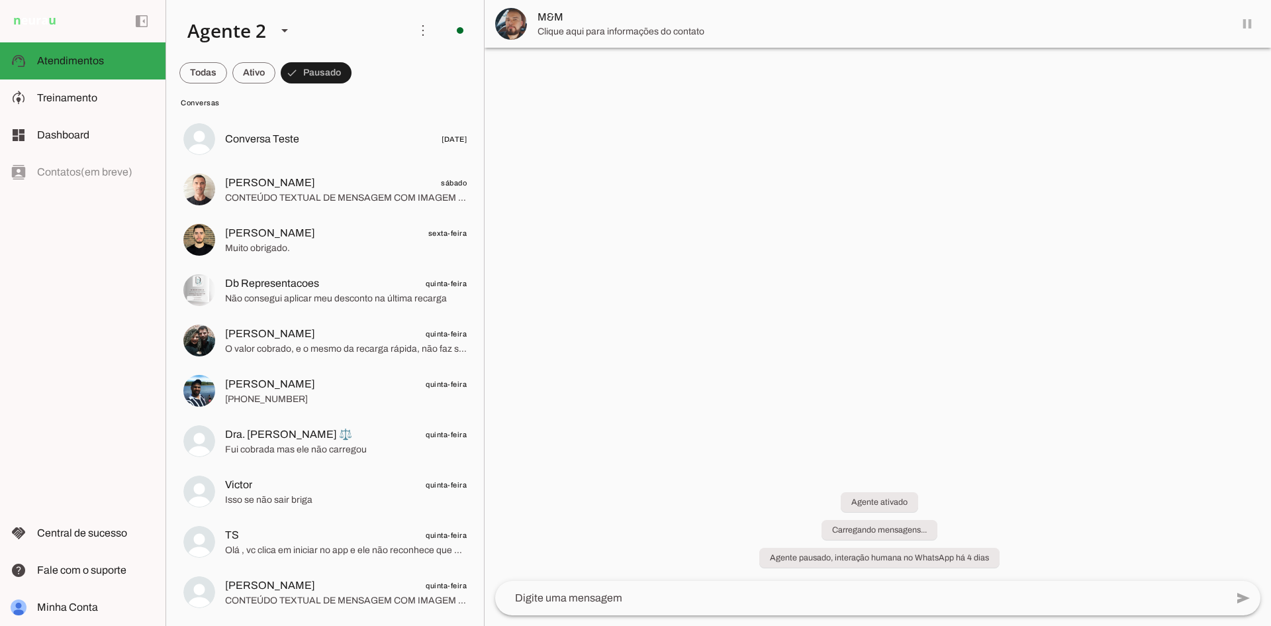
scroll to position [25, 0]
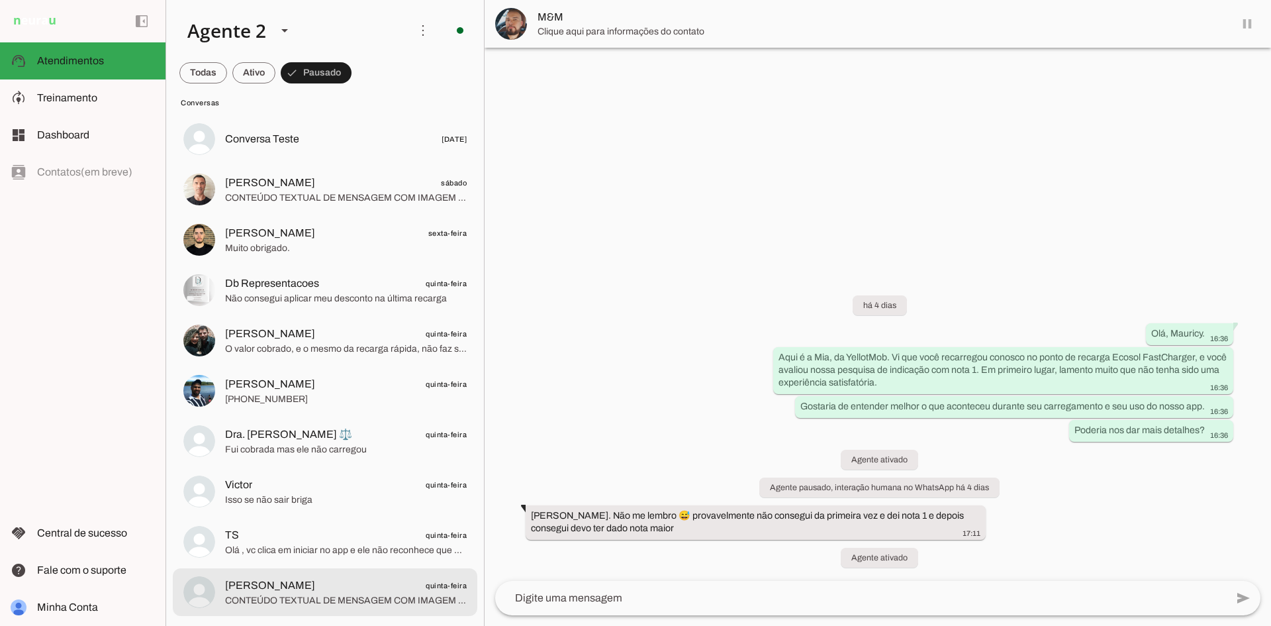
click at [356, 585] on span "[PERSON_NAME] quinta-feira" at bounding box center [346, 585] width 242 height 17
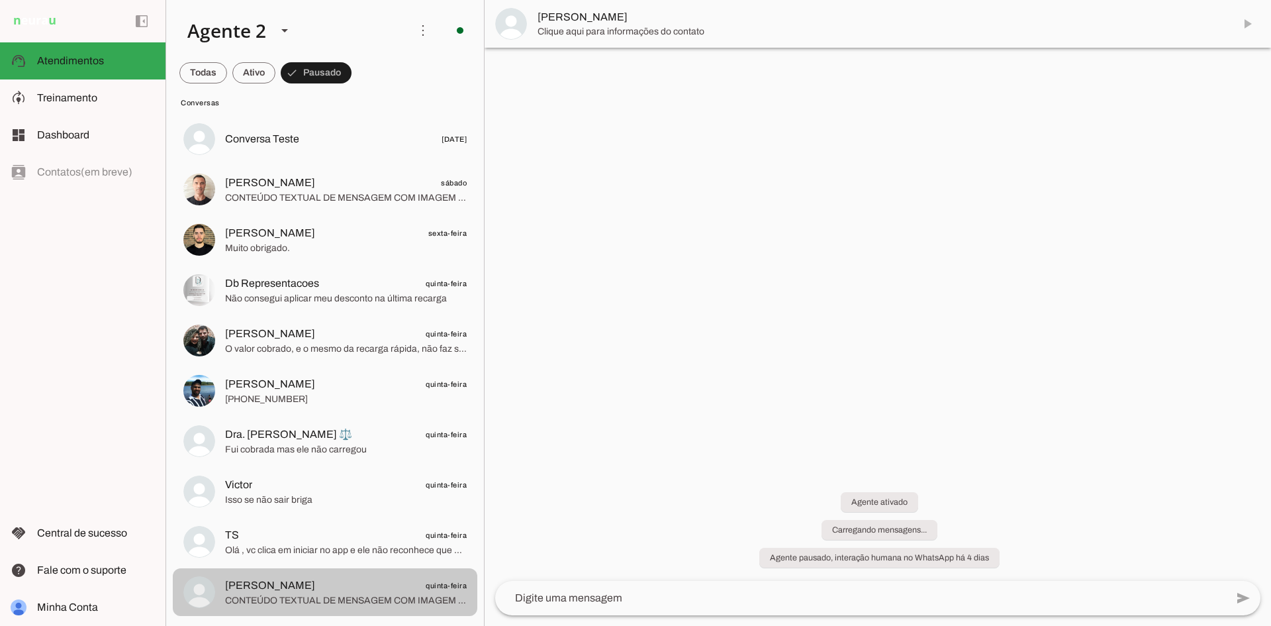
scroll to position [2, 0]
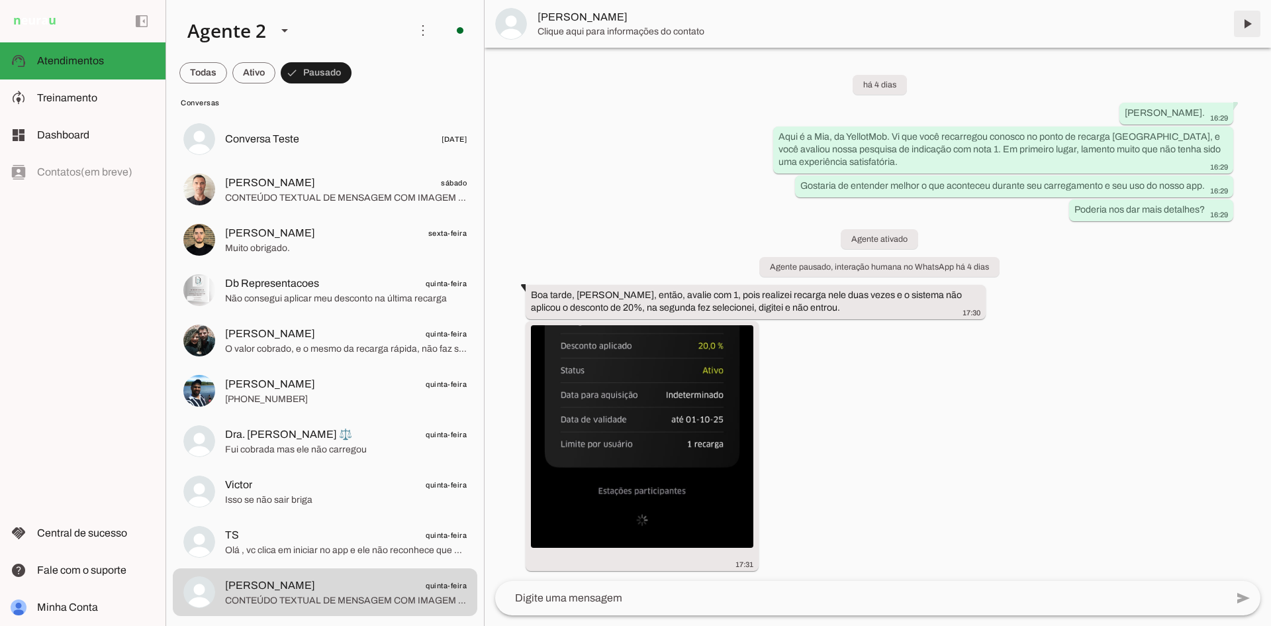
click at [1243, 21] on span at bounding box center [1247, 24] width 32 height 32
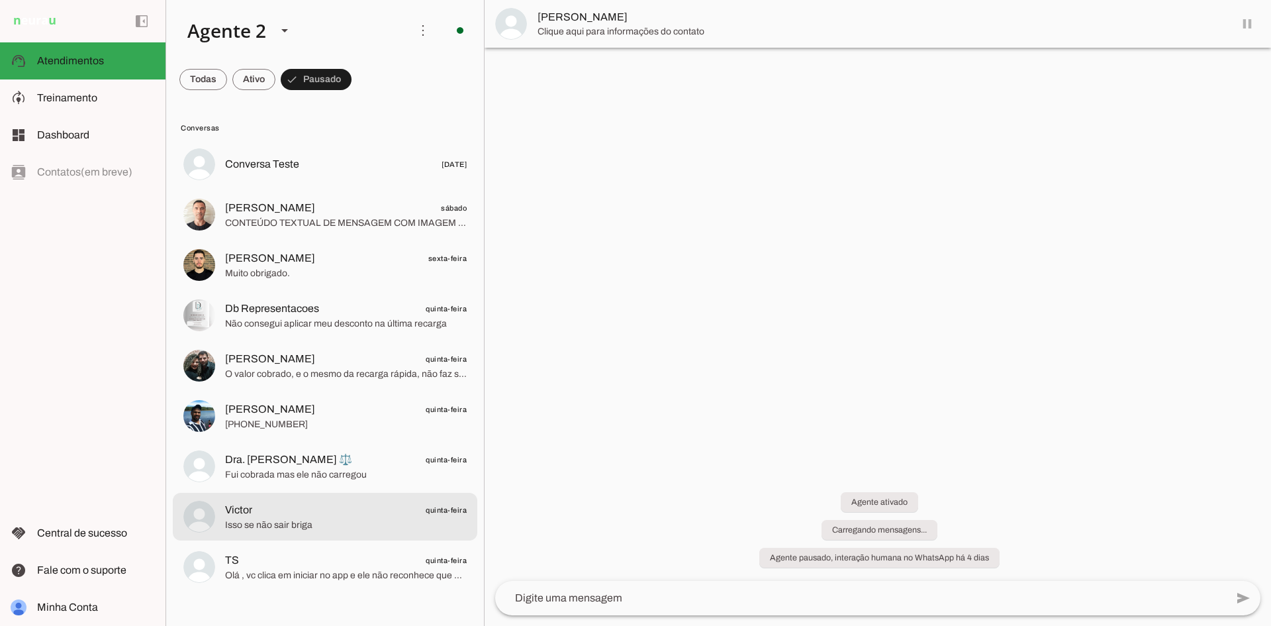
scroll to position [0, 0]
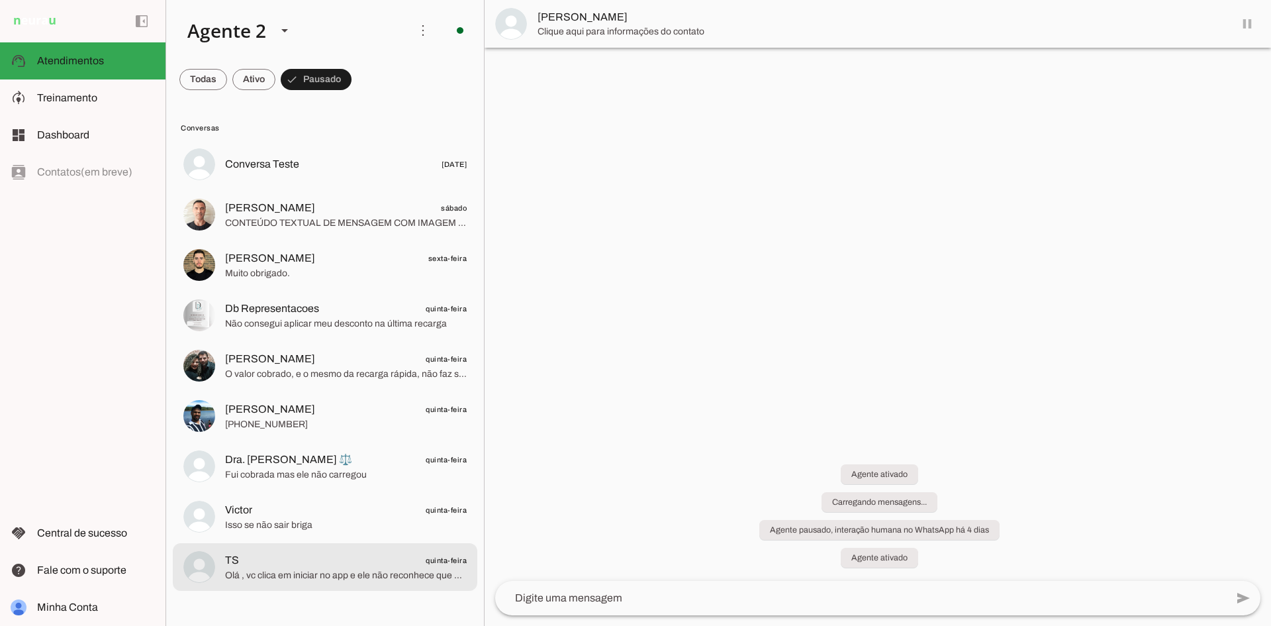
click at [387, 552] on span "TS quinta-feira" at bounding box center [346, 560] width 242 height 17
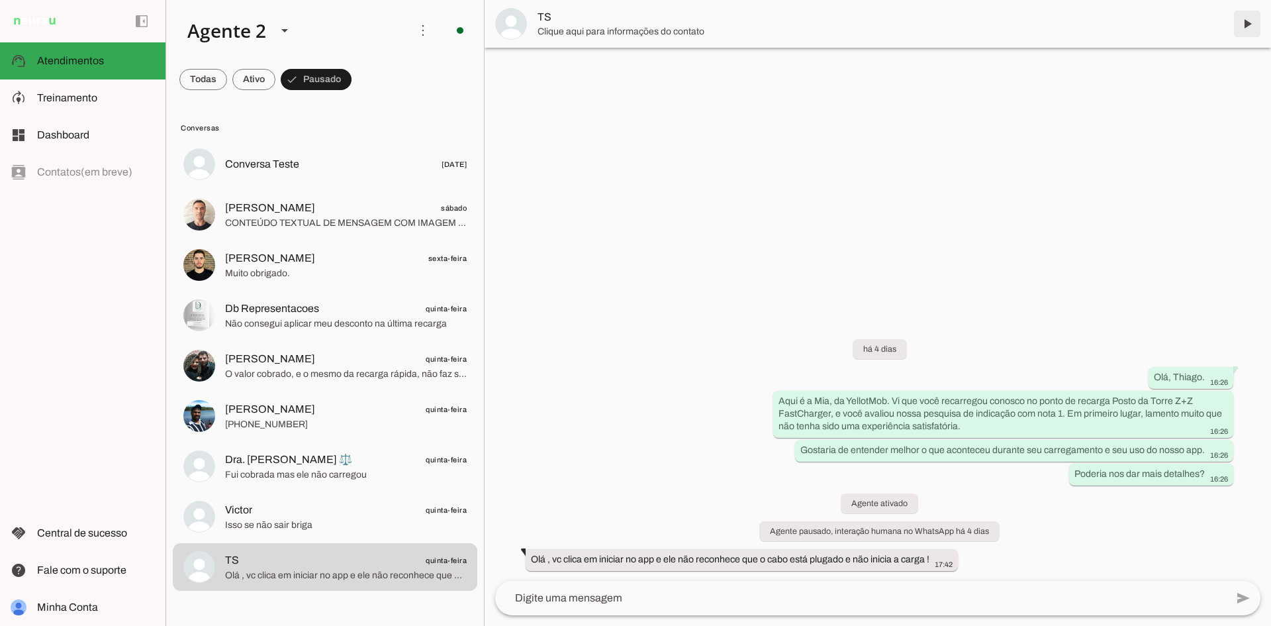
click at [1244, 21] on span at bounding box center [1247, 24] width 32 height 32
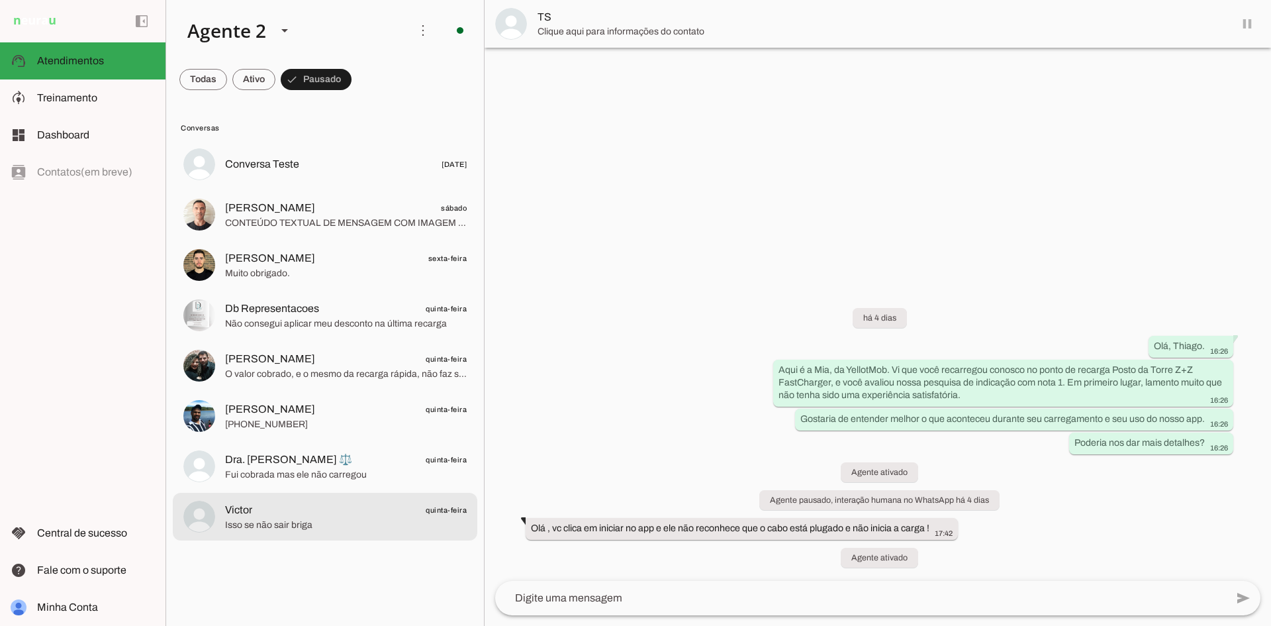
click at [379, 515] on span "Victor quinta-feira" at bounding box center [346, 510] width 242 height 17
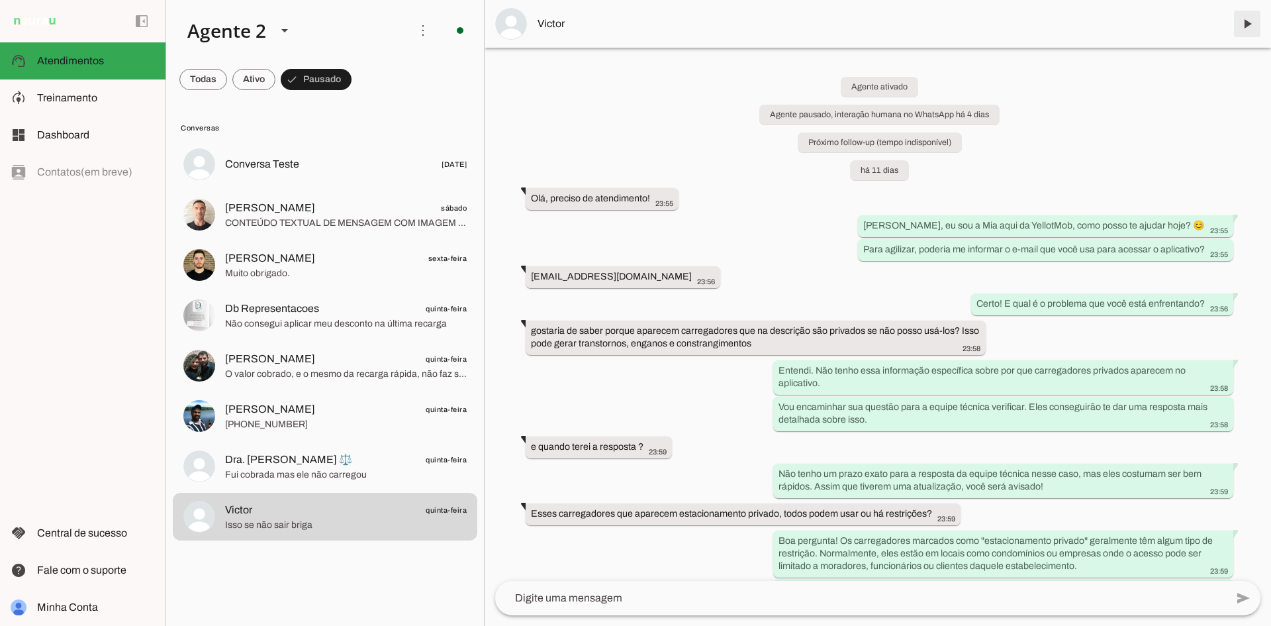
click at [1253, 26] on span at bounding box center [1247, 24] width 32 height 32
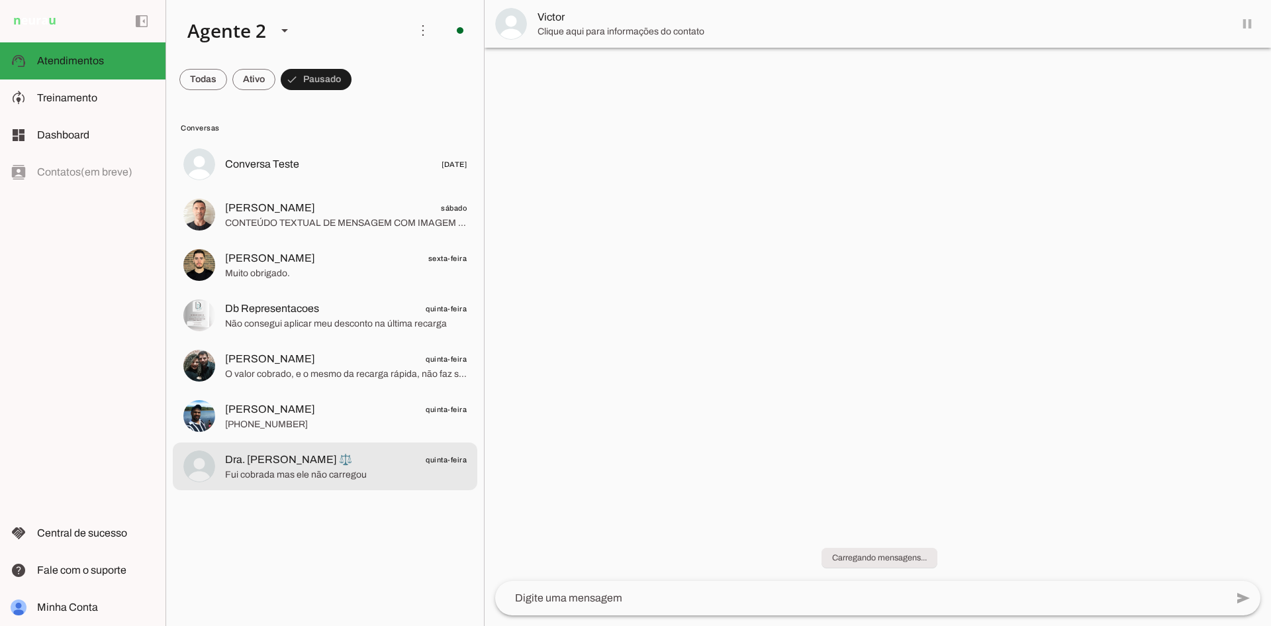
click at [331, 453] on span "Dra. [PERSON_NAME] ⚖️" at bounding box center [288, 460] width 127 height 16
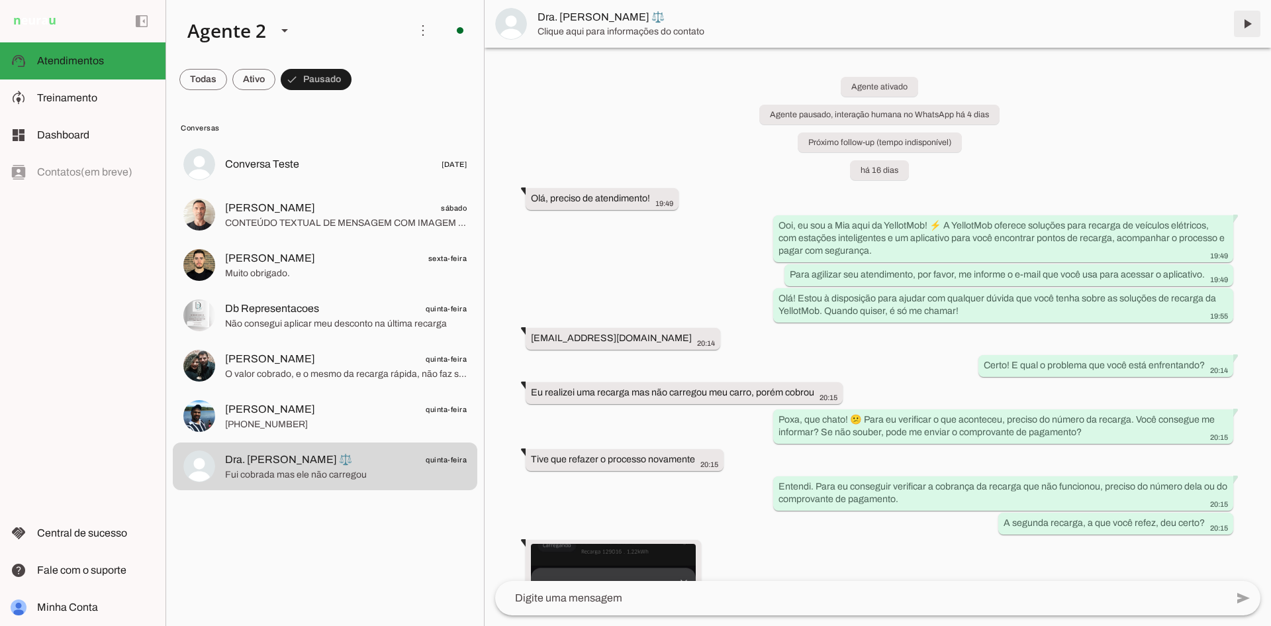
click at [1245, 19] on span at bounding box center [1247, 24] width 32 height 32
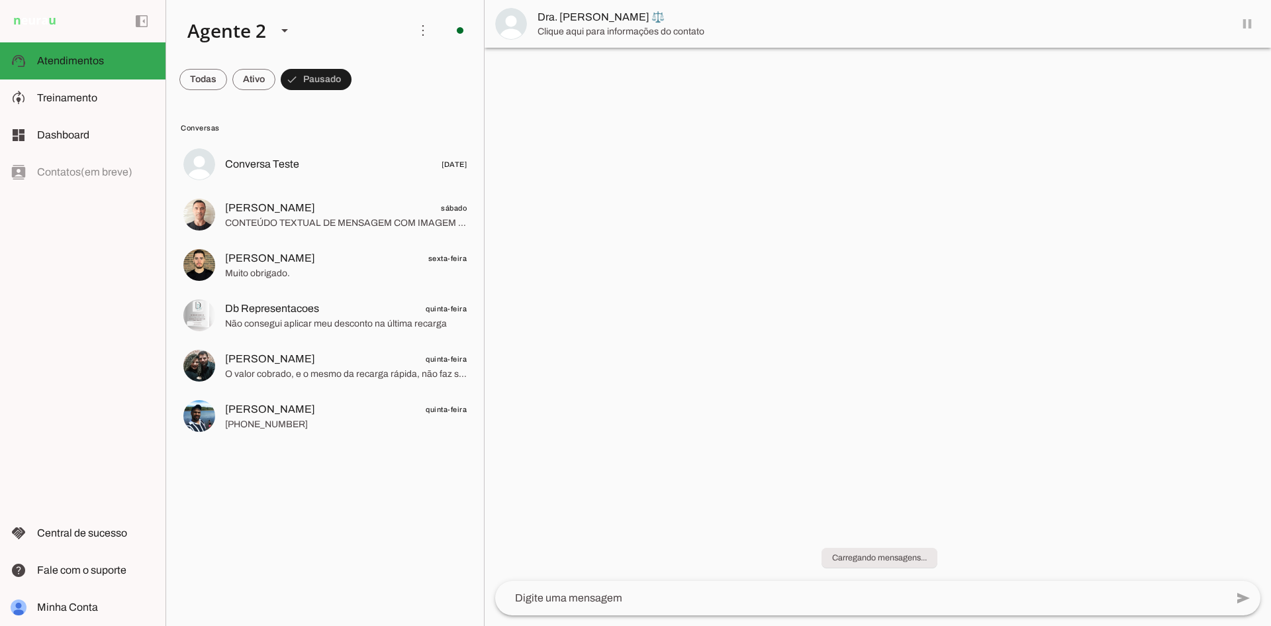
click at [367, 414] on span "[PERSON_NAME] quinta-feira" at bounding box center [346, 409] width 242 height 17
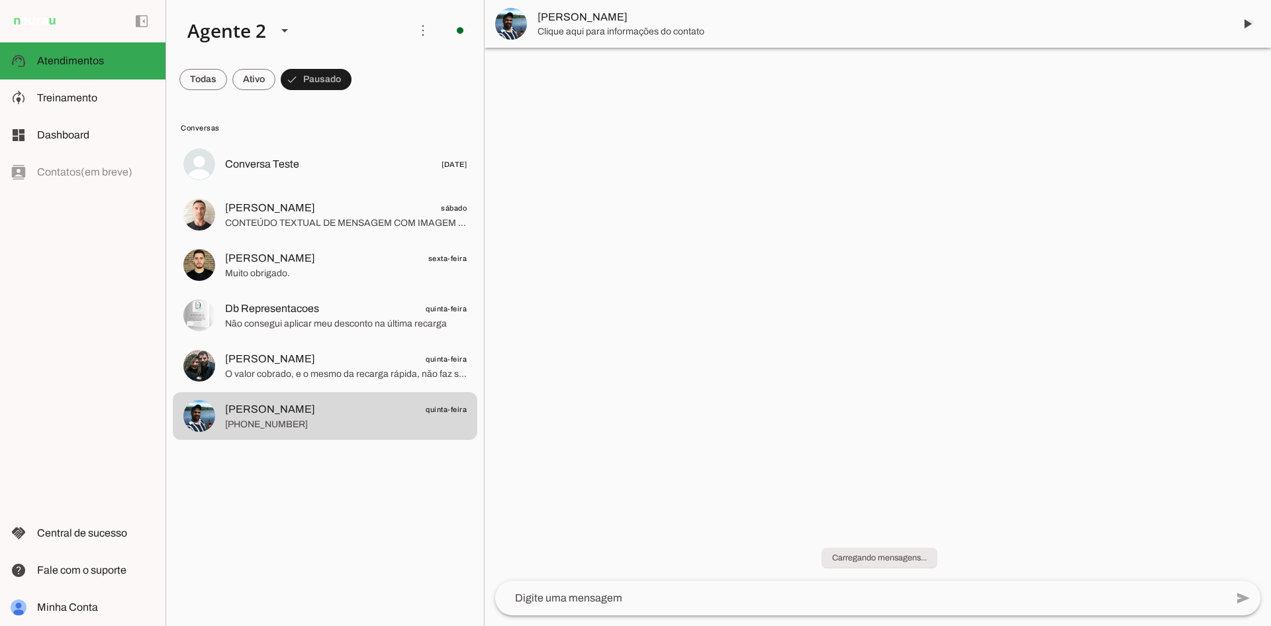
click at [1251, 23] on span at bounding box center [1247, 24] width 32 height 32
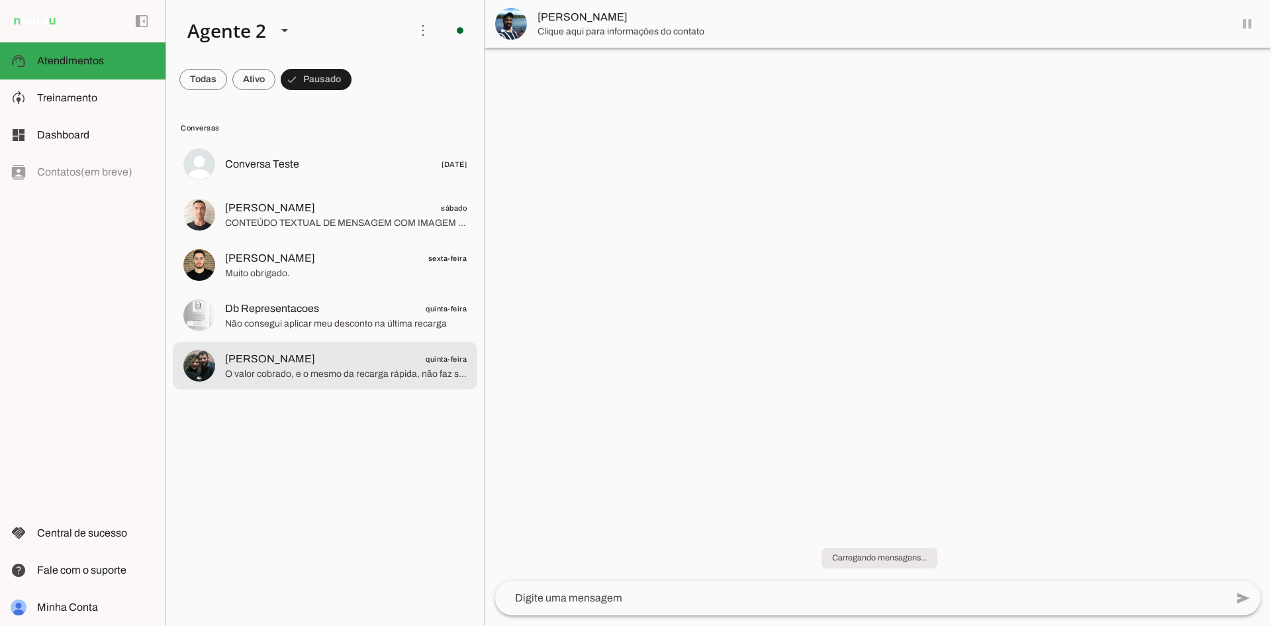
click at [375, 352] on span "[PERSON_NAME] quinta-feira" at bounding box center [346, 359] width 242 height 17
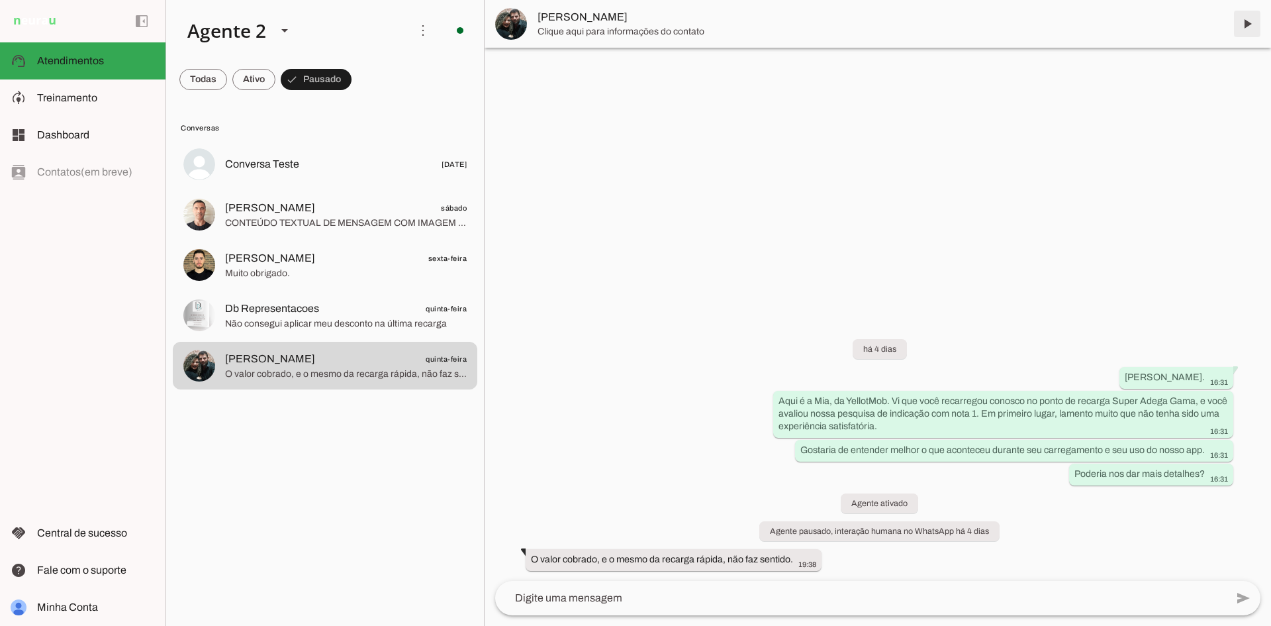
click at [1250, 22] on span at bounding box center [1247, 24] width 32 height 32
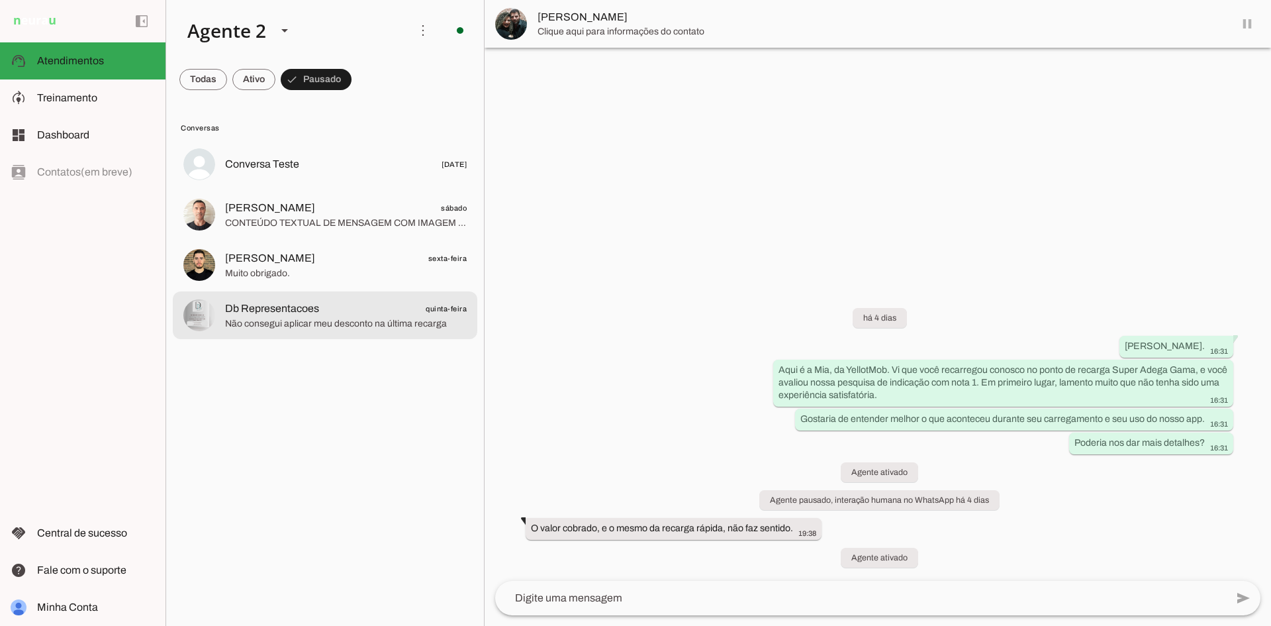
click at [336, 316] on span "Db Representacoes quinta-feira" at bounding box center [346, 309] width 242 height 17
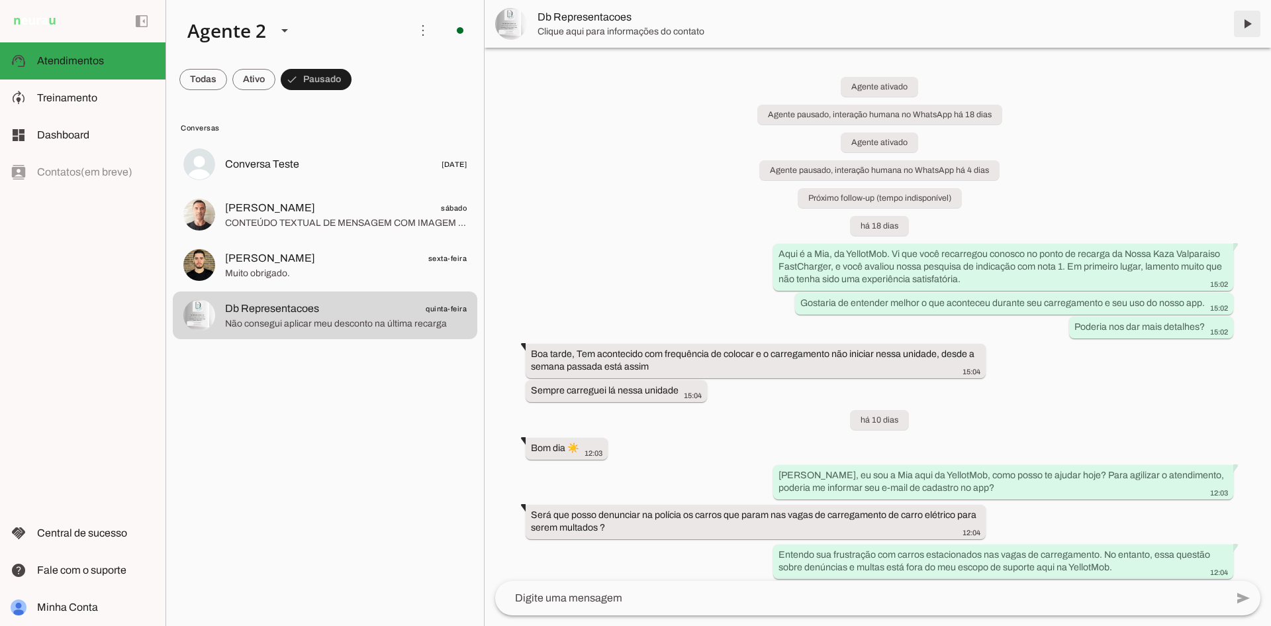
click at [1249, 21] on span at bounding box center [1247, 24] width 32 height 32
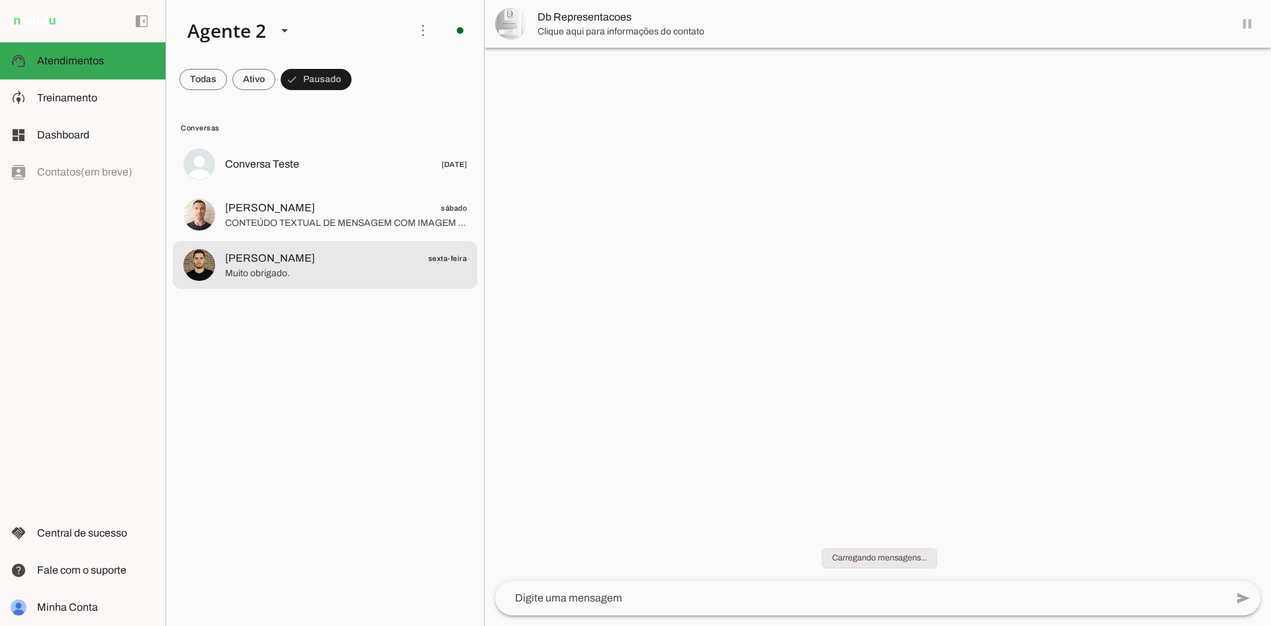
click at [388, 256] on span "[PERSON_NAME] sexta-feira" at bounding box center [346, 258] width 242 height 17
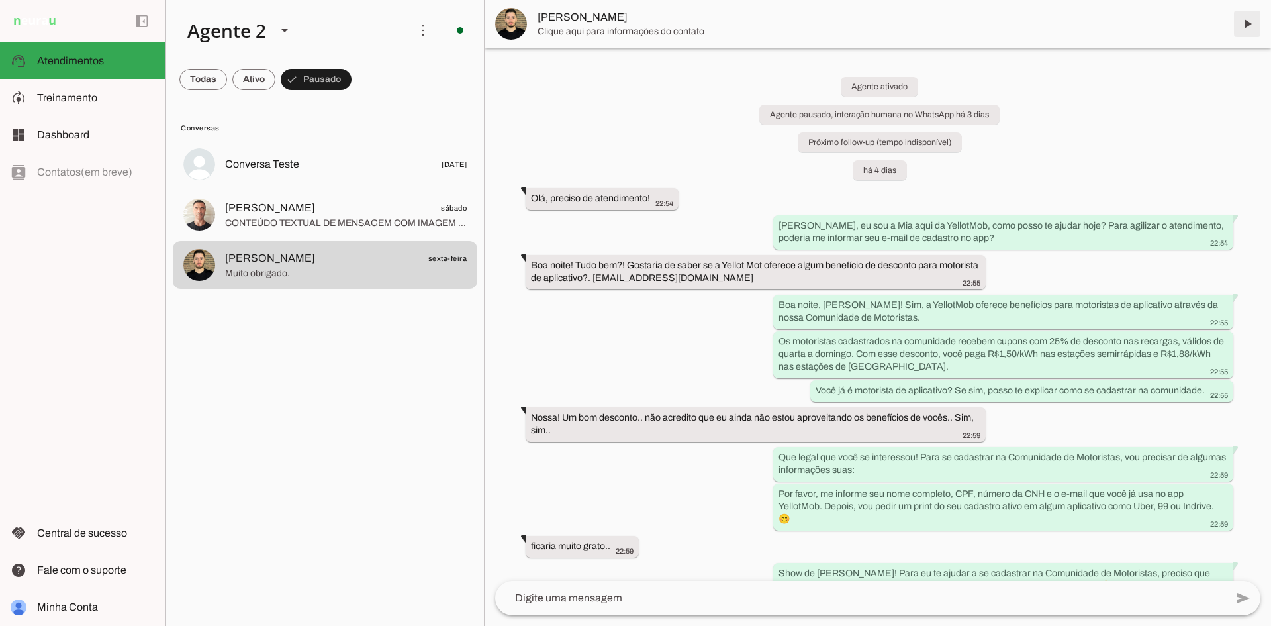
click at [1246, 20] on span at bounding box center [1247, 24] width 32 height 32
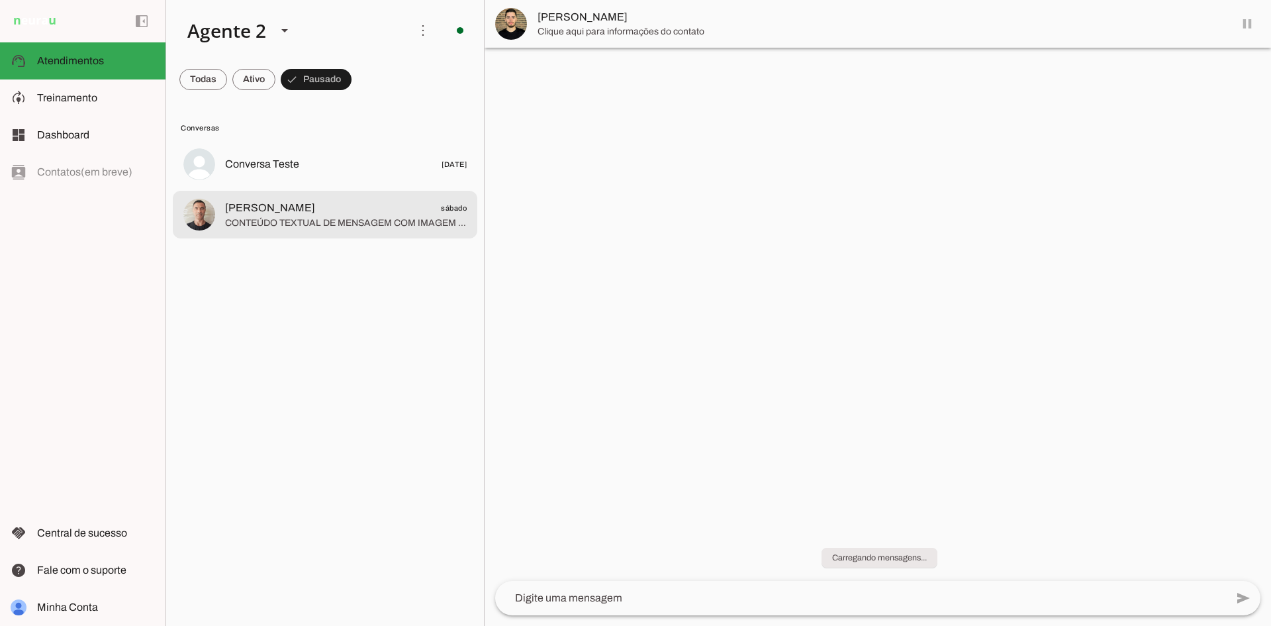
click at [342, 205] on span "[PERSON_NAME] sábado" at bounding box center [346, 208] width 242 height 17
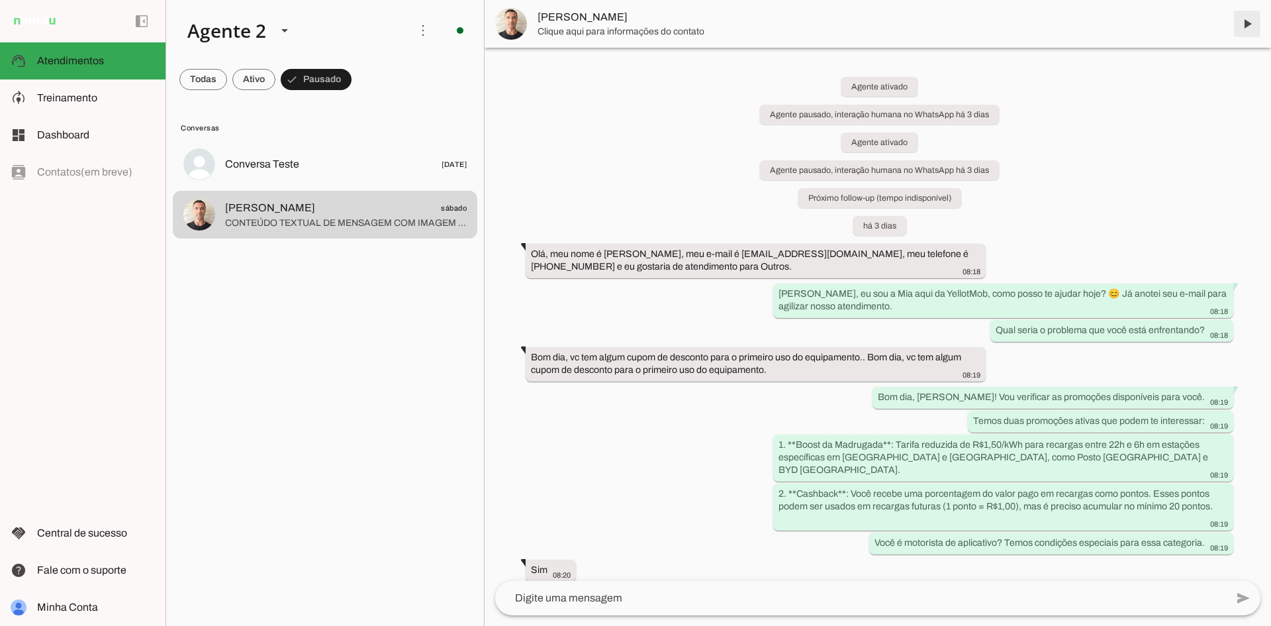
click at [1247, 28] on span at bounding box center [1247, 24] width 32 height 32
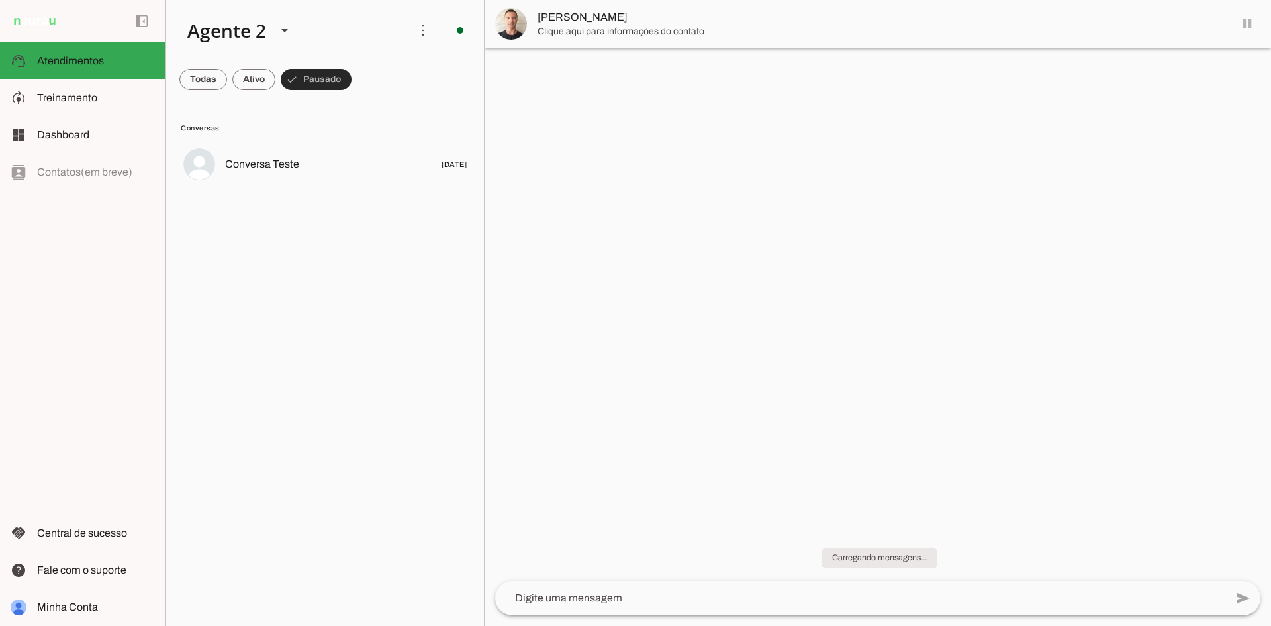
click at [336, 80] on span at bounding box center [316, 80] width 71 height 32
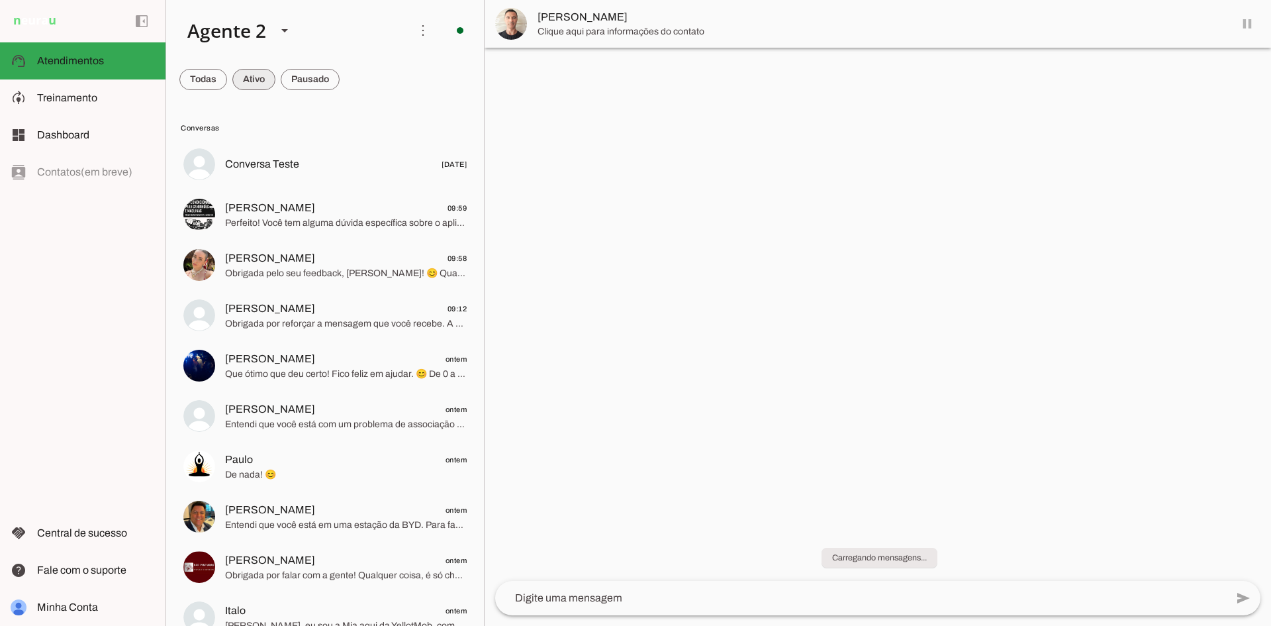
click at [227, 80] on span at bounding box center [203, 80] width 48 height 32
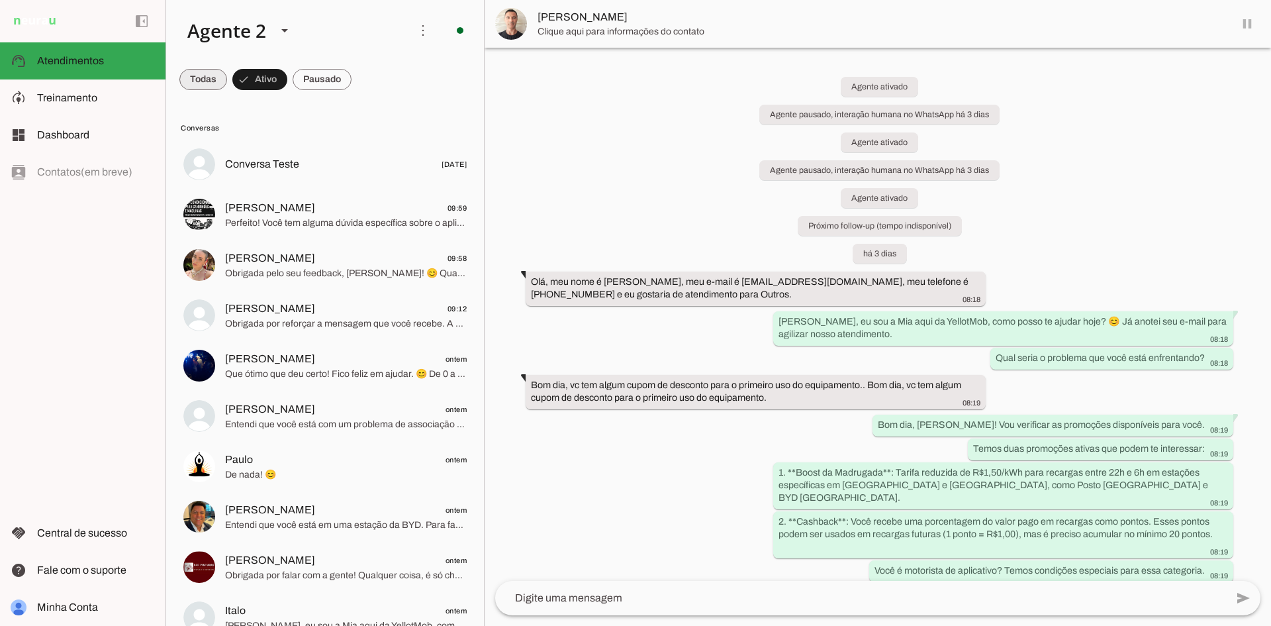
click at [190, 85] on span at bounding box center [203, 80] width 48 height 32
click at [193, 81] on span at bounding box center [209, 80] width 60 height 32
click at [193, 81] on span at bounding box center [203, 80] width 48 height 32
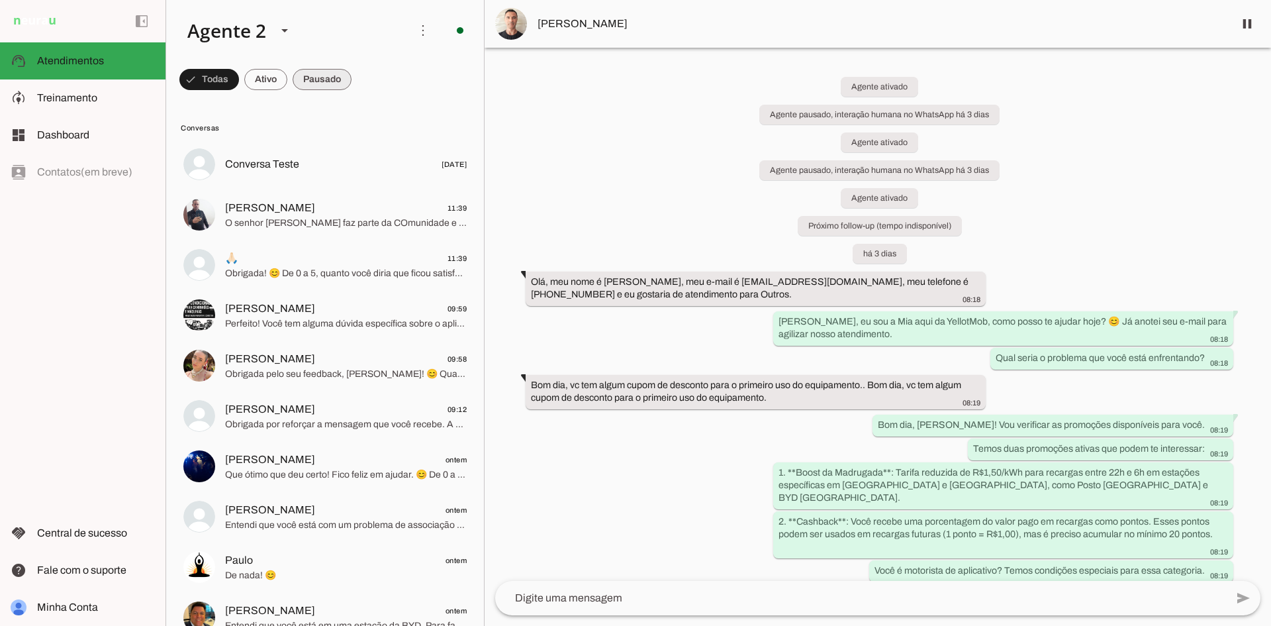
click at [239, 82] on span at bounding box center [209, 80] width 60 height 32
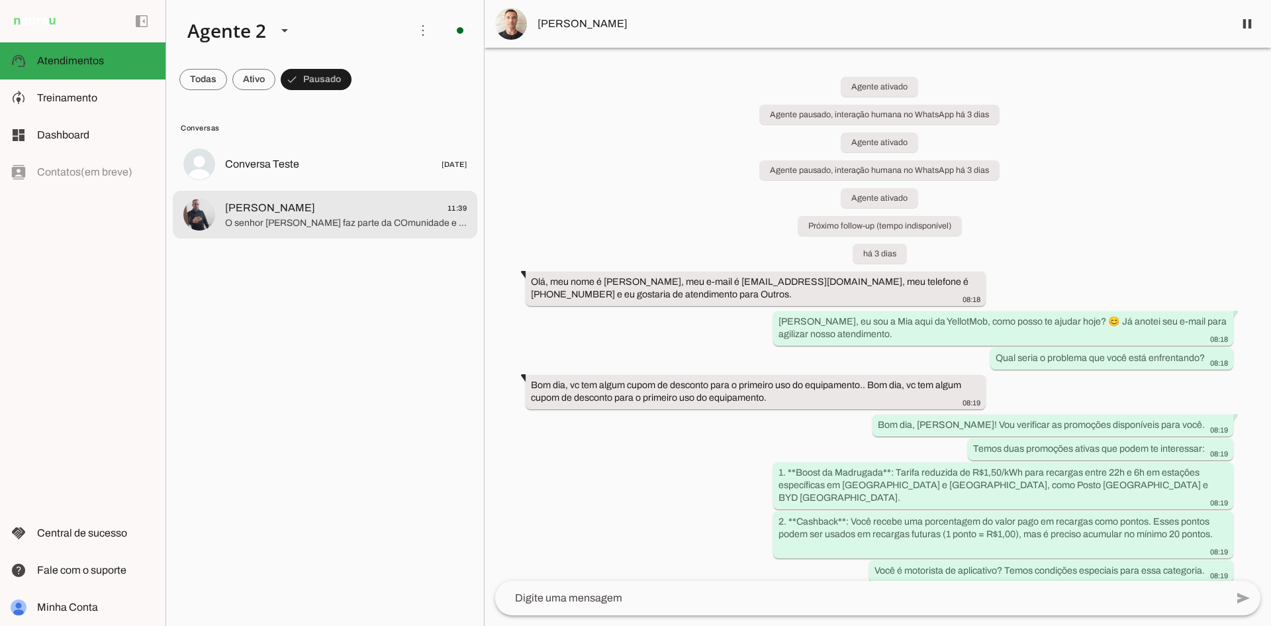
click at [377, 218] on span "O senhor [PERSON_NAME] faz parte da COmunidade e quarta-feira divulgaremos o cu…" at bounding box center [346, 223] width 242 height 13
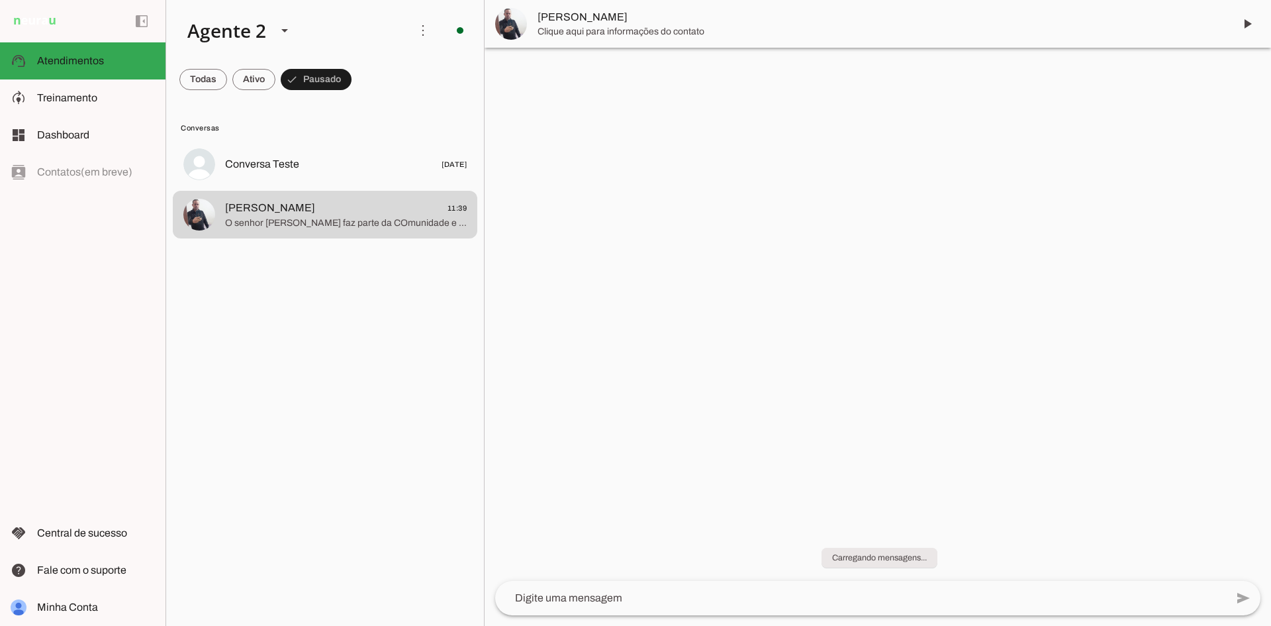
click at [1269, 28] on md-item "[PERSON_NAME]" at bounding box center [878, 24] width 787 height 48
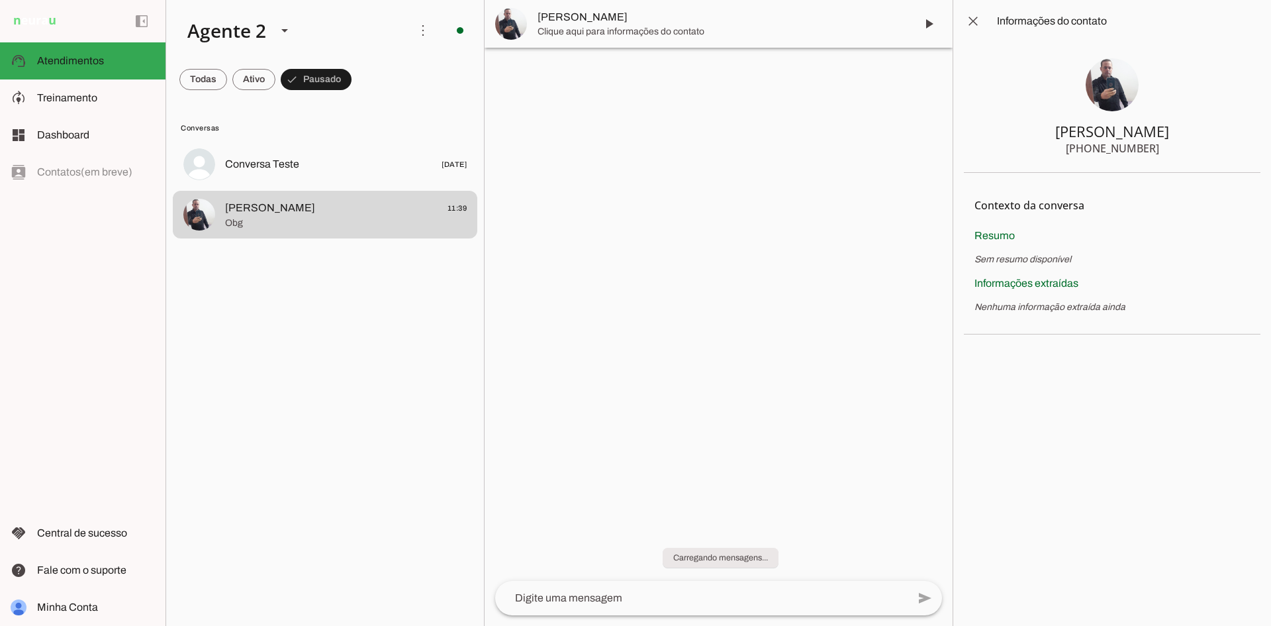
click at [1253, 24] on slot at bounding box center [1129, 21] width 264 height 16
click at [965, 25] on span at bounding box center [973, 21] width 32 height 32
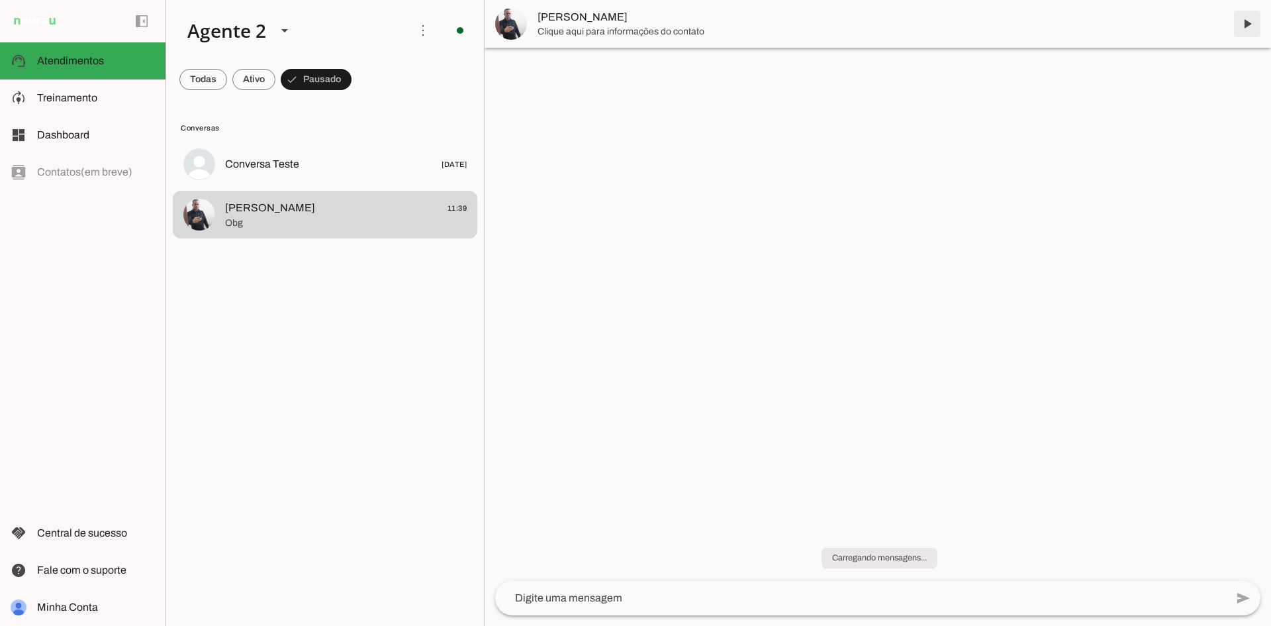
click at [1241, 24] on span at bounding box center [1247, 24] width 32 height 32
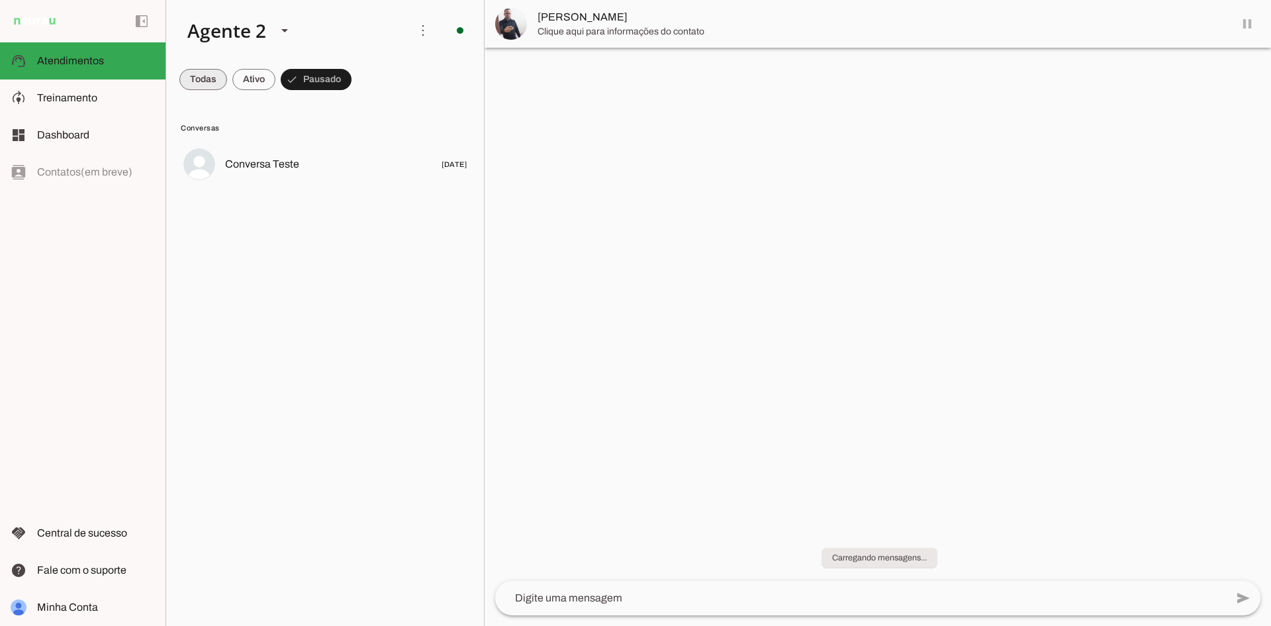
click at [209, 72] on span at bounding box center [203, 80] width 48 height 32
